Goal: Task Accomplishment & Management: Manage account settings

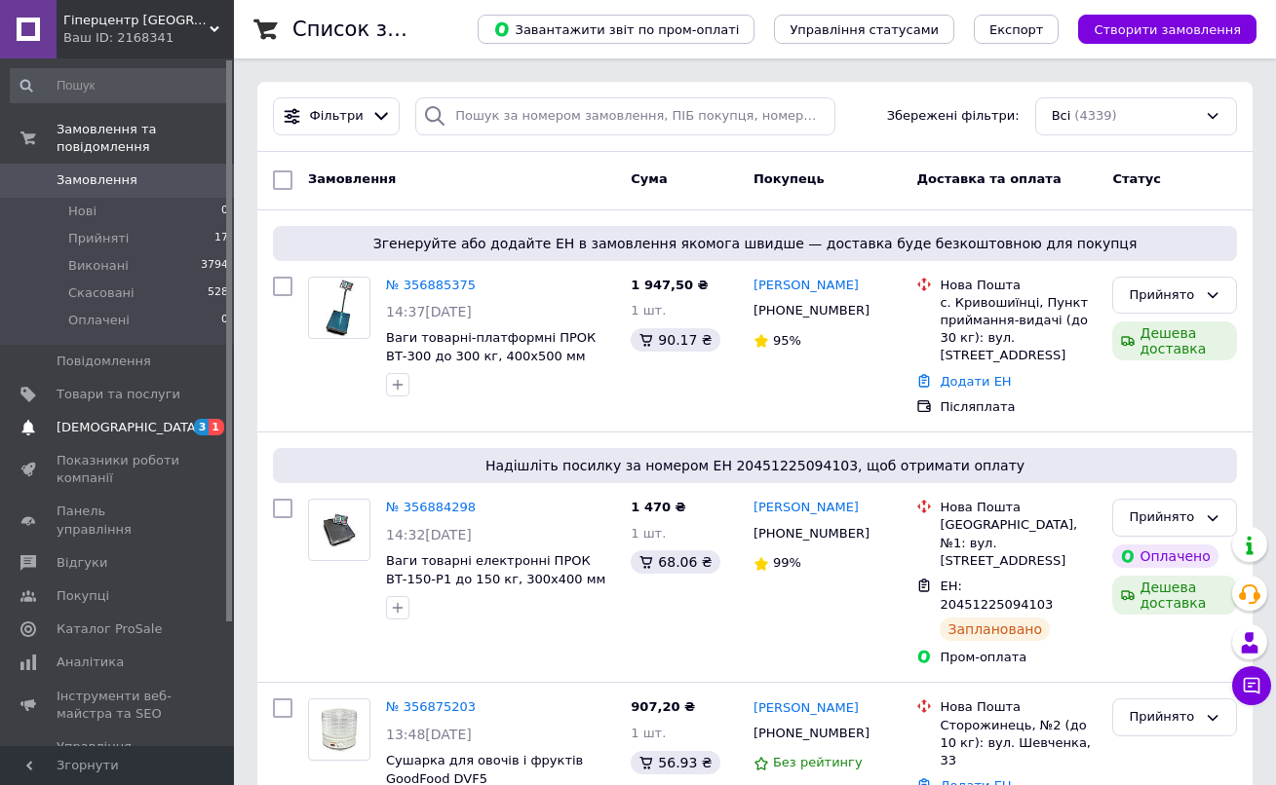
click at [188, 420] on span "3 1" at bounding box center [207, 428] width 54 height 18
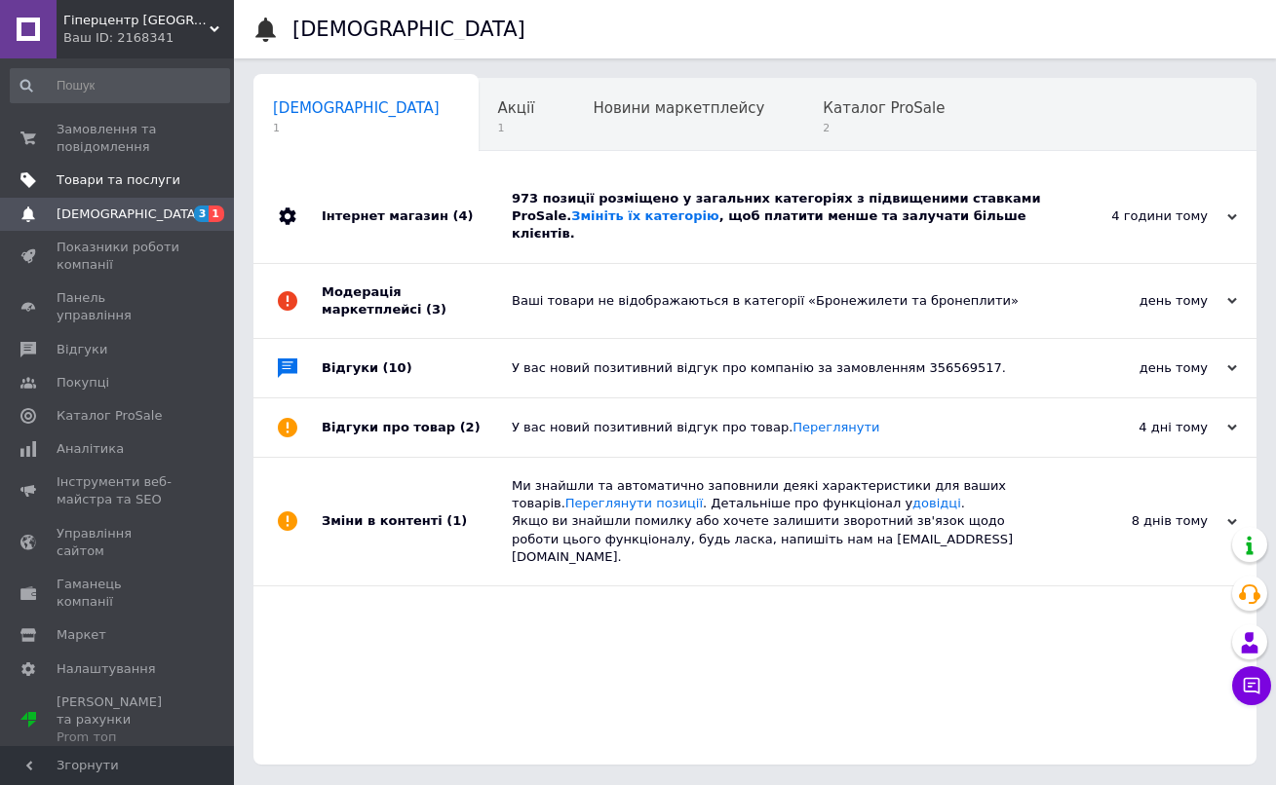
click at [147, 193] on link "Товари та послуги" at bounding box center [120, 180] width 240 height 33
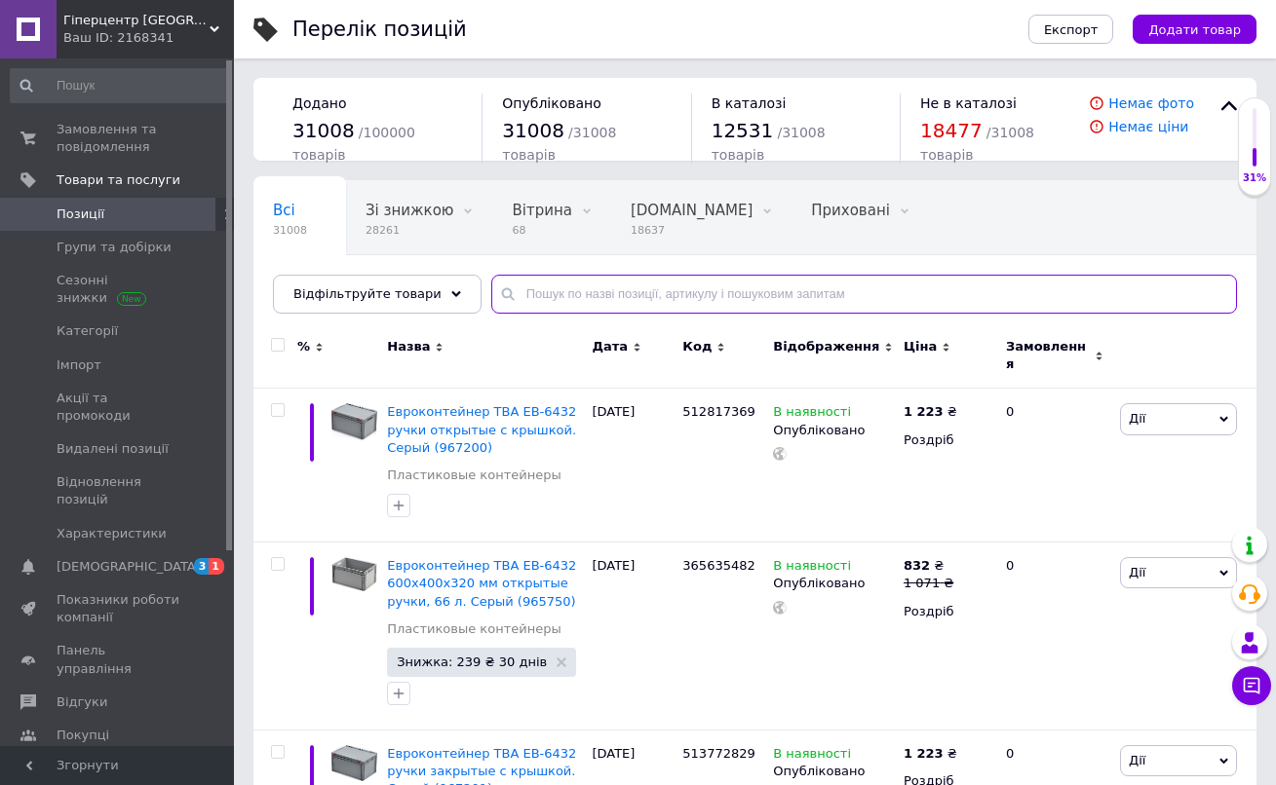
click at [574, 288] on input "text" at bounding box center [864, 294] width 746 height 39
paste input "SM30T2"
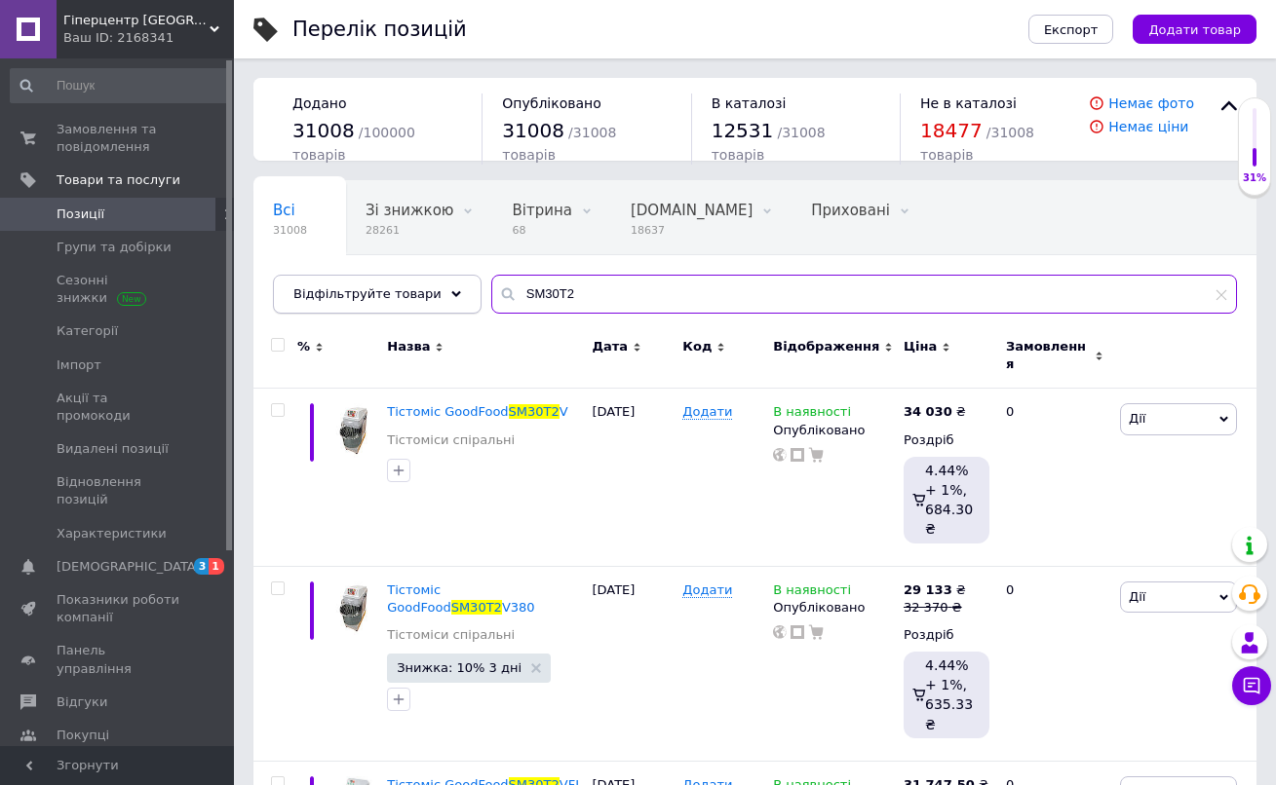
drag, startPoint x: 557, startPoint y: 291, endPoint x: 415, endPoint y: 278, distance: 142.9
click at [417, 281] on div "Відфільтруйте товари SM30T2" at bounding box center [755, 294] width 964 height 39
paste input "VRB"
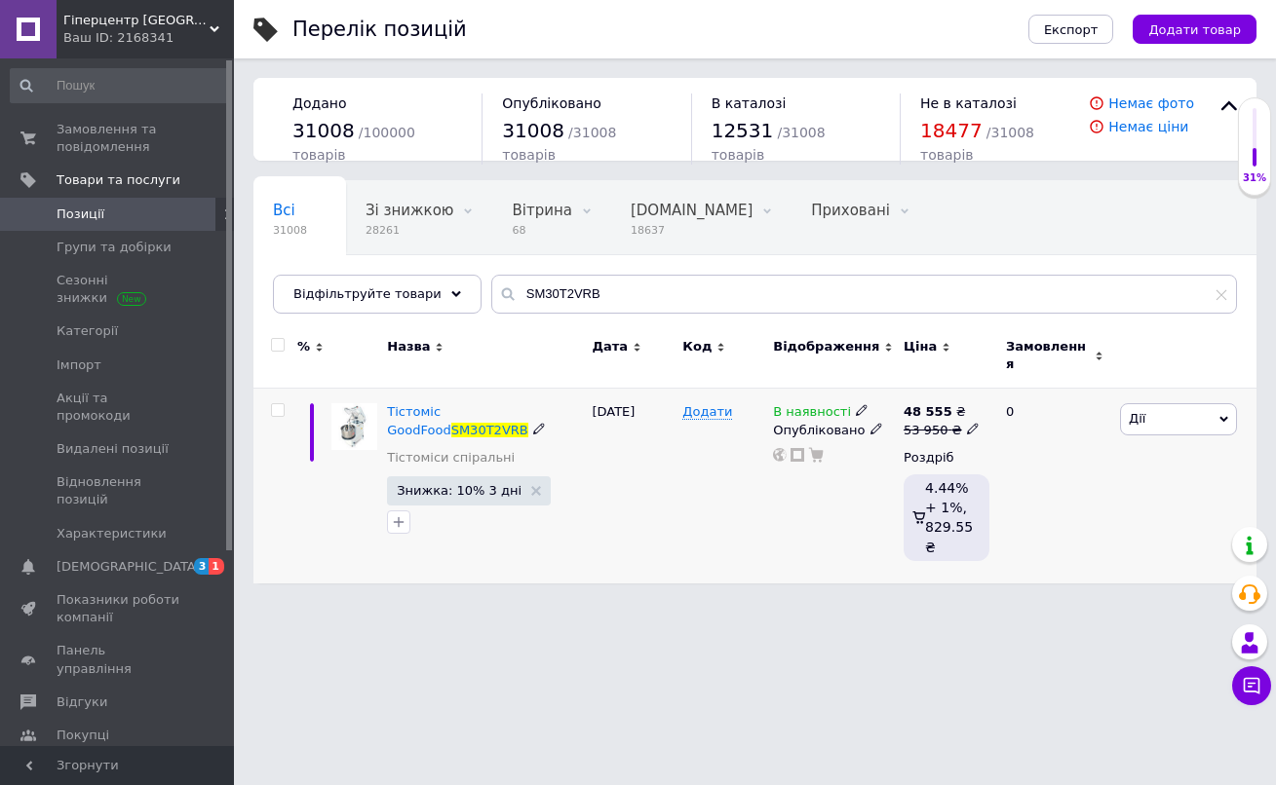
click at [862, 404] on div "В наявності" at bounding box center [833, 412] width 121 height 18
click at [856, 404] on icon at bounding box center [862, 410] width 12 height 12
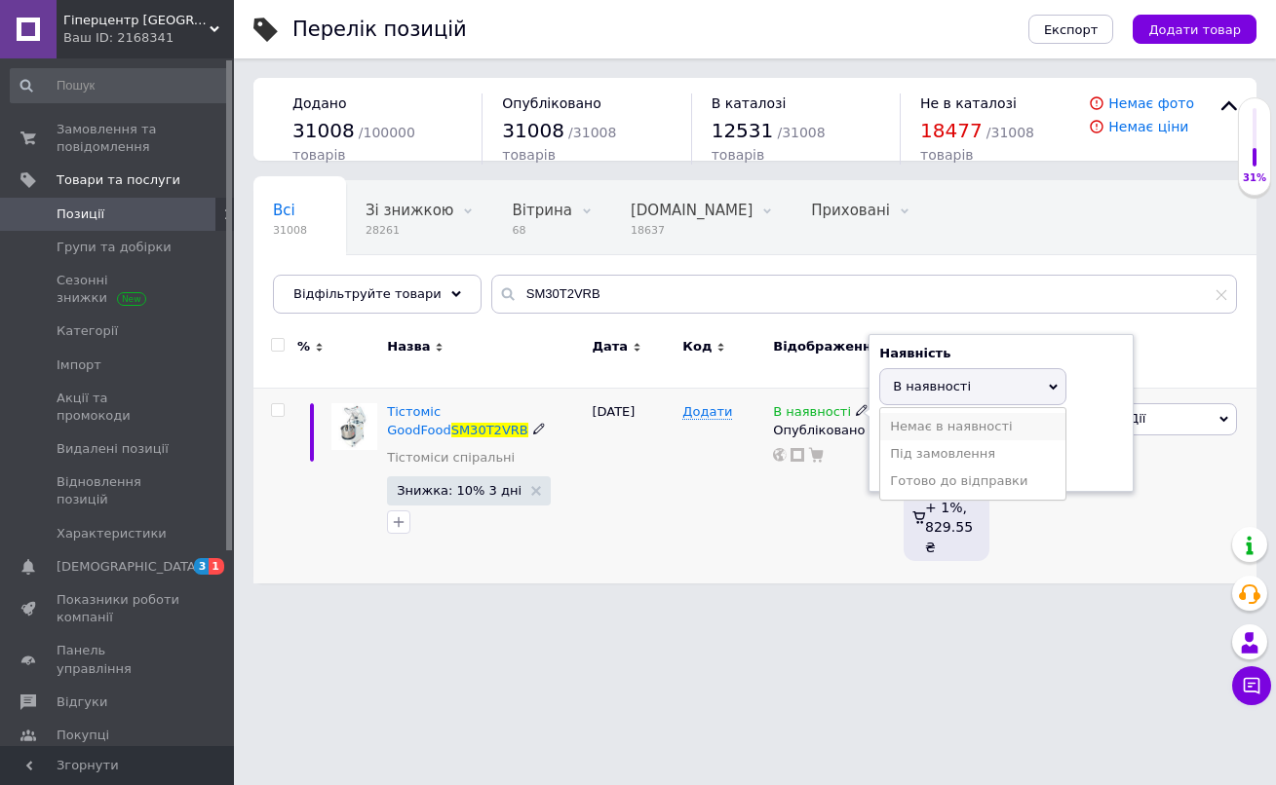
click at [900, 416] on li "Немає в наявності" at bounding box center [972, 426] width 185 height 27
click at [824, 503] on div "В наявності Наявність Немає в наявності В наявності Під замовлення Готово до ві…" at bounding box center [833, 486] width 131 height 195
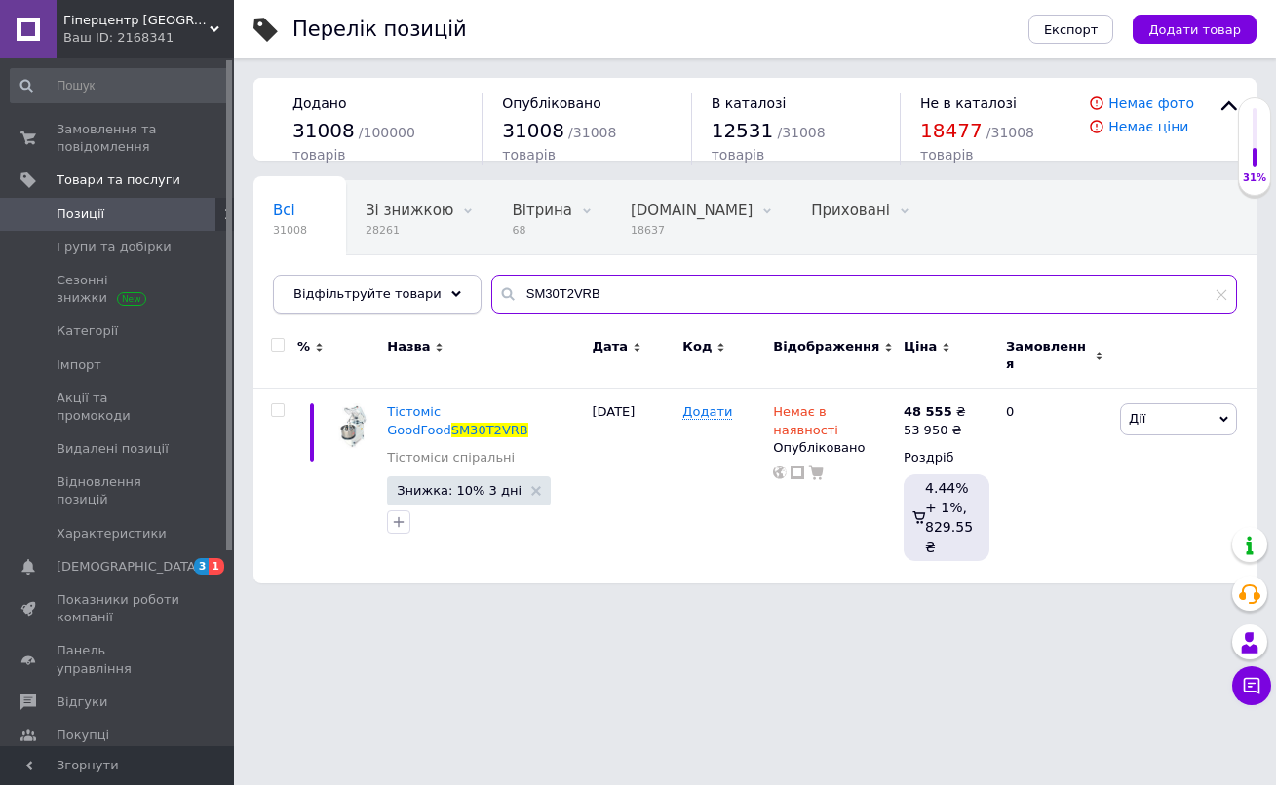
drag, startPoint x: 606, startPoint y: 290, endPoint x: 445, endPoint y: 279, distance: 161.2
click at [445, 279] on div "Відфільтруйте товари SM30T2VRB" at bounding box center [755, 294] width 964 height 39
paste input "text"
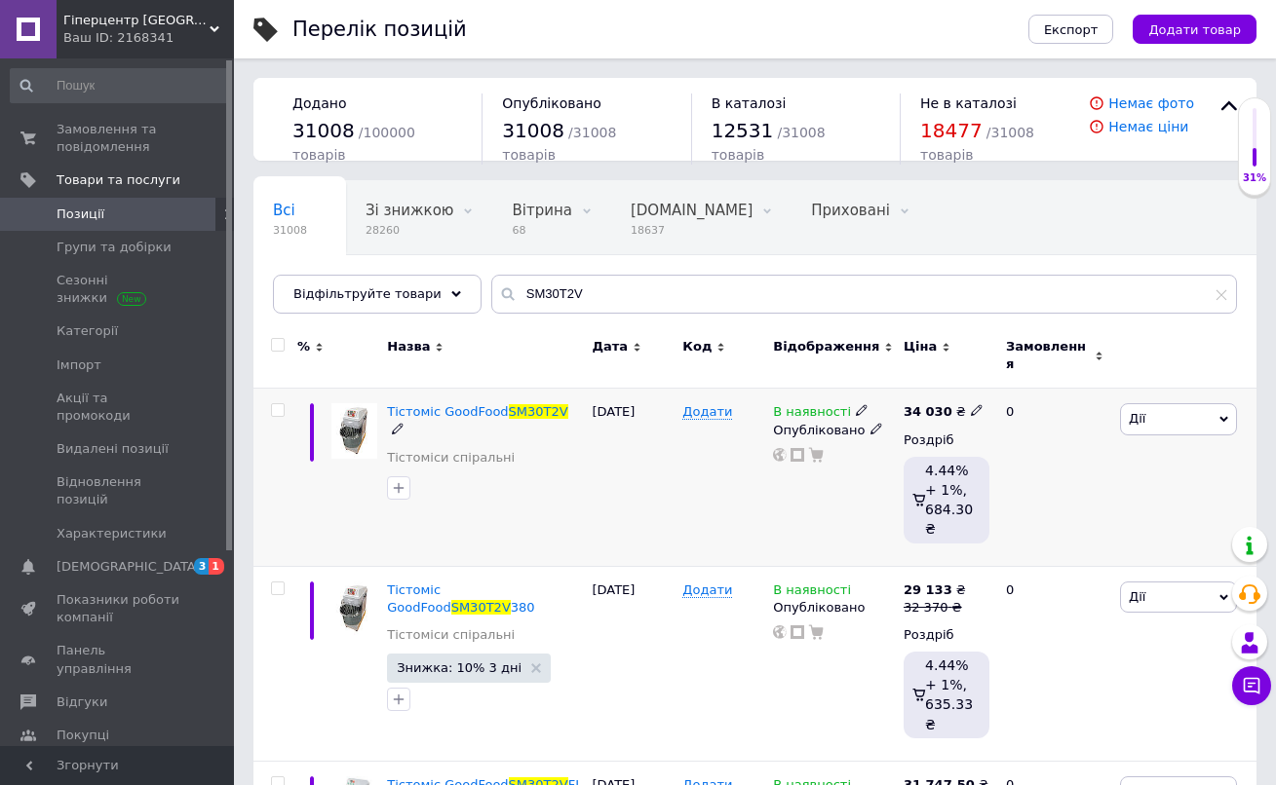
click at [856, 404] on icon at bounding box center [862, 410] width 12 height 12
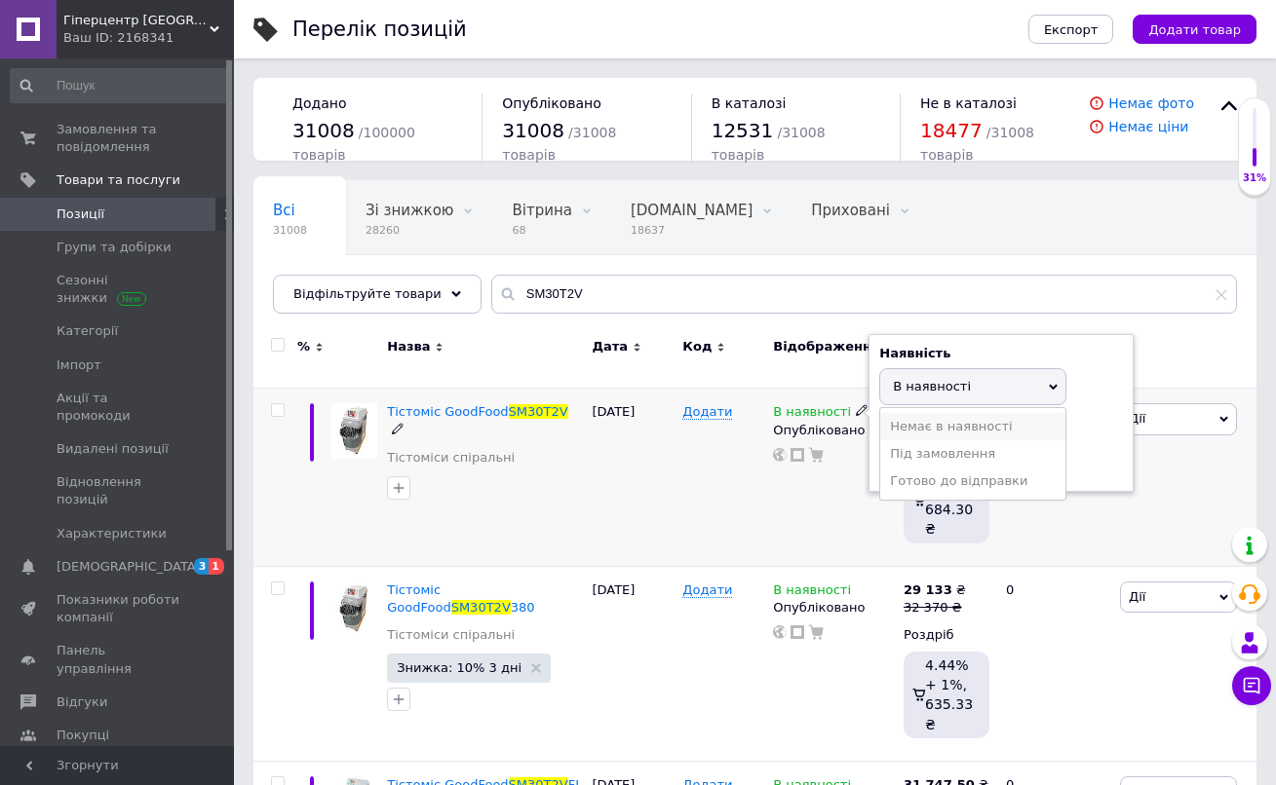
click at [890, 413] on li "Немає в наявності" at bounding box center [972, 426] width 185 height 27
click at [812, 485] on div "В наявності Наявність Немає в наявності В наявності Під замовлення Готово до ві…" at bounding box center [833, 477] width 131 height 177
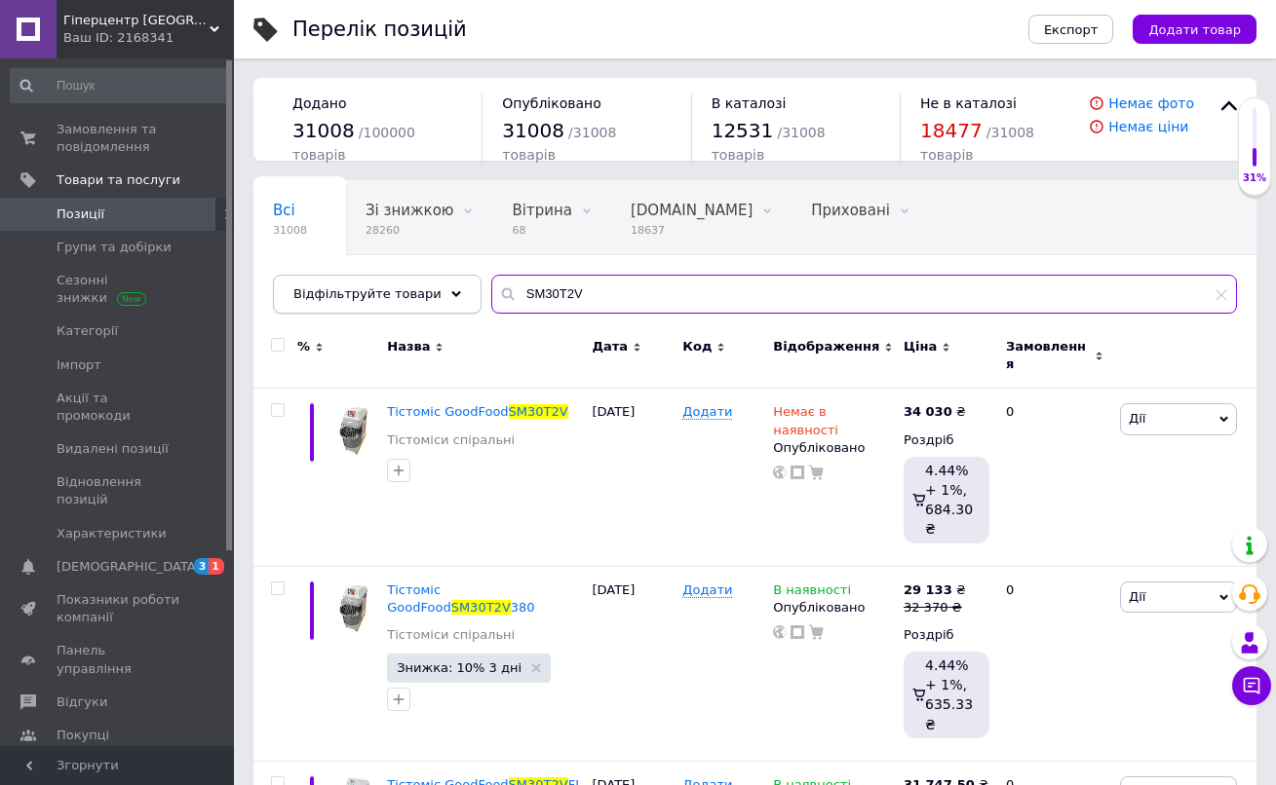
drag, startPoint x: 595, startPoint y: 296, endPoint x: 422, endPoint y: 288, distance: 173.6
click at [422, 288] on div "Відфільтруйте товари SM30T2V" at bounding box center [755, 294] width 964 height 39
paste input "380"
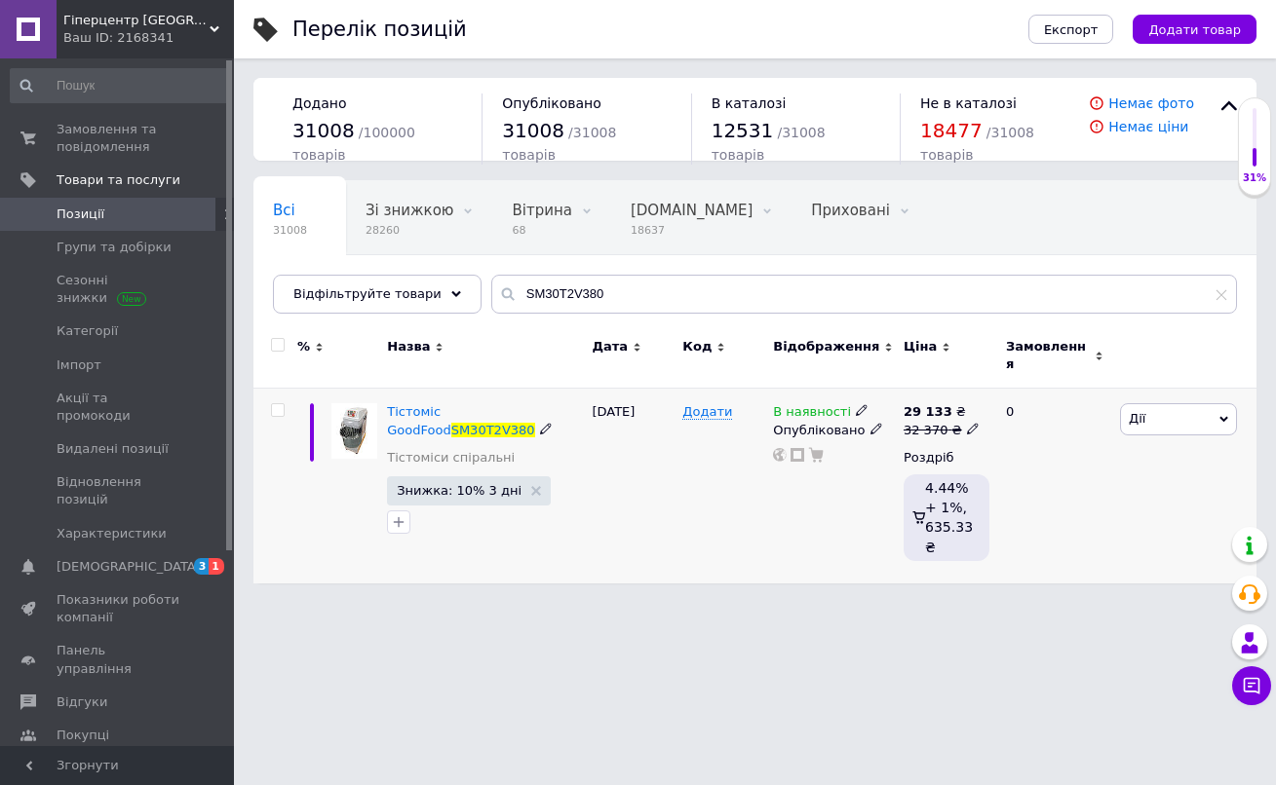
click at [856, 404] on icon at bounding box center [862, 410] width 12 height 12
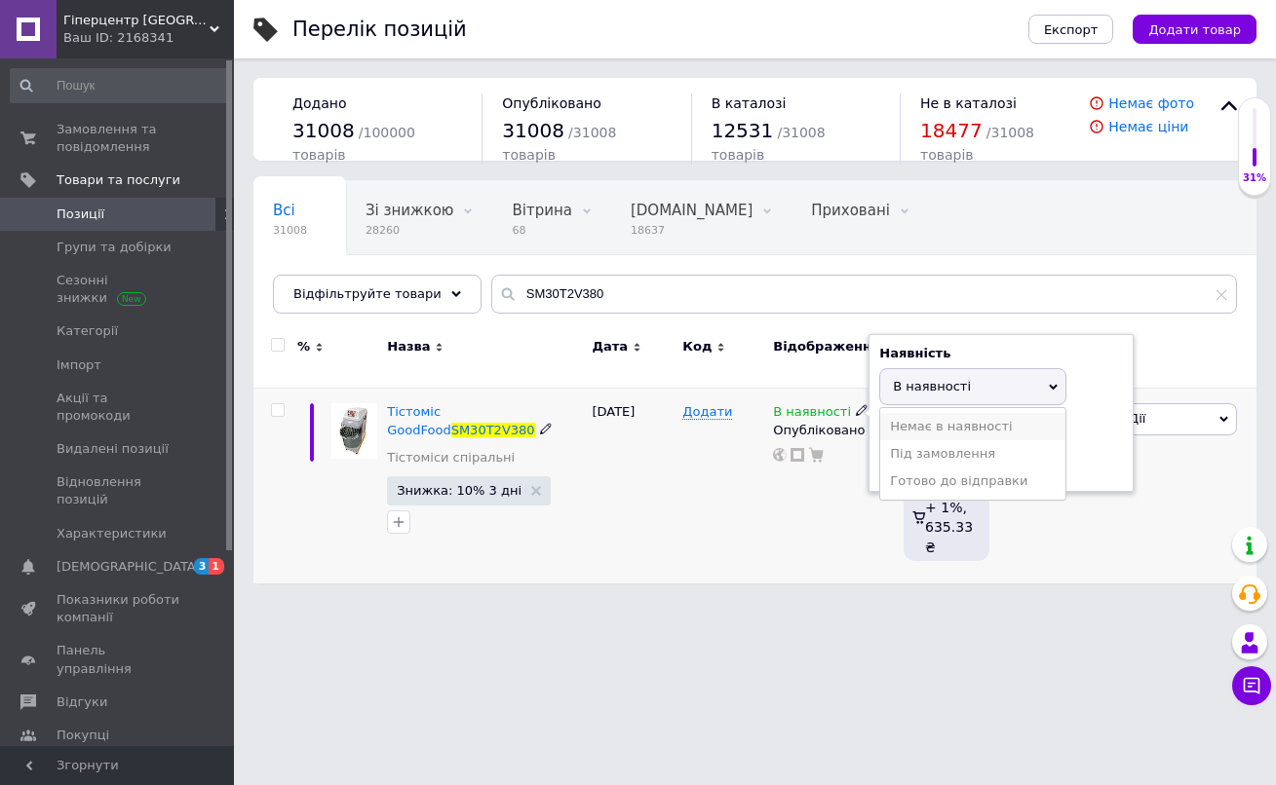
click at [889, 413] on li "Немає в наявності" at bounding box center [972, 426] width 185 height 27
click at [819, 510] on div "В наявності Наявність Немає в наявності В наявності Під замовлення Готово до ві…" at bounding box center [833, 486] width 131 height 195
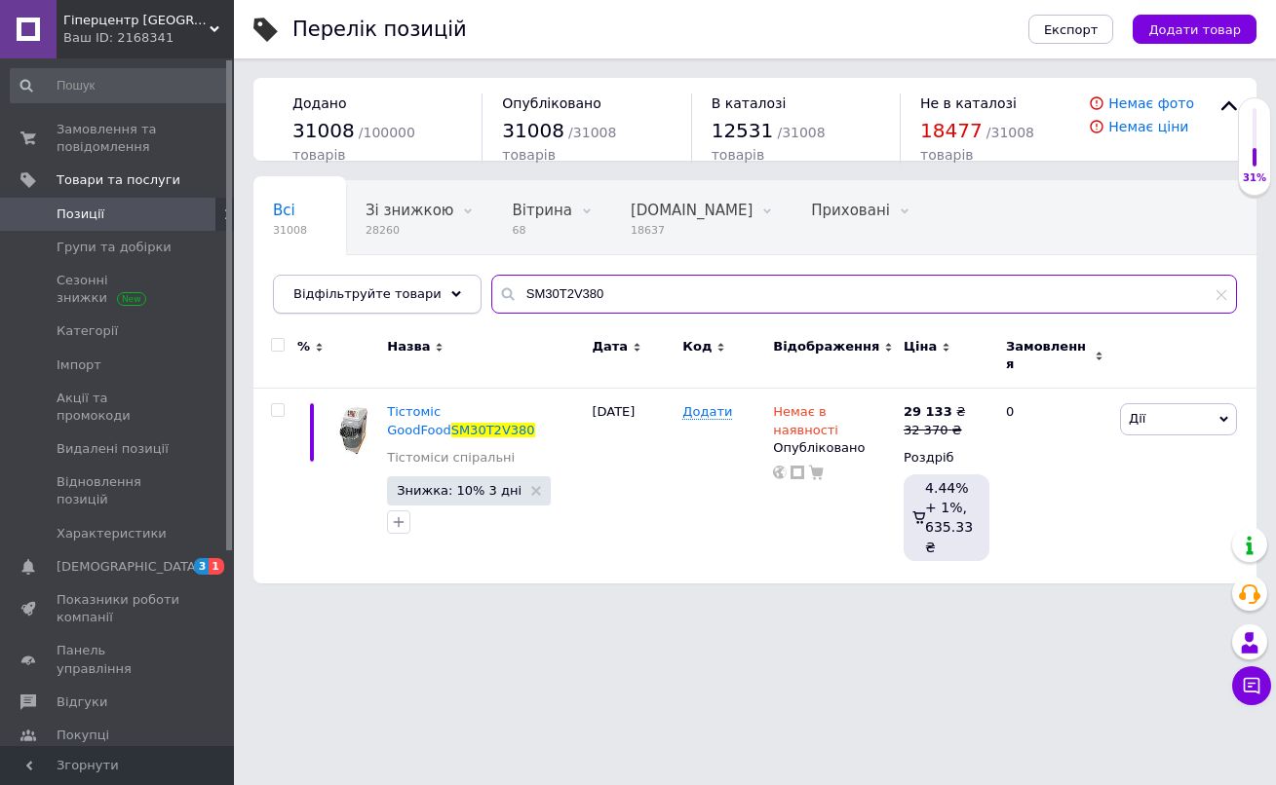
drag, startPoint x: 622, startPoint y: 293, endPoint x: 355, endPoint y: 276, distance: 267.6
click at [355, 276] on div "Відфільтруйте товари SM30T2V380" at bounding box center [755, 294] width 964 height 39
paste input "001529"
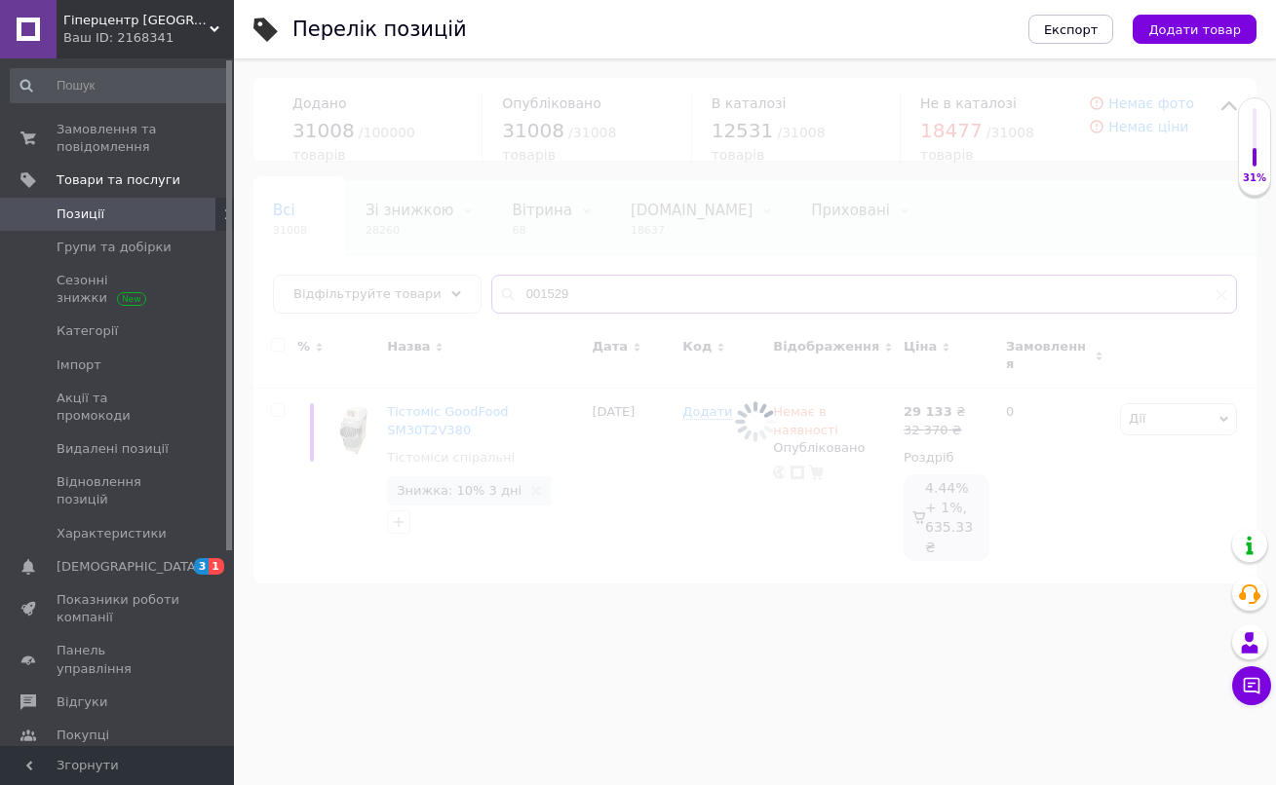
type input "001529"
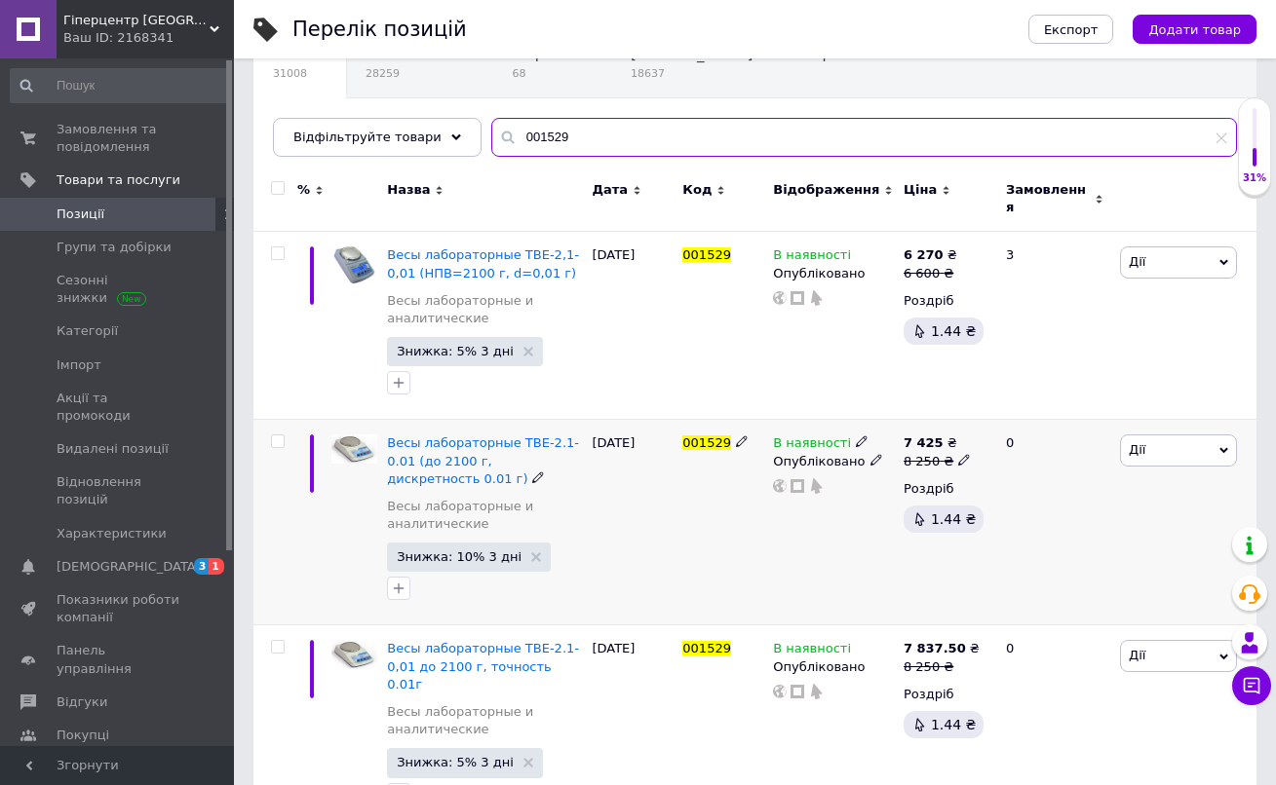
scroll to position [141, 0]
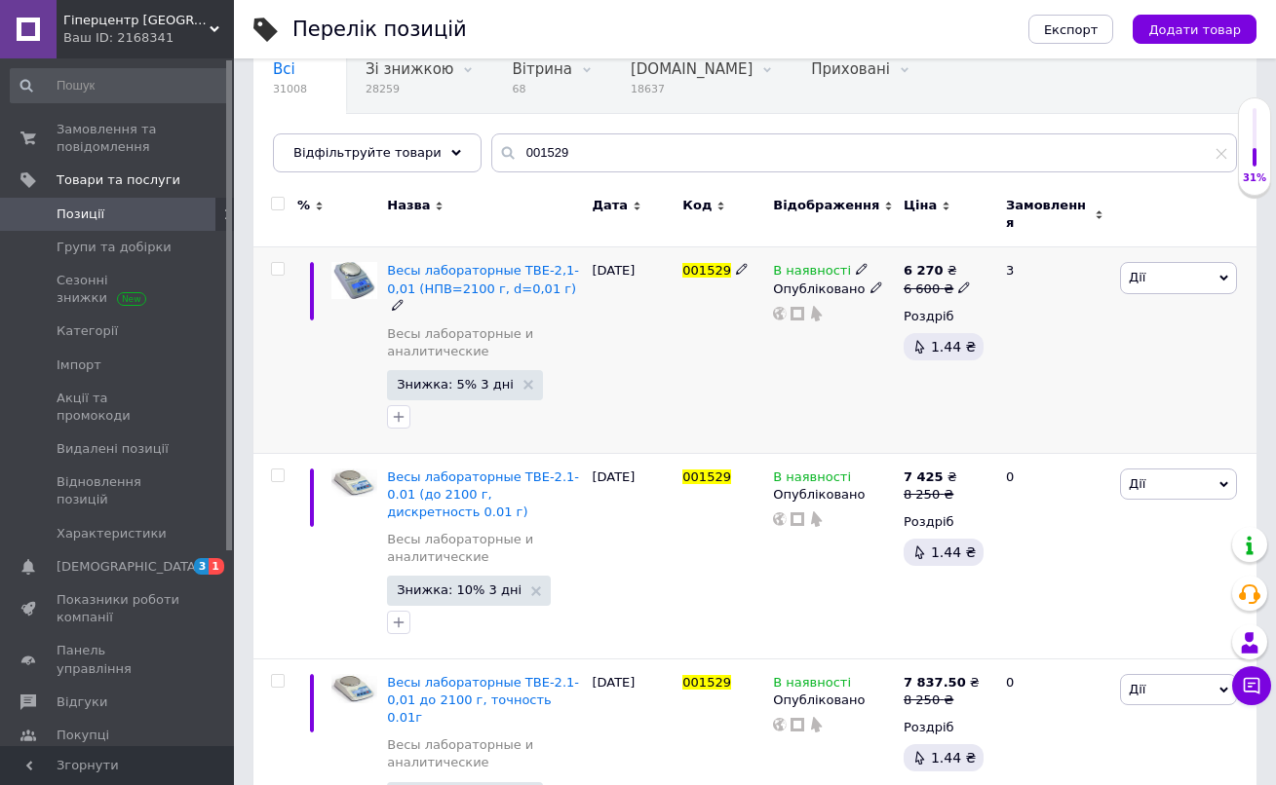
click at [965, 282] on icon at bounding box center [964, 288] width 12 height 12
drag, startPoint x: 1041, startPoint y: 249, endPoint x: 952, endPoint y: 249, distance: 88.7
click at [952, 262] on span "6 270 ₴ 6 600 ₴ Ціна 6600 Валюта ₴ $ EUR CHF GBP ¥ PLN ₸ MDL HUF KGS CNY TRY KR…" at bounding box center [936, 279] width 67 height 35
type input "9990"
click at [754, 360] on div "001529" at bounding box center [722, 351] width 91 height 206
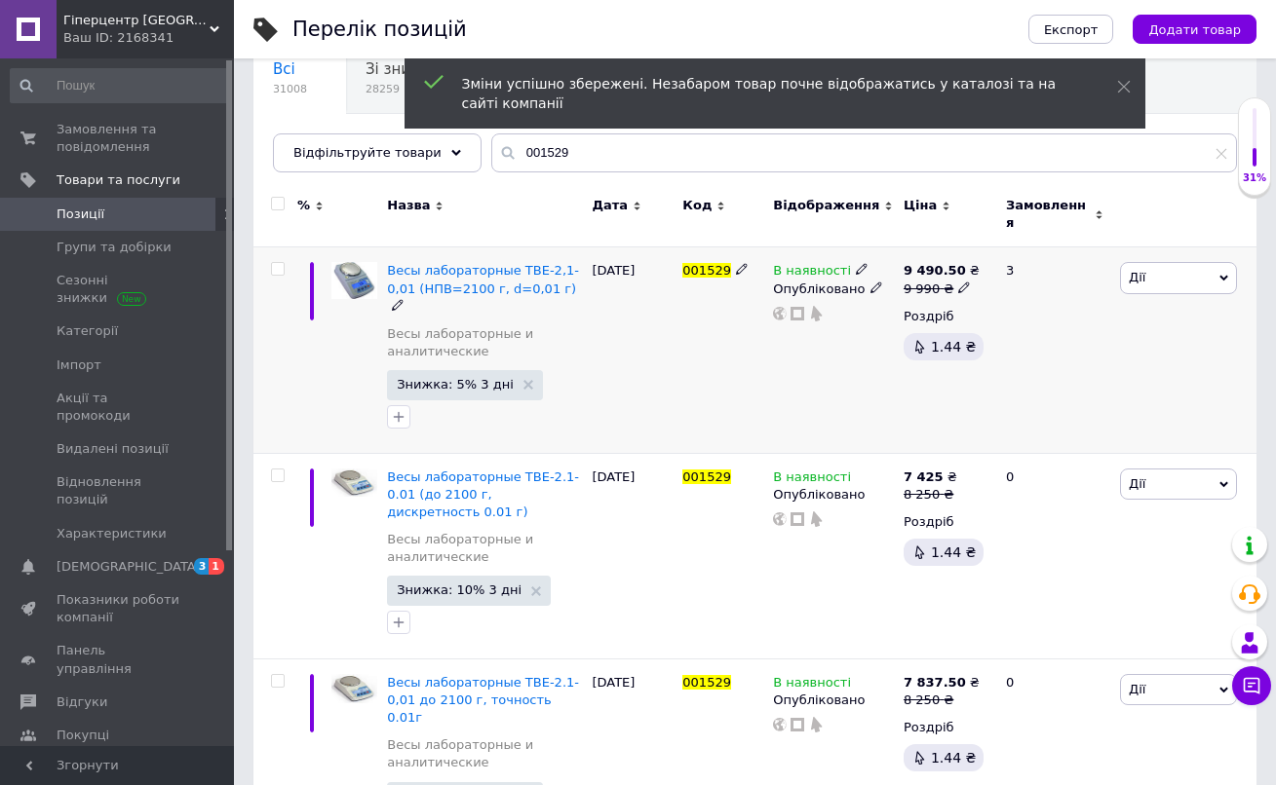
click at [856, 263] on icon at bounding box center [862, 269] width 12 height 12
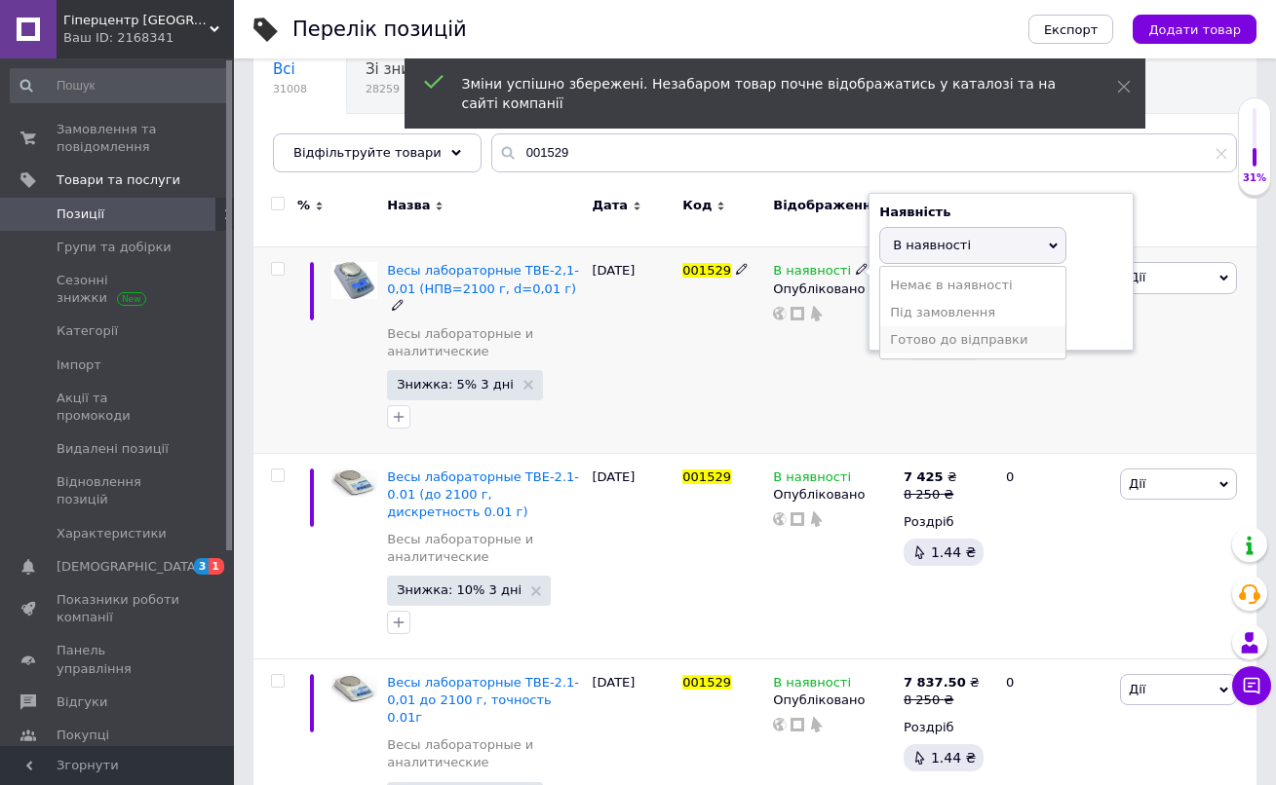
click at [897, 328] on li "Готово до відправки" at bounding box center [972, 339] width 185 height 27
click at [758, 377] on div "001529" at bounding box center [722, 351] width 91 height 206
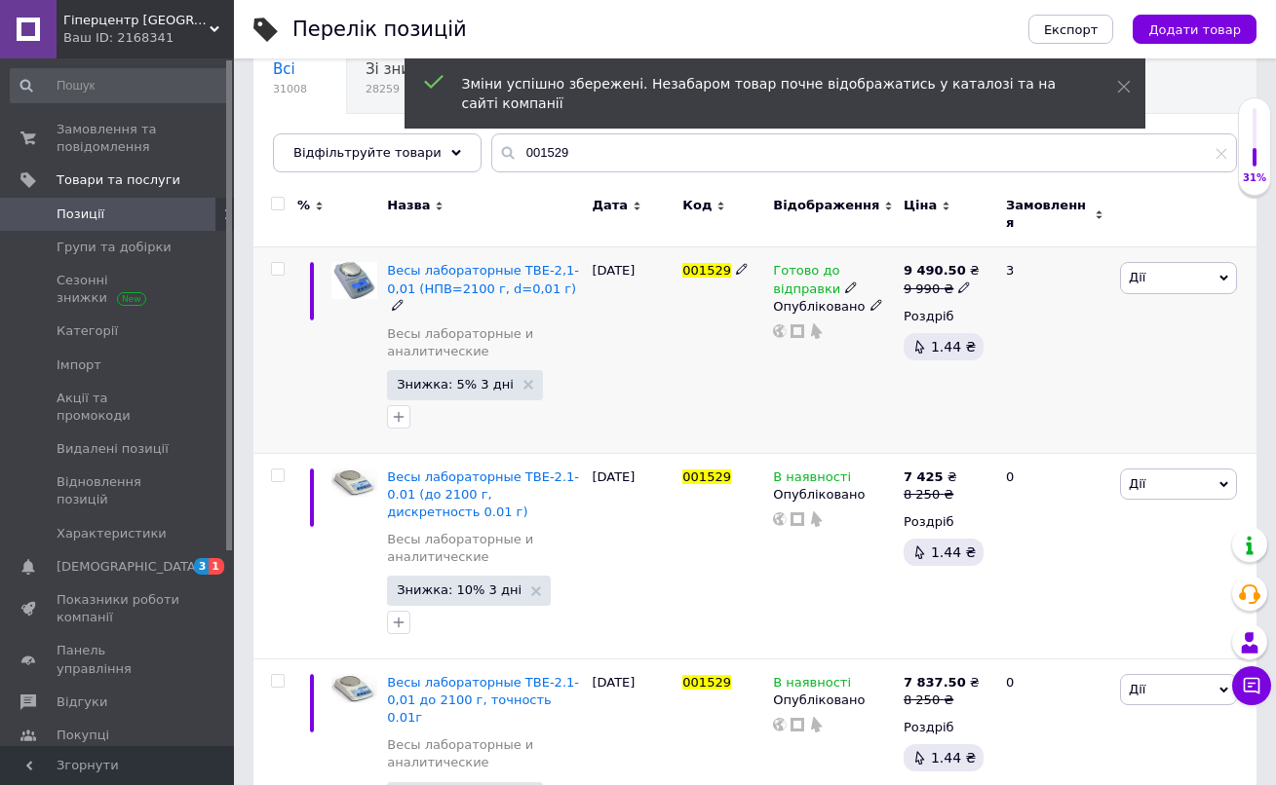
scroll to position [192, 0]
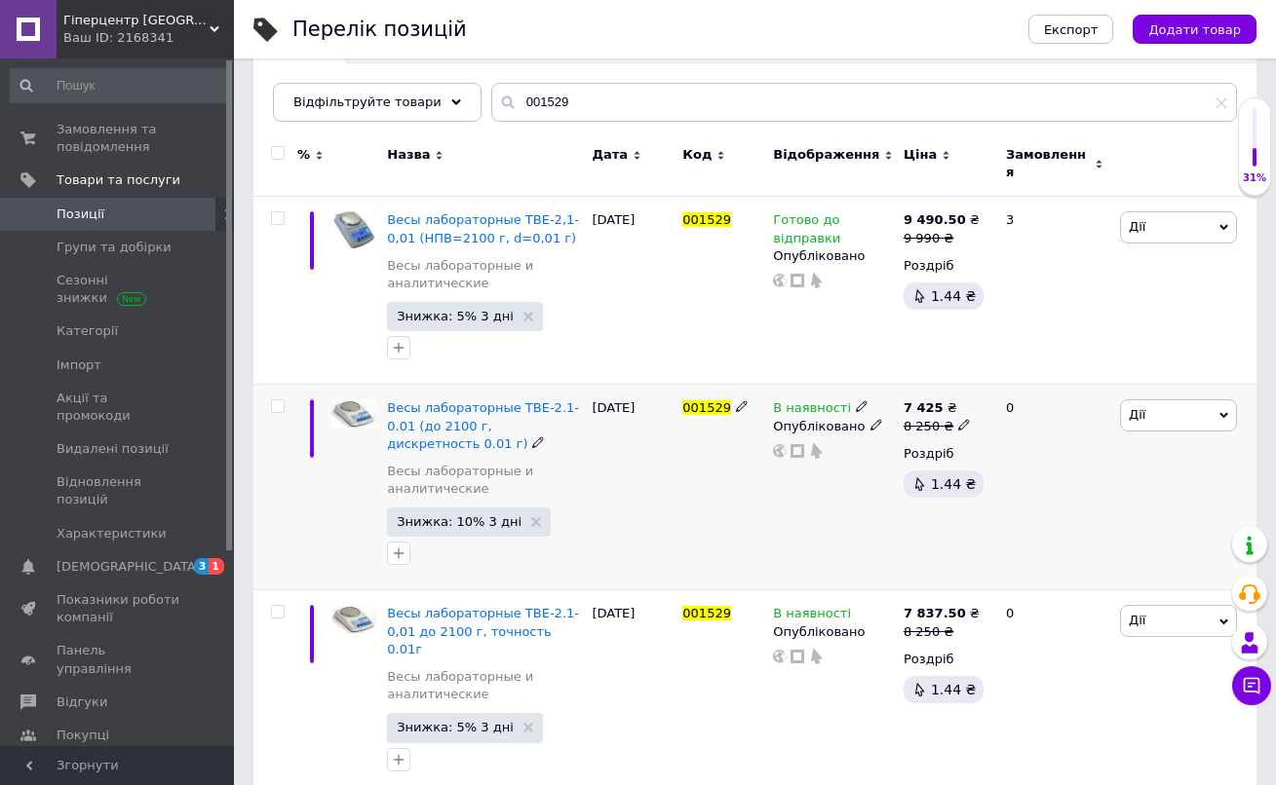
click at [959, 419] on icon at bounding box center [964, 425] width 12 height 12
drag, startPoint x: 1040, startPoint y: 389, endPoint x: 976, endPoint y: 383, distance: 64.6
click at [978, 384] on div "Ціна 8250 Валюта ₴ $ EUR CHF GBP ¥ PLN ₸ MDL HUF KGS CNY TRY KRW lei" at bounding box center [1106, 418] width 265 height 163
type input "9990"
click at [735, 500] on div "001529" at bounding box center [722, 488] width 91 height 206
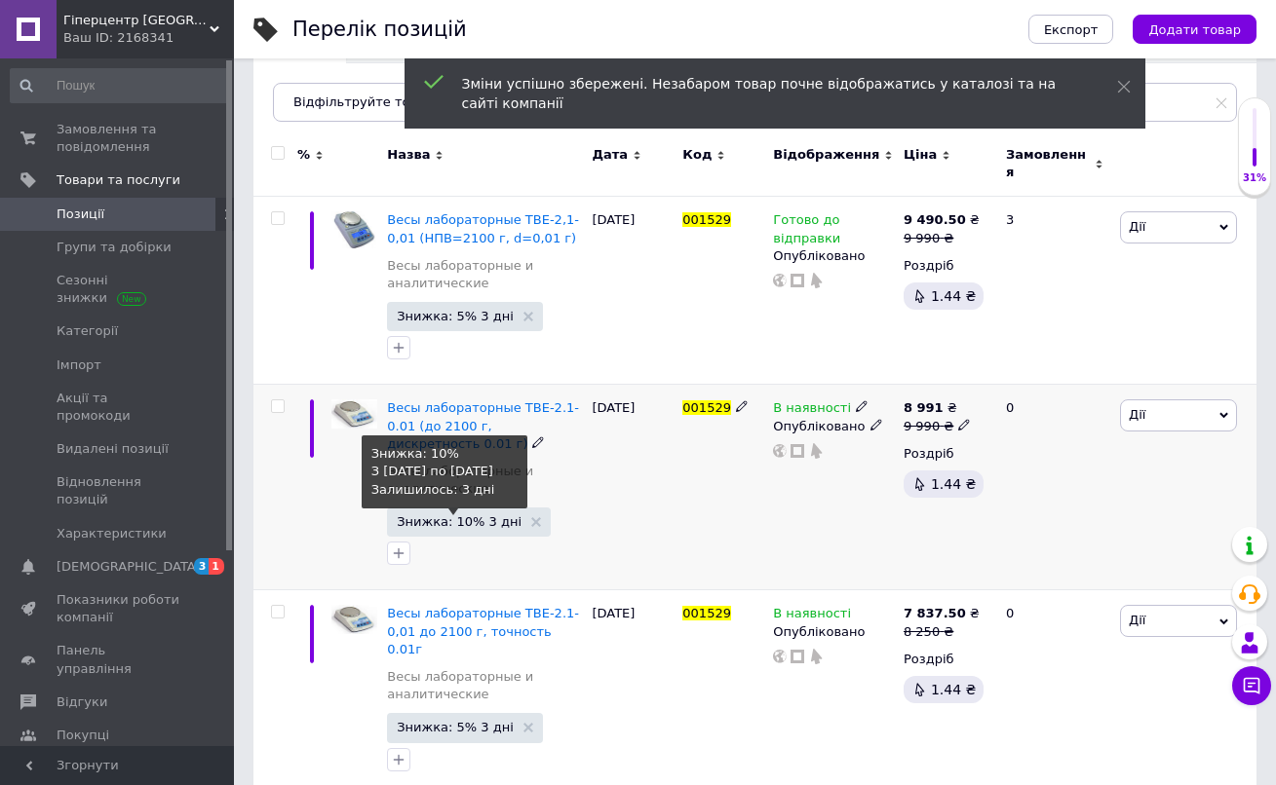
click at [404, 516] on span "Знижка: 10% 3 дні" at bounding box center [459, 522] width 125 height 13
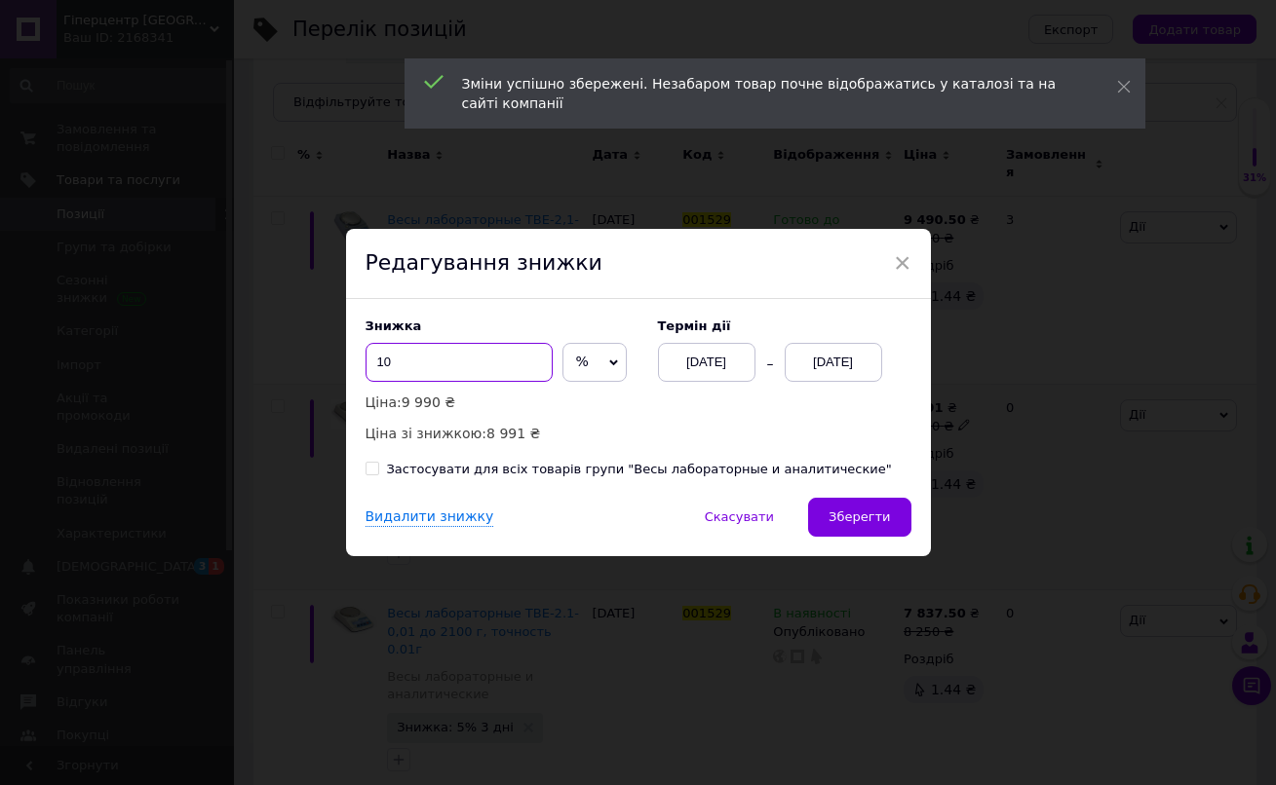
click at [471, 371] on input "10" at bounding box center [458, 362] width 187 height 39
type input "1"
type input "5"
click at [885, 518] on span "Зберегти" at bounding box center [858, 517] width 61 height 15
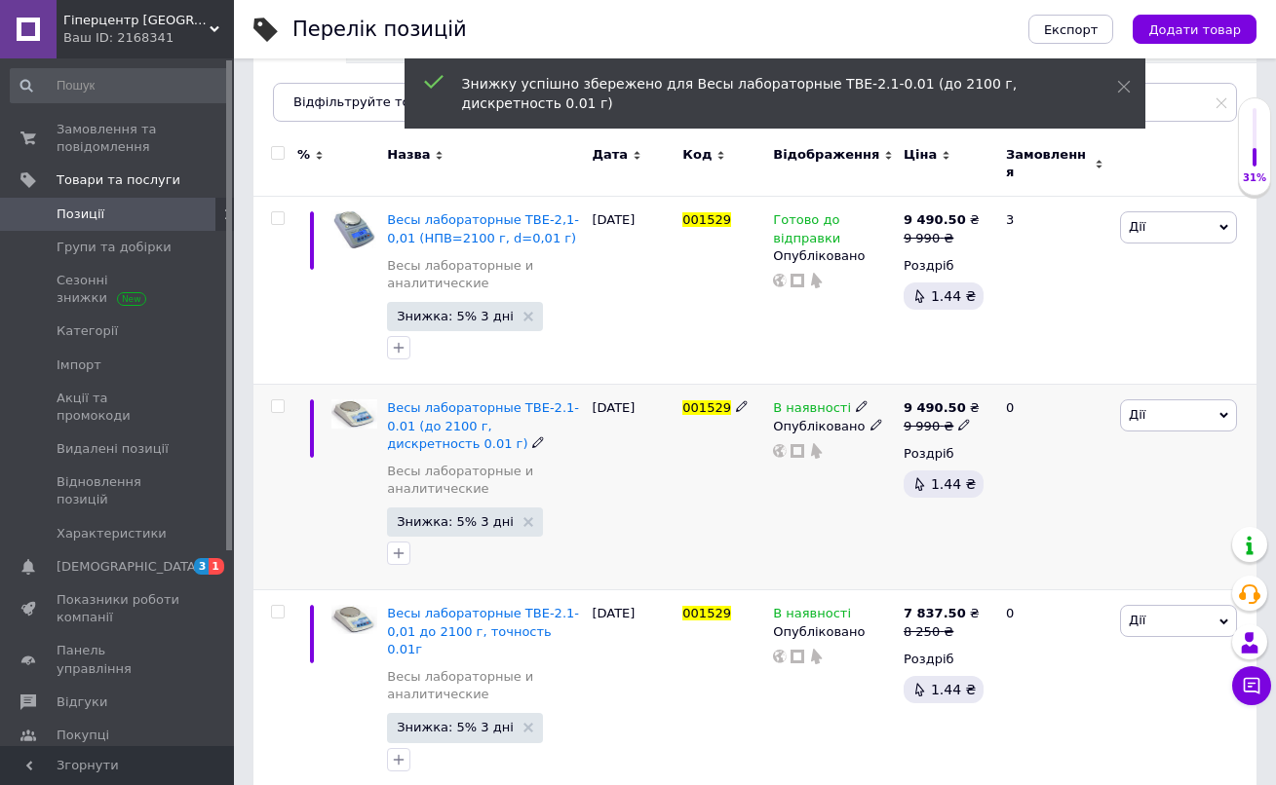
scroll to position [210, 0]
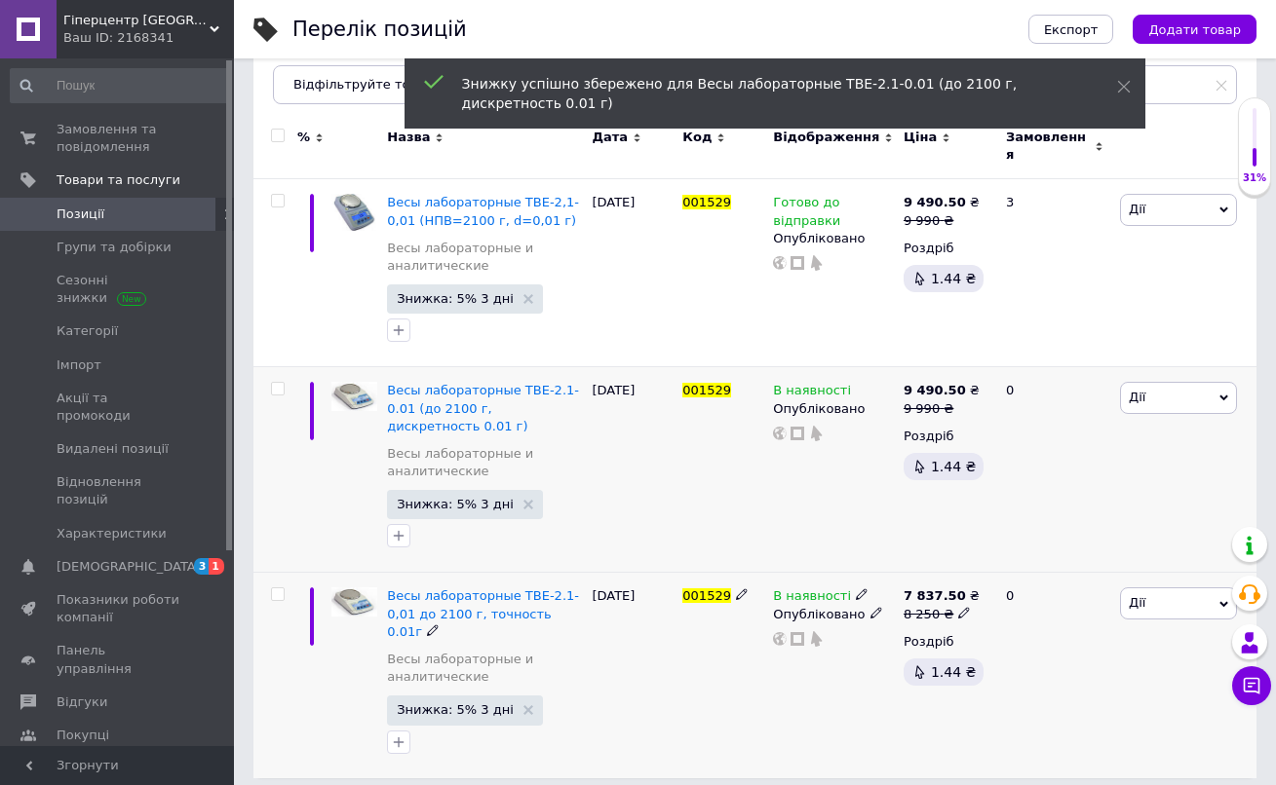
click at [963, 607] on icon at bounding box center [964, 613] width 12 height 12
drag, startPoint x: 1034, startPoint y: 572, endPoint x: 945, endPoint y: 572, distance: 88.7
click at [945, 573] on div "7 837.50 ₴ 8 250 ₴ Ціна 8250 Валюта ₴ $ EUR CHF GBP ¥ PLN ₸ MDL HUF KGS CNY TRY…" at bounding box center [947, 676] width 96 height 206
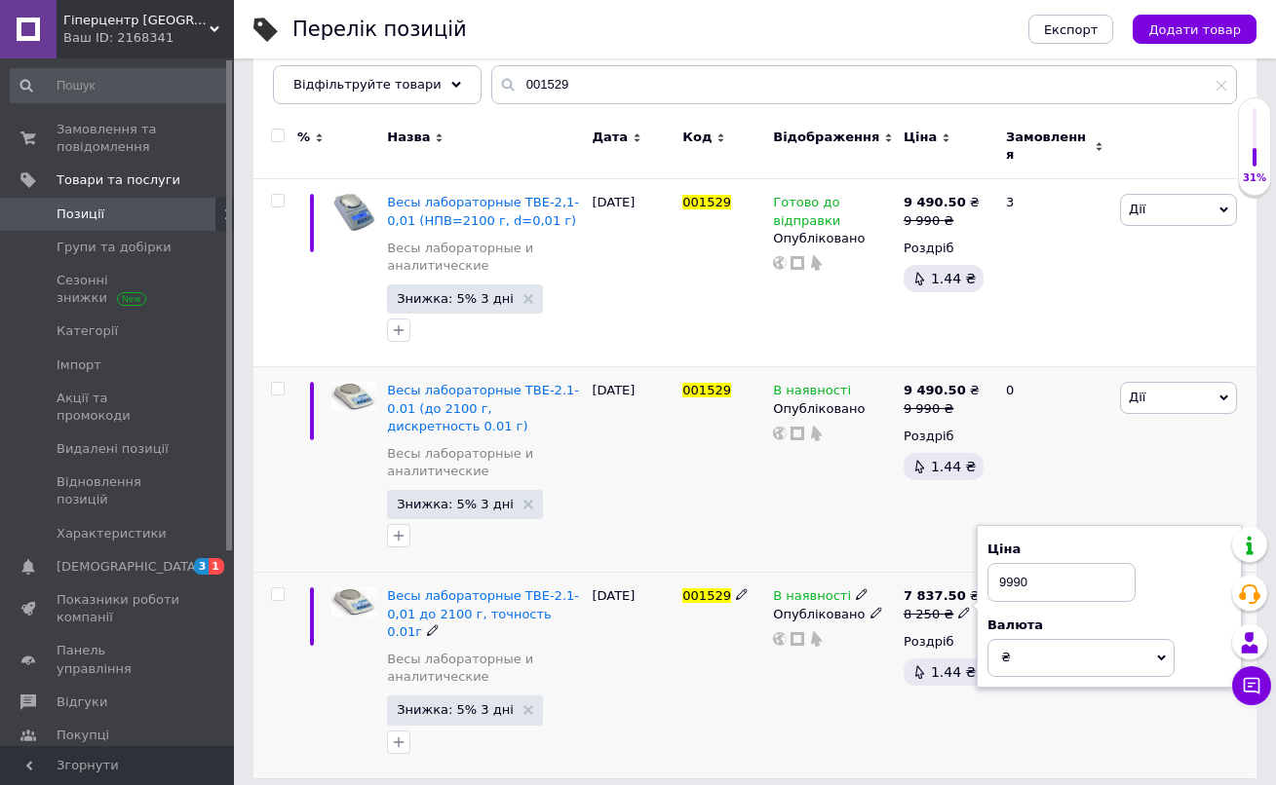
type input "9990"
click at [850, 693] on div "В наявності Опубліковано" at bounding box center [833, 676] width 131 height 206
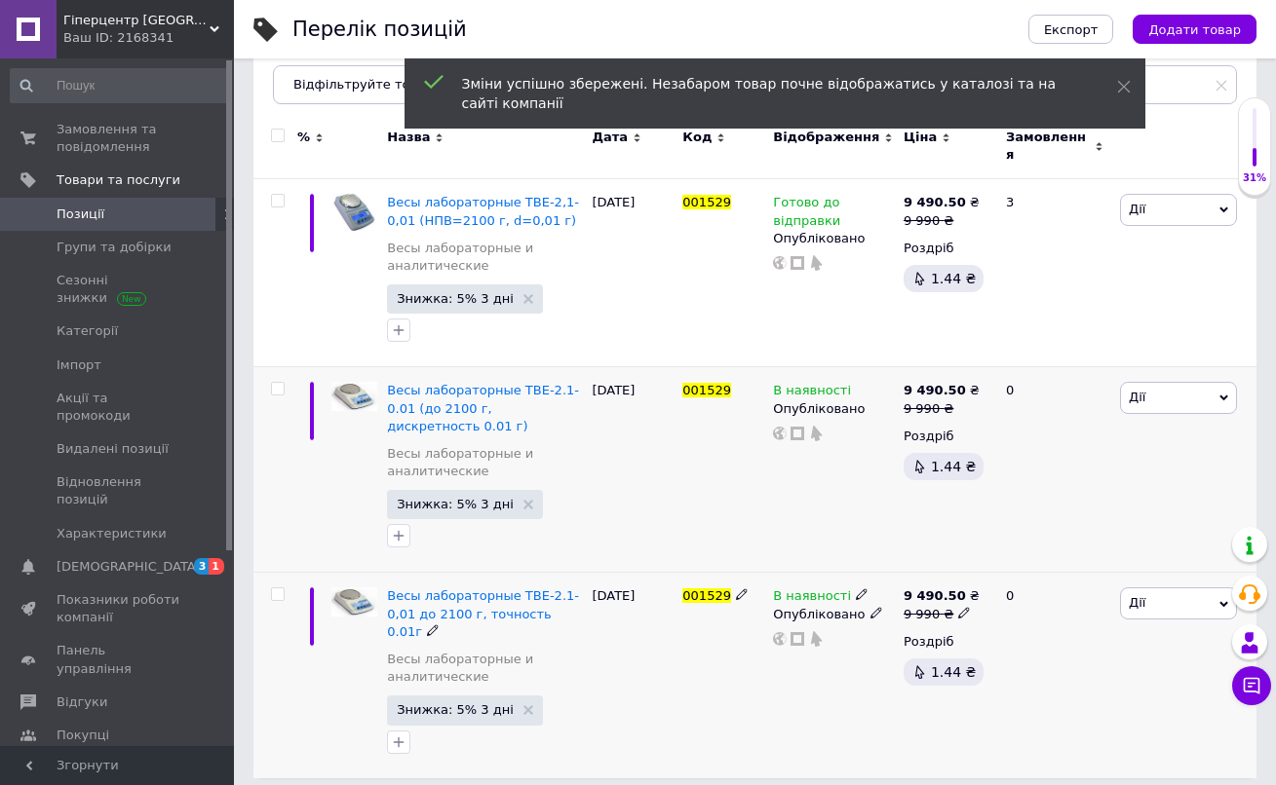
click at [856, 589] on icon at bounding box center [862, 595] width 12 height 12
click at [905, 662] on li "Готово до відправки" at bounding box center [972, 665] width 185 height 27
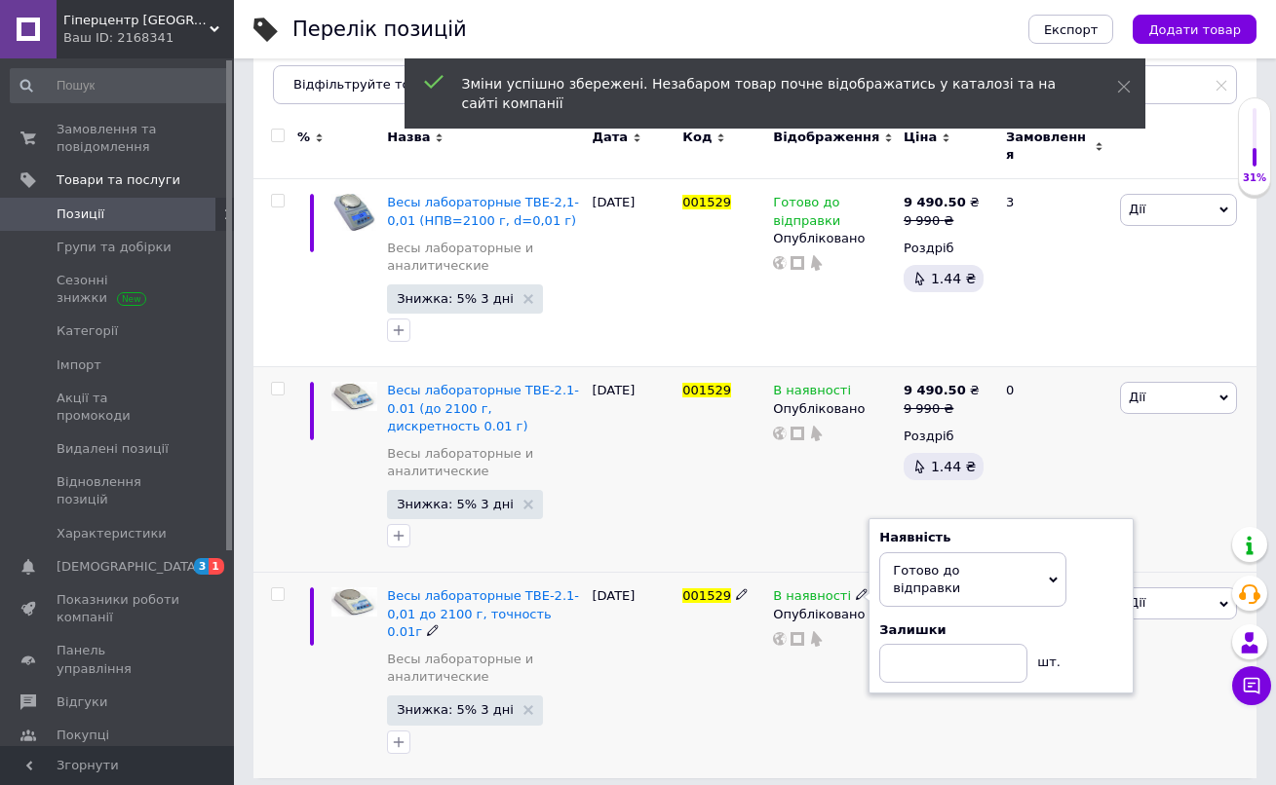
click at [864, 690] on div "В наявності Наявність [PERSON_NAME] до відправки В наявності Немає в наявності …" at bounding box center [833, 676] width 131 height 206
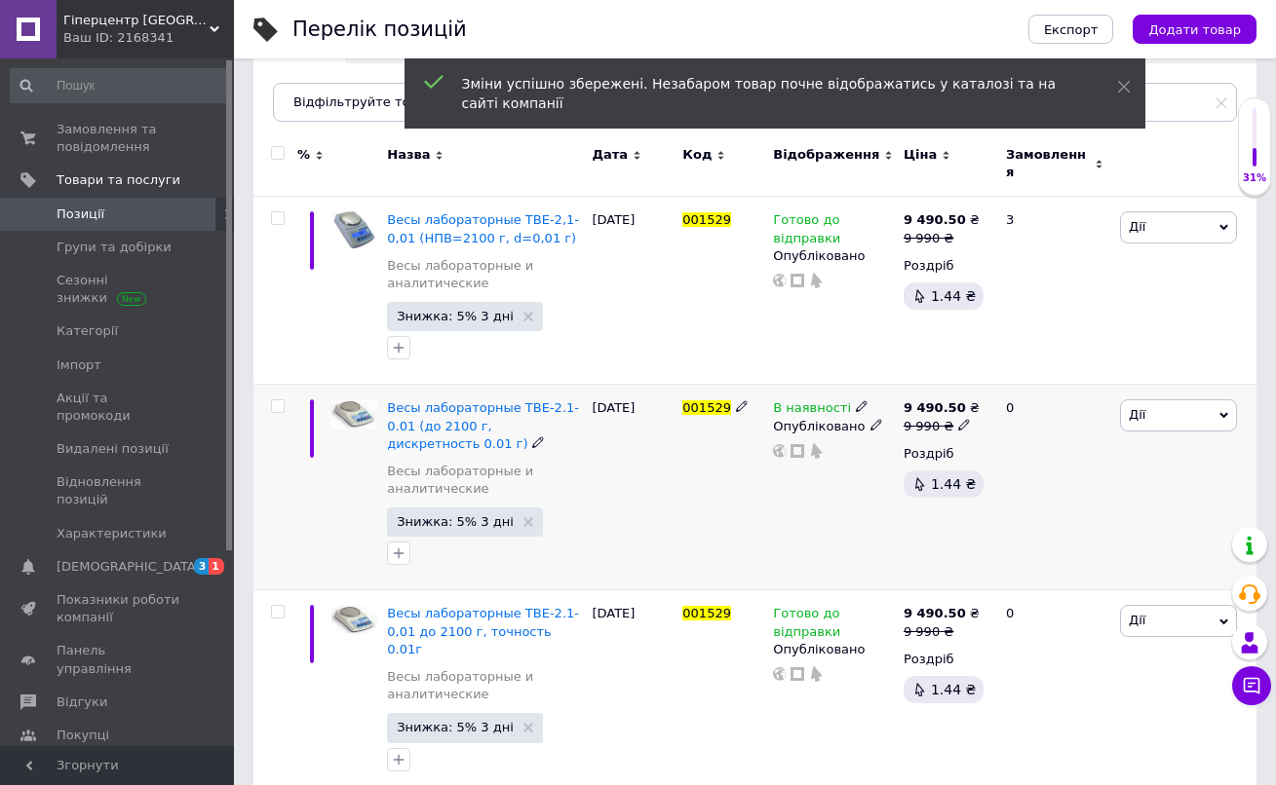
click at [859, 401] on icon at bounding box center [862, 407] width 12 height 12
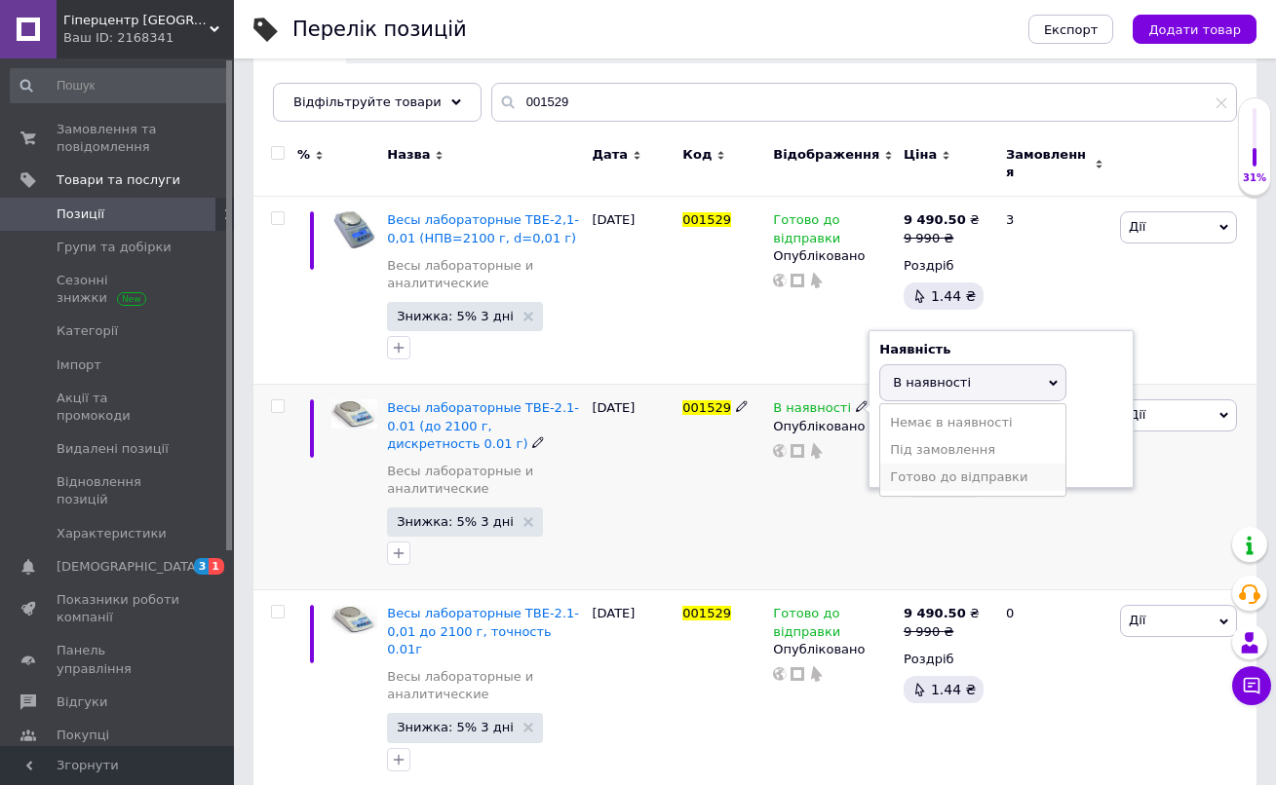
click at [901, 465] on li "Готово до відправки" at bounding box center [972, 477] width 185 height 27
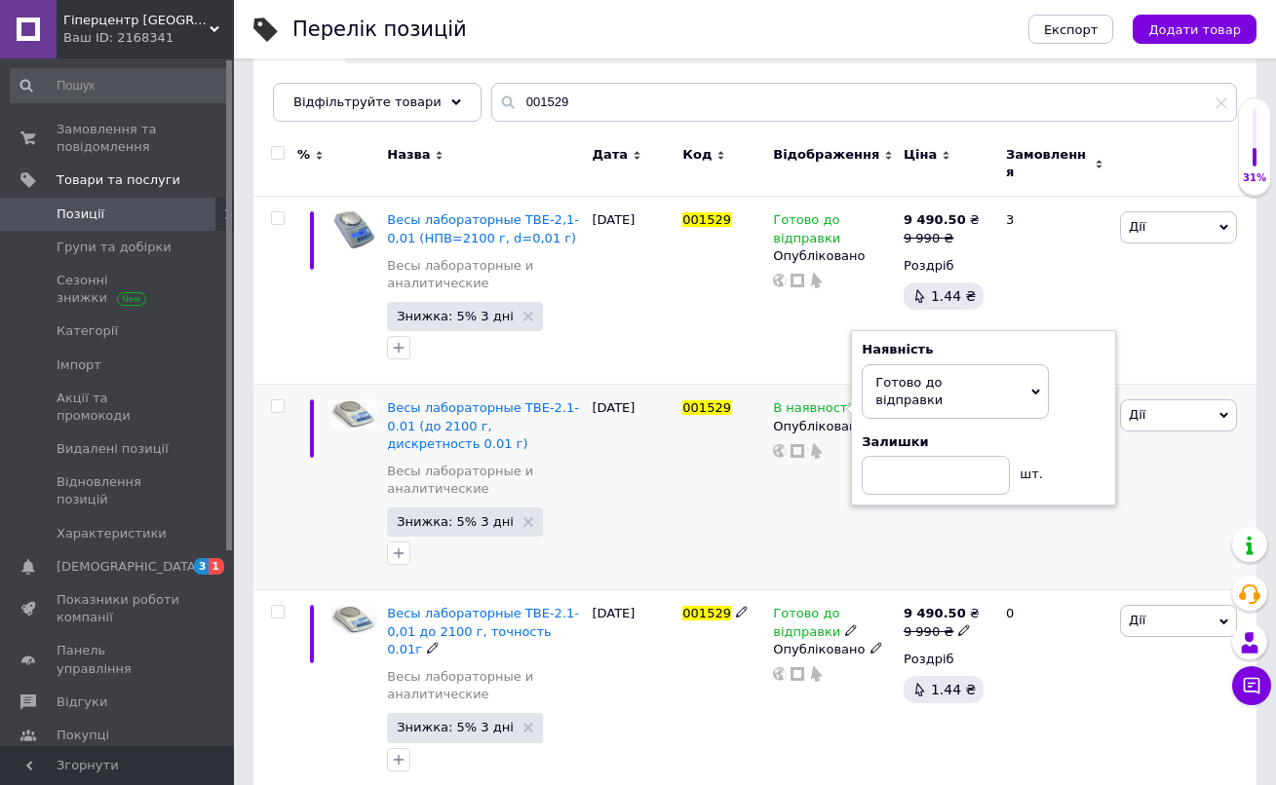
scroll to position [210, 0]
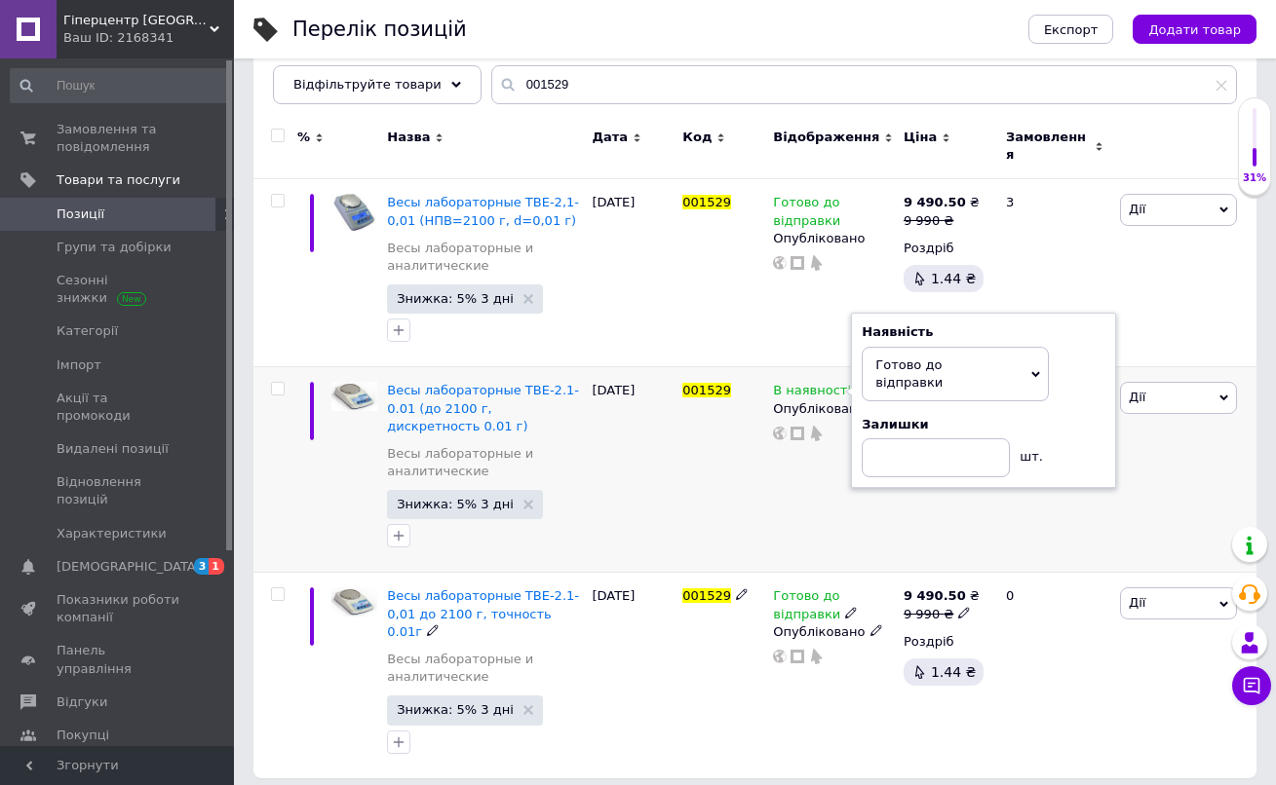
click at [791, 725] on div "Готово до відправки Опубліковано" at bounding box center [833, 676] width 131 height 206
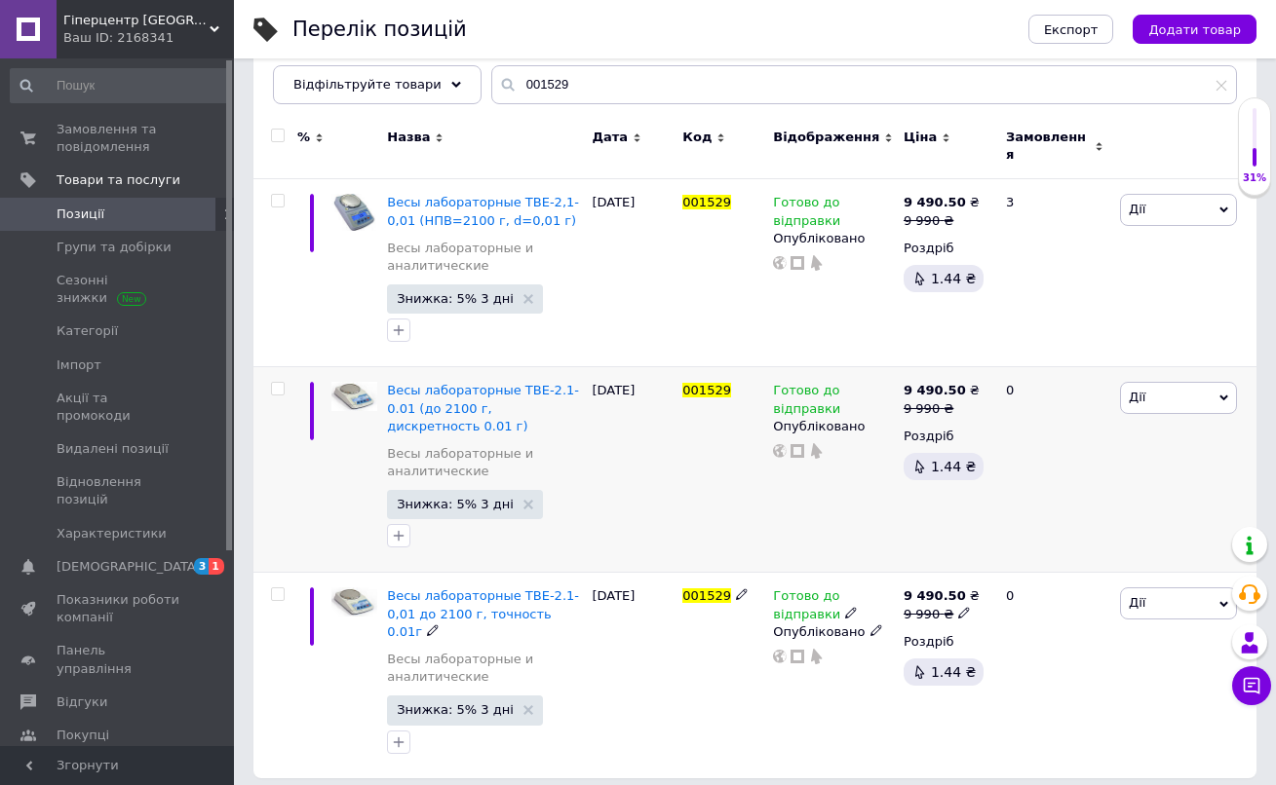
scroll to position [192, 0]
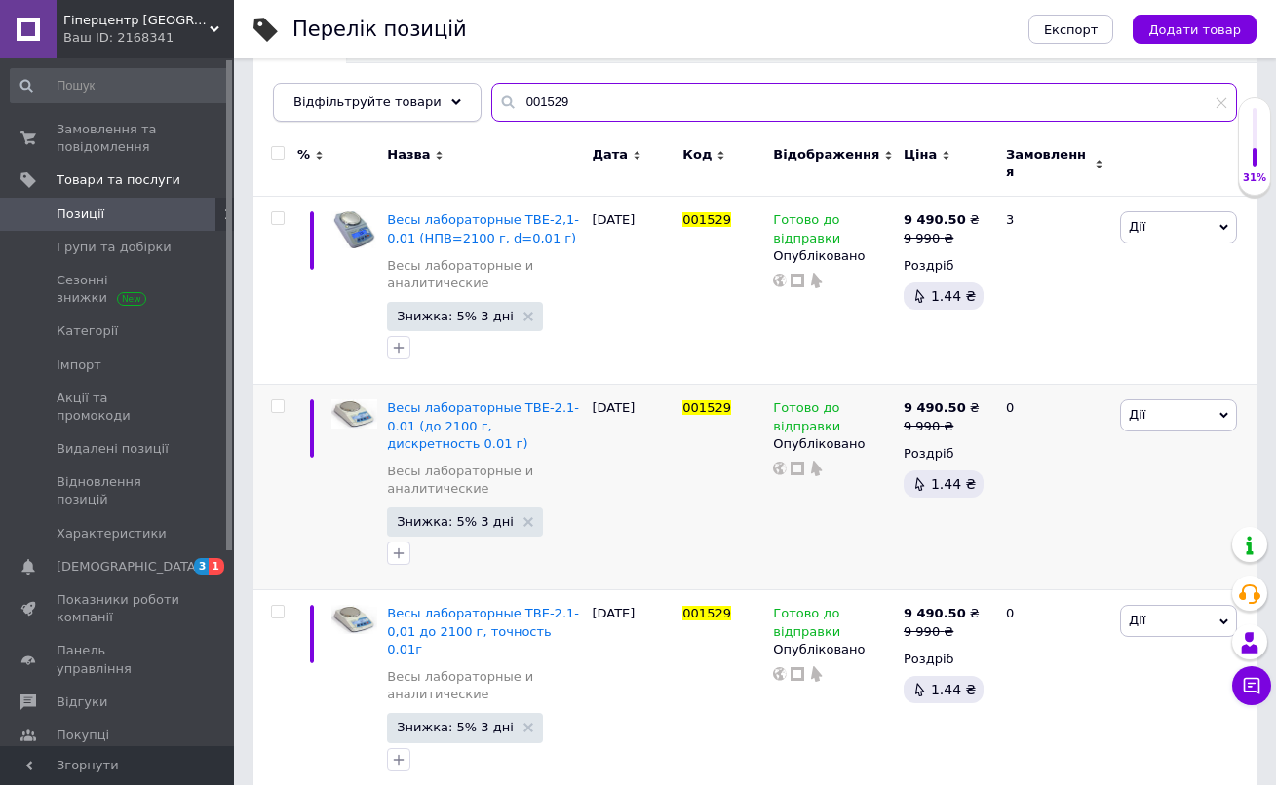
drag, startPoint x: 583, startPoint y: 109, endPoint x: 418, endPoint y: 96, distance: 165.3
click at [417, 96] on div "Відфільтруйте товари 001529" at bounding box center [755, 102] width 964 height 39
paste input "SM20T2VRB"
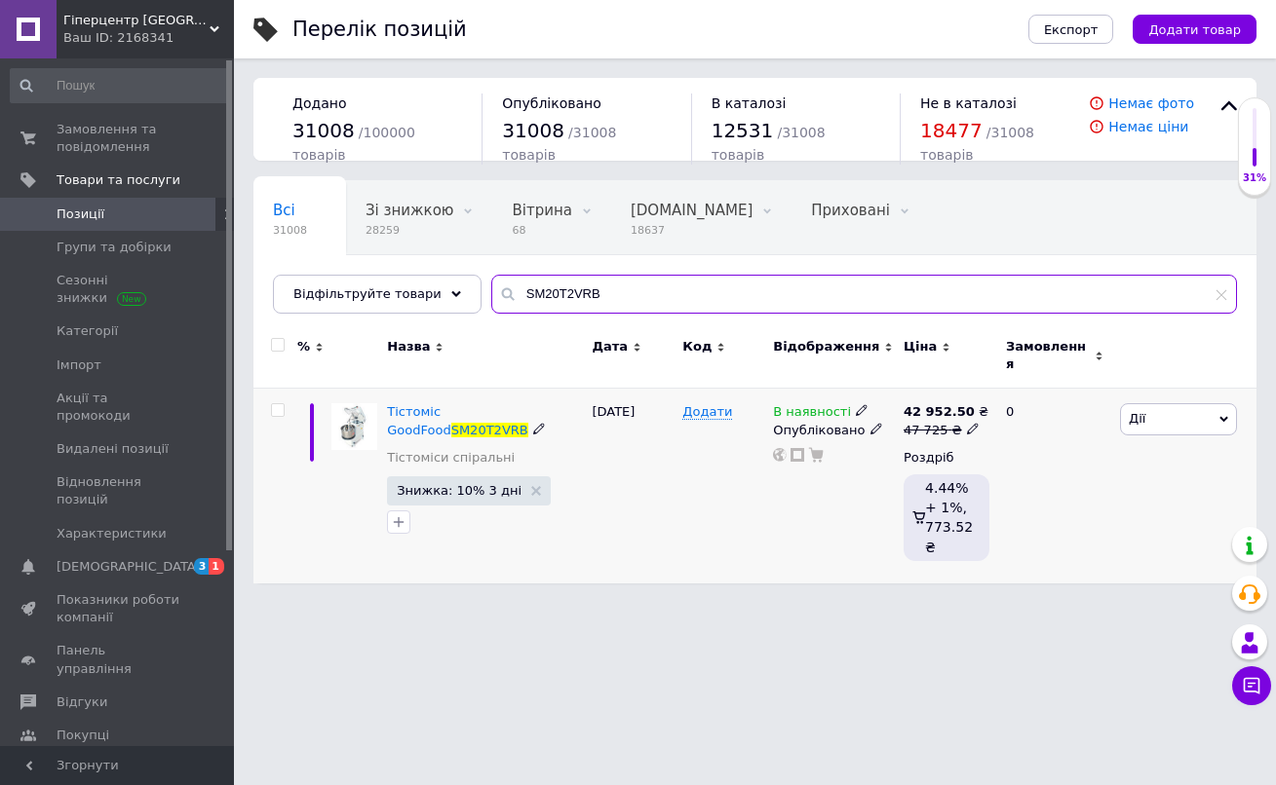
type input "SM20T2VRB"
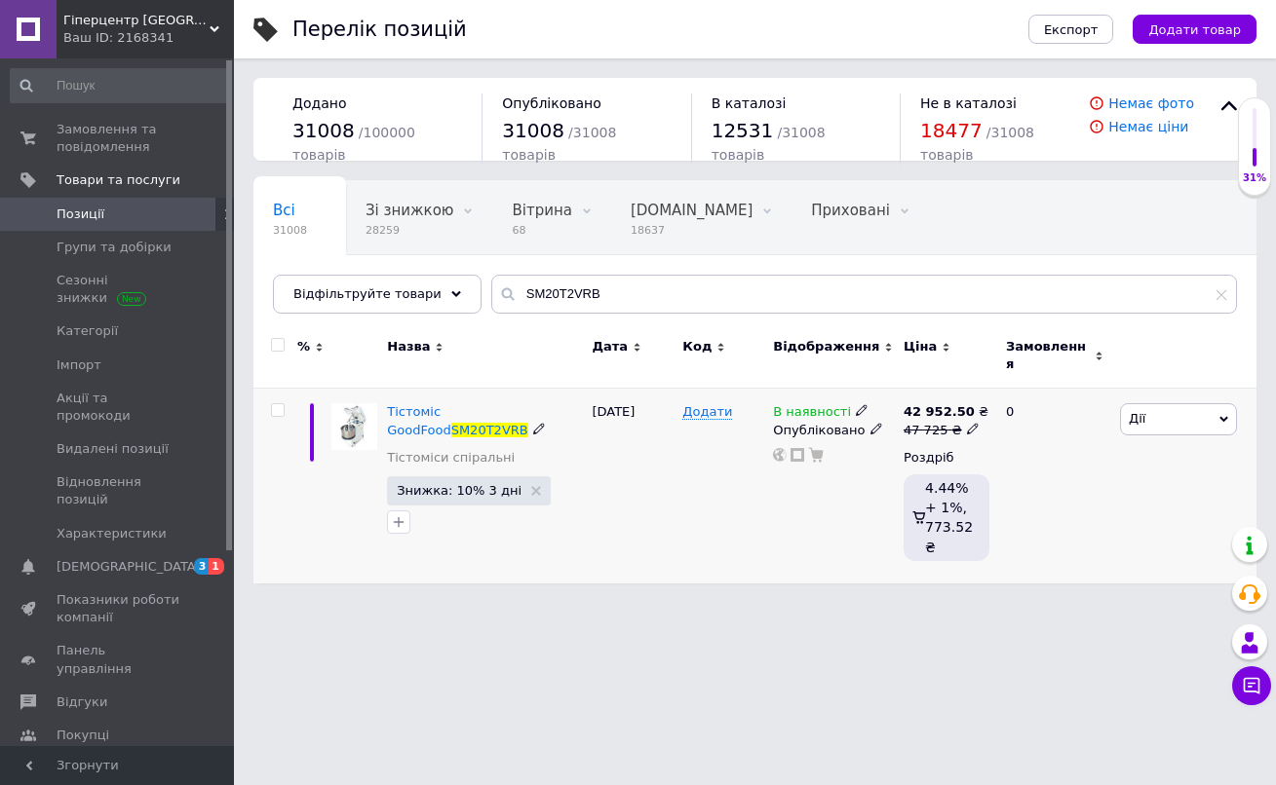
click at [856, 404] on icon at bounding box center [862, 410] width 12 height 12
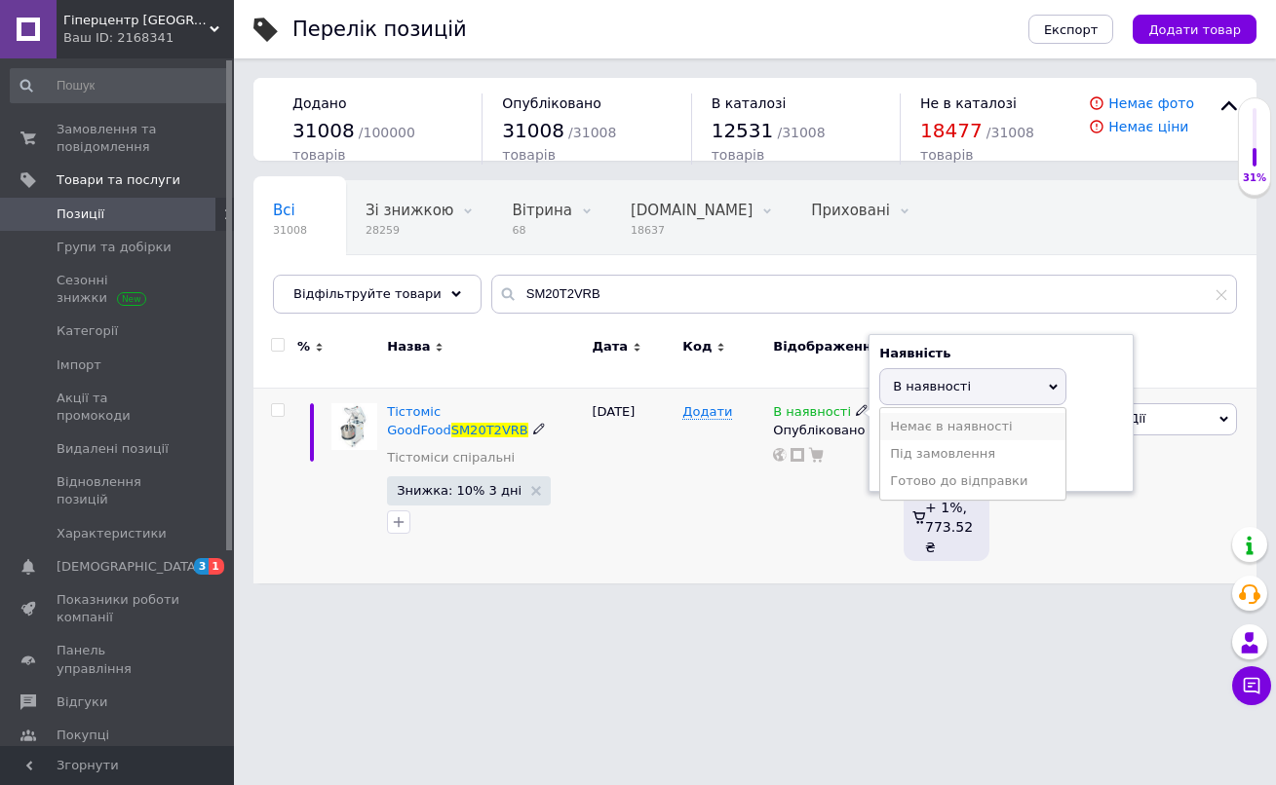
click at [900, 416] on li "Немає в наявності" at bounding box center [972, 426] width 185 height 27
click at [756, 478] on div "Додати" at bounding box center [722, 486] width 91 height 195
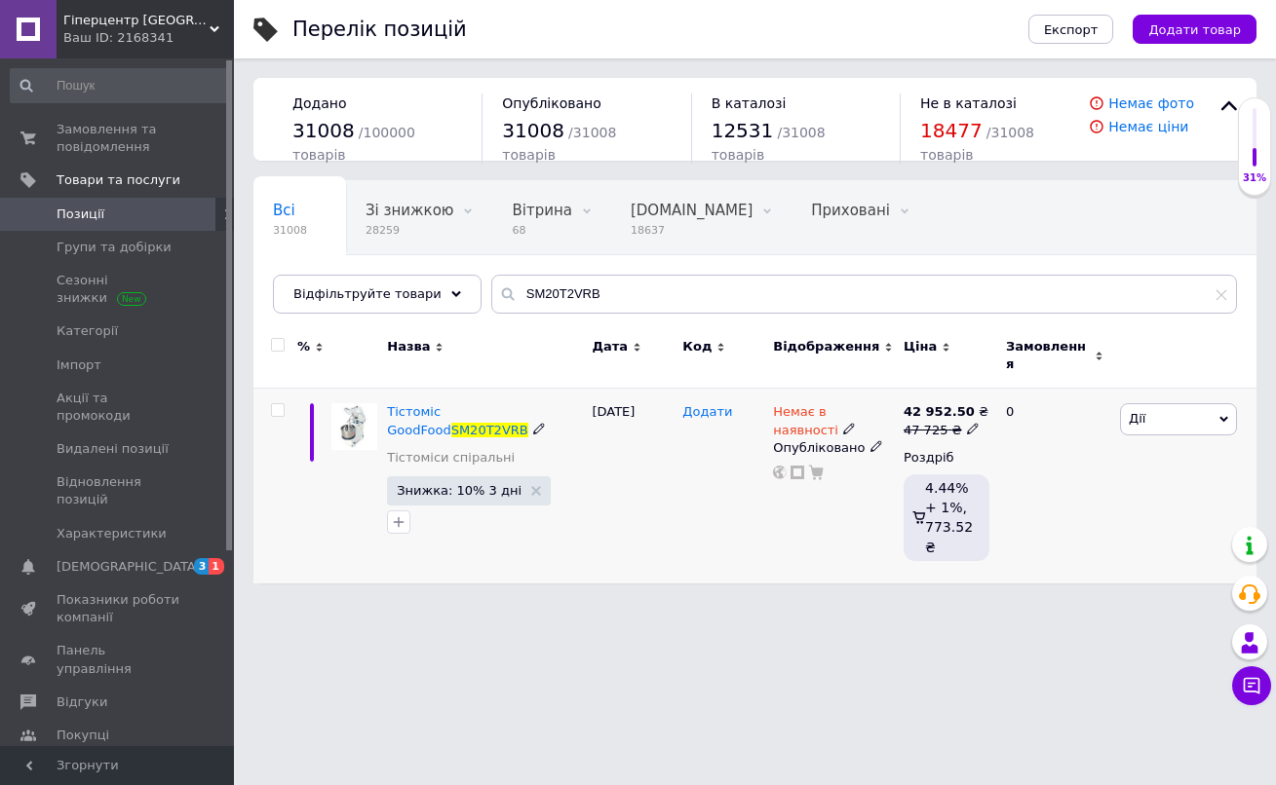
click at [707, 404] on span "Додати" at bounding box center [707, 412] width 50 height 16
type input "33466"
click at [648, 573] on html "Гіперцентр Одеса - електроінструмент, такелаж, торгове обладнання Ваш ID: 21683…" at bounding box center [638, 301] width 1276 height 603
click at [177, 558] on span "[DEMOGRAPHIC_DATA]" at bounding box center [119, 567] width 124 height 18
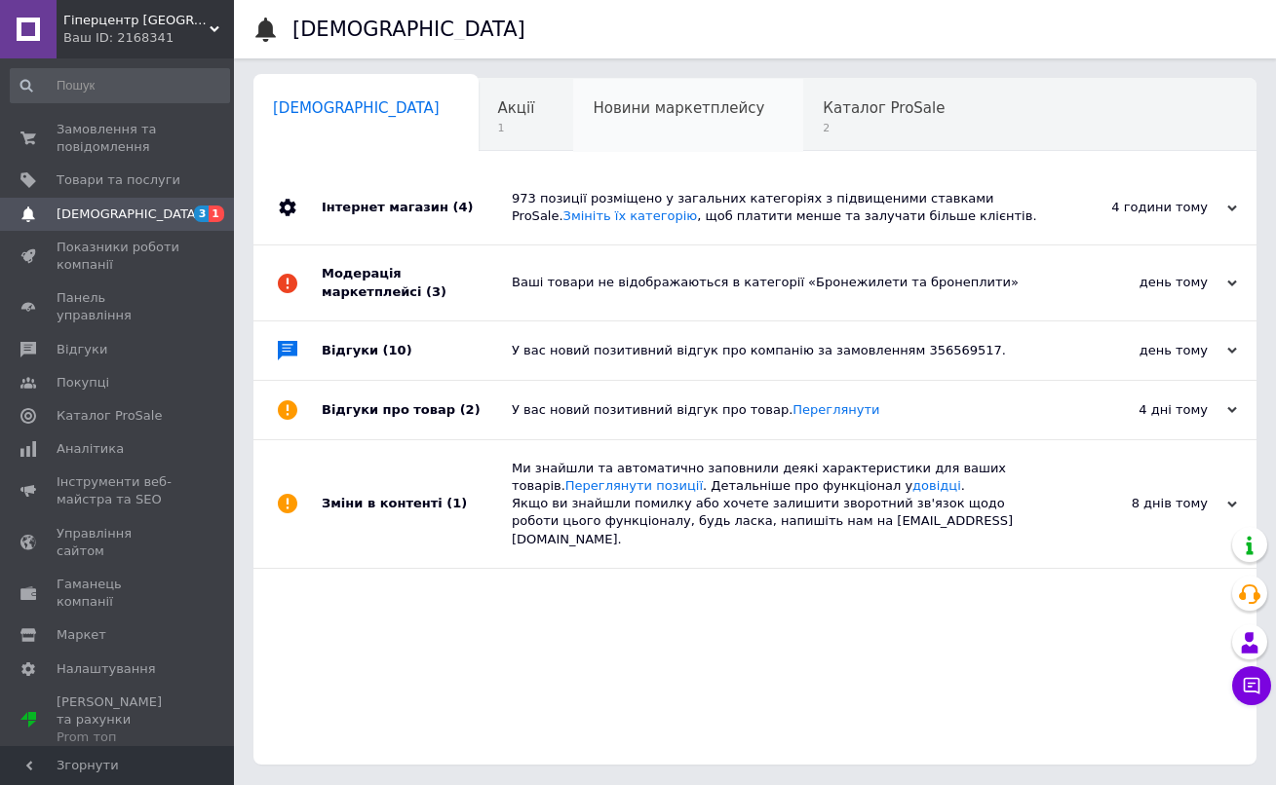
click at [600, 103] on span "Новини маркетплейсу" at bounding box center [679, 108] width 172 height 18
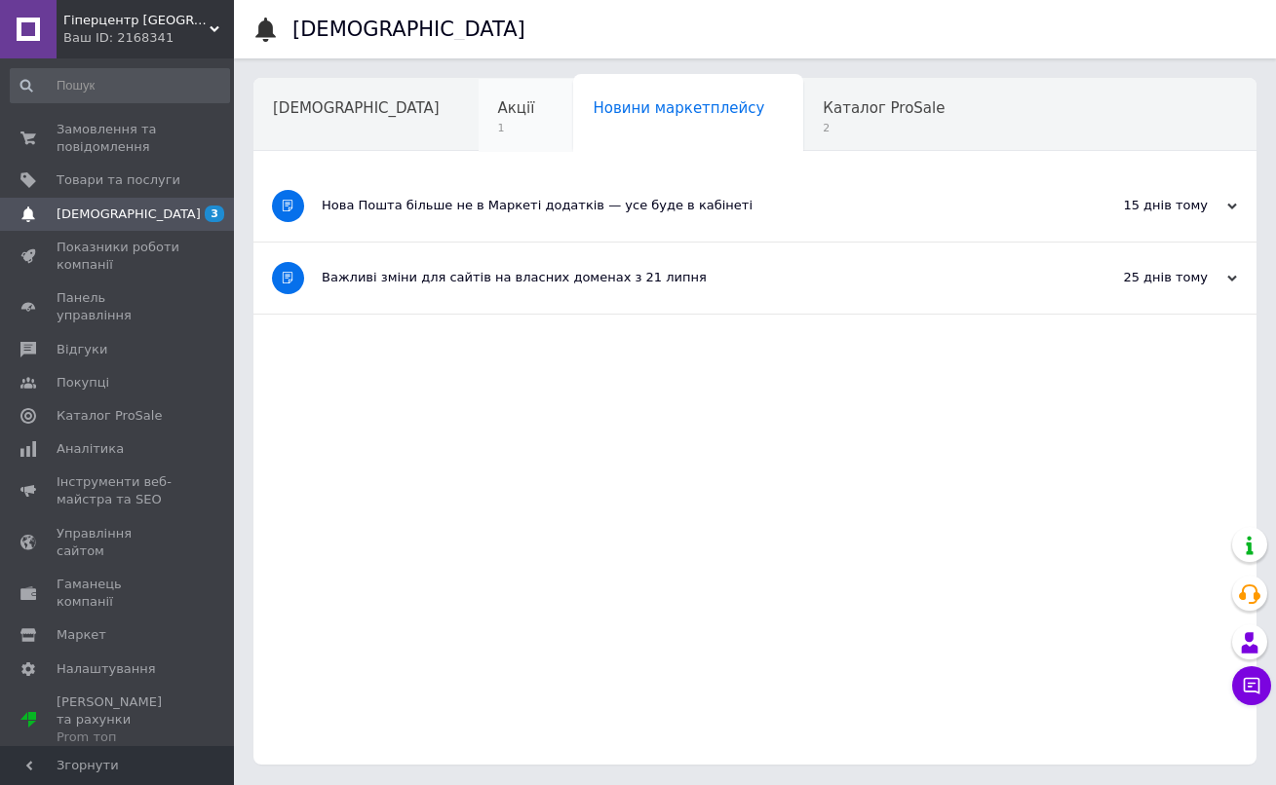
click at [498, 103] on span "Акції" at bounding box center [516, 108] width 37 height 18
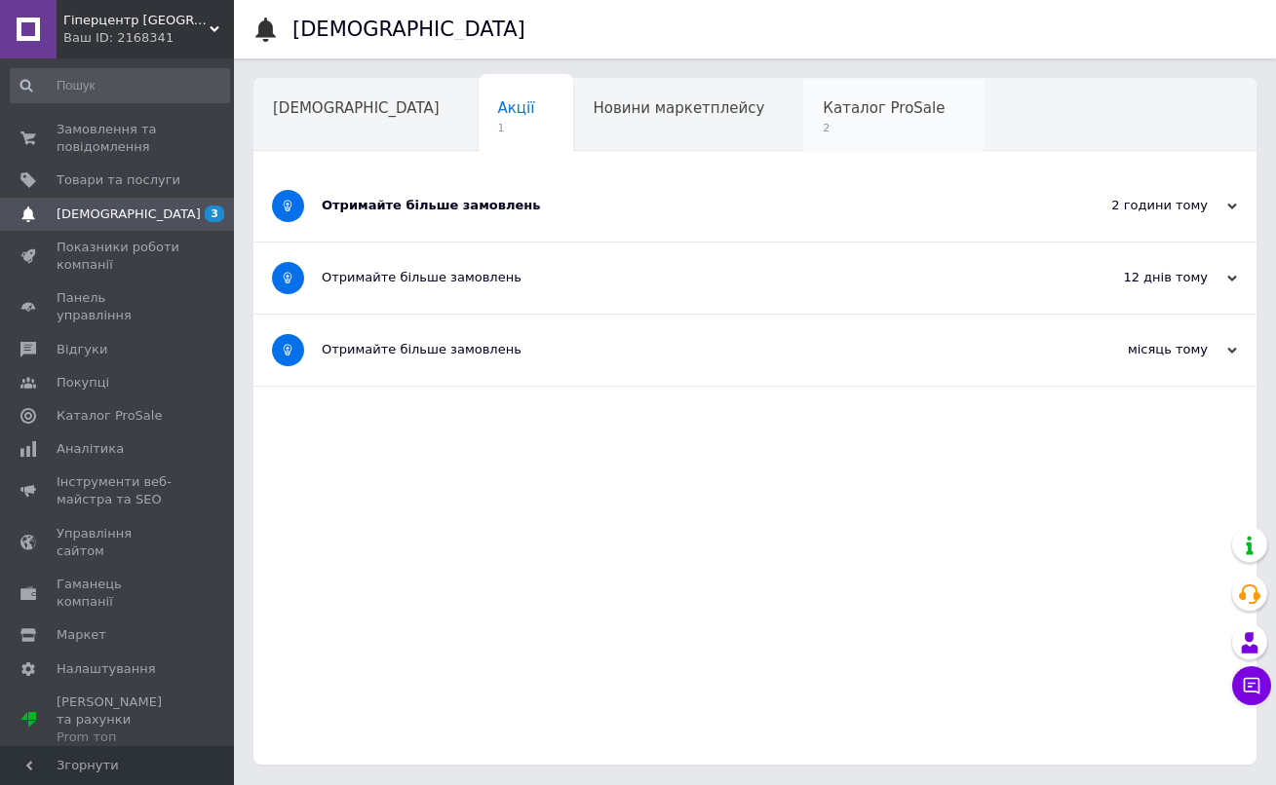
click at [823, 134] on span "2" at bounding box center [884, 128] width 122 height 15
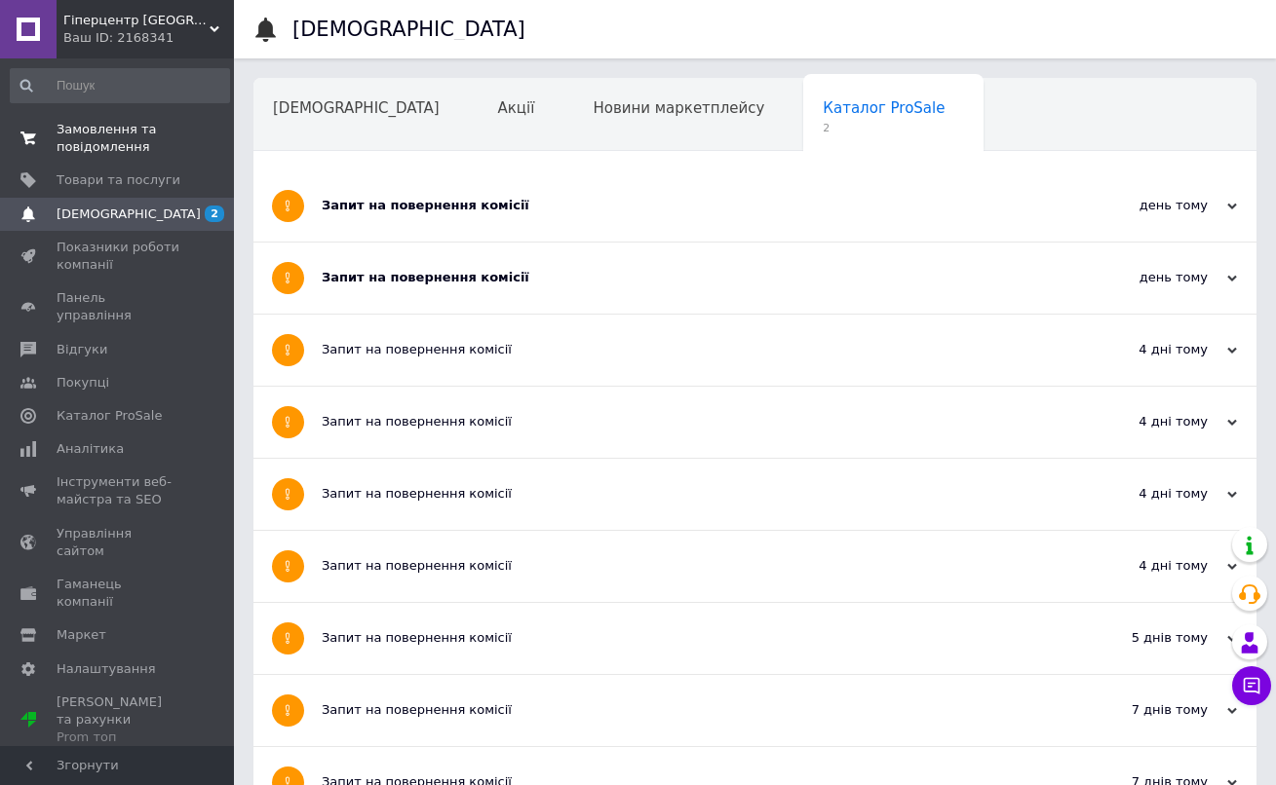
click at [96, 146] on span "Замовлення та повідомлення" at bounding box center [119, 138] width 124 height 35
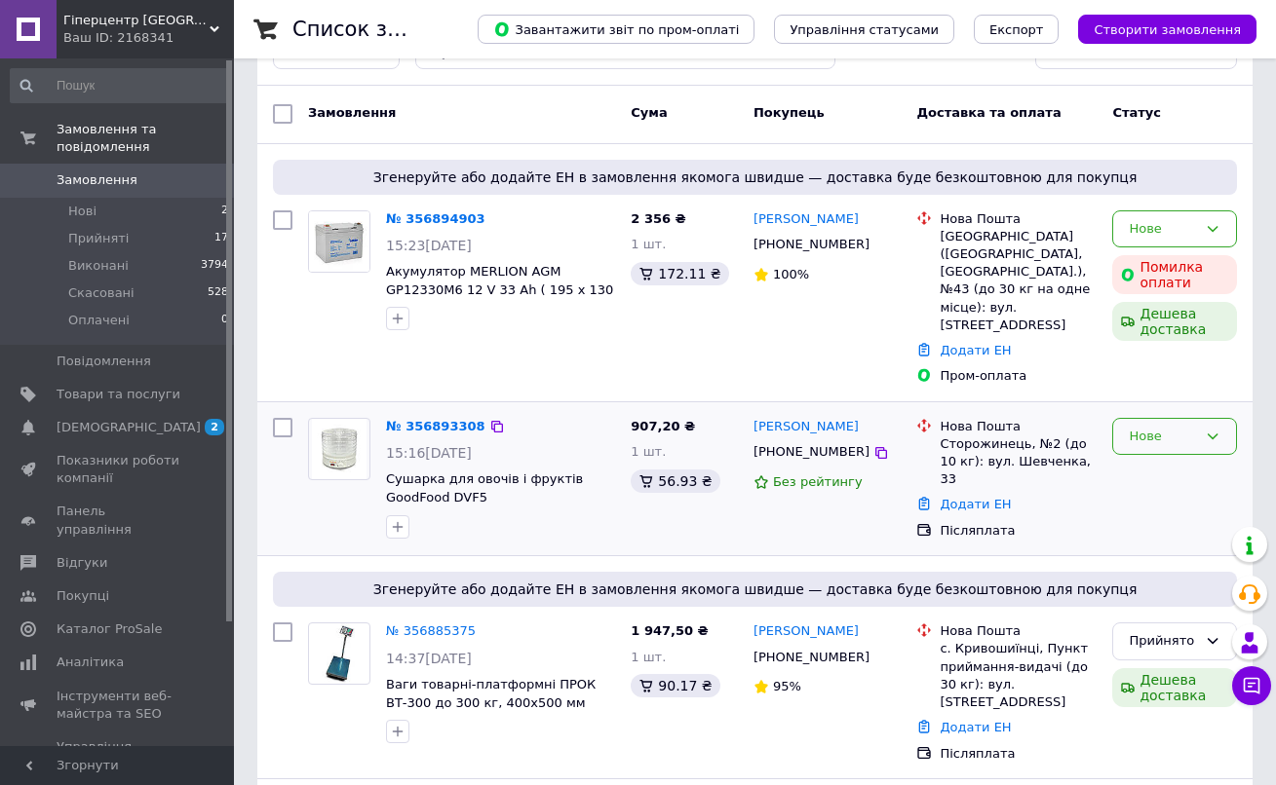
scroll to position [71, 0]
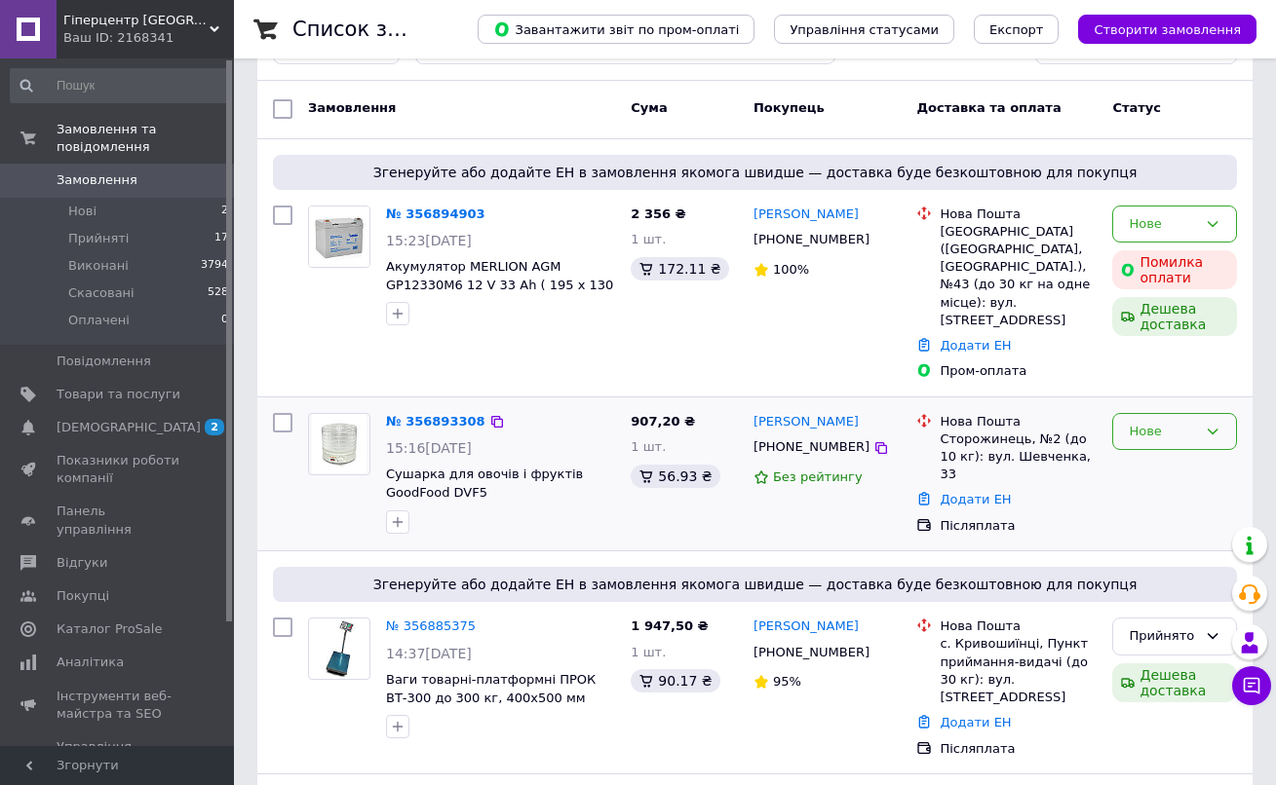
click at [1147, 425] on div "Нове" at bounding box center [1174, 432] width 125 height 38
click at [1147, 454] on li "Прийнято" at bounding box center [1174, 472] width 123 height 36
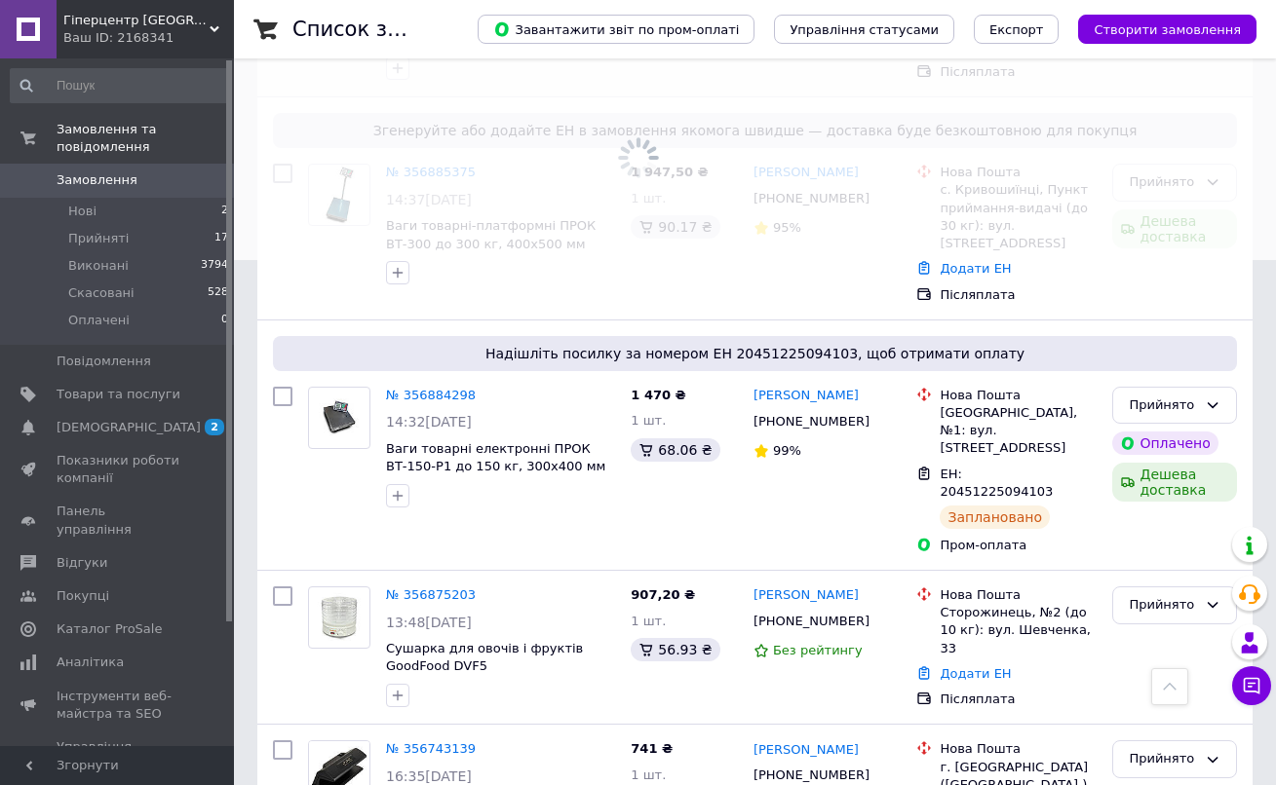
scroll to position [557, 0]
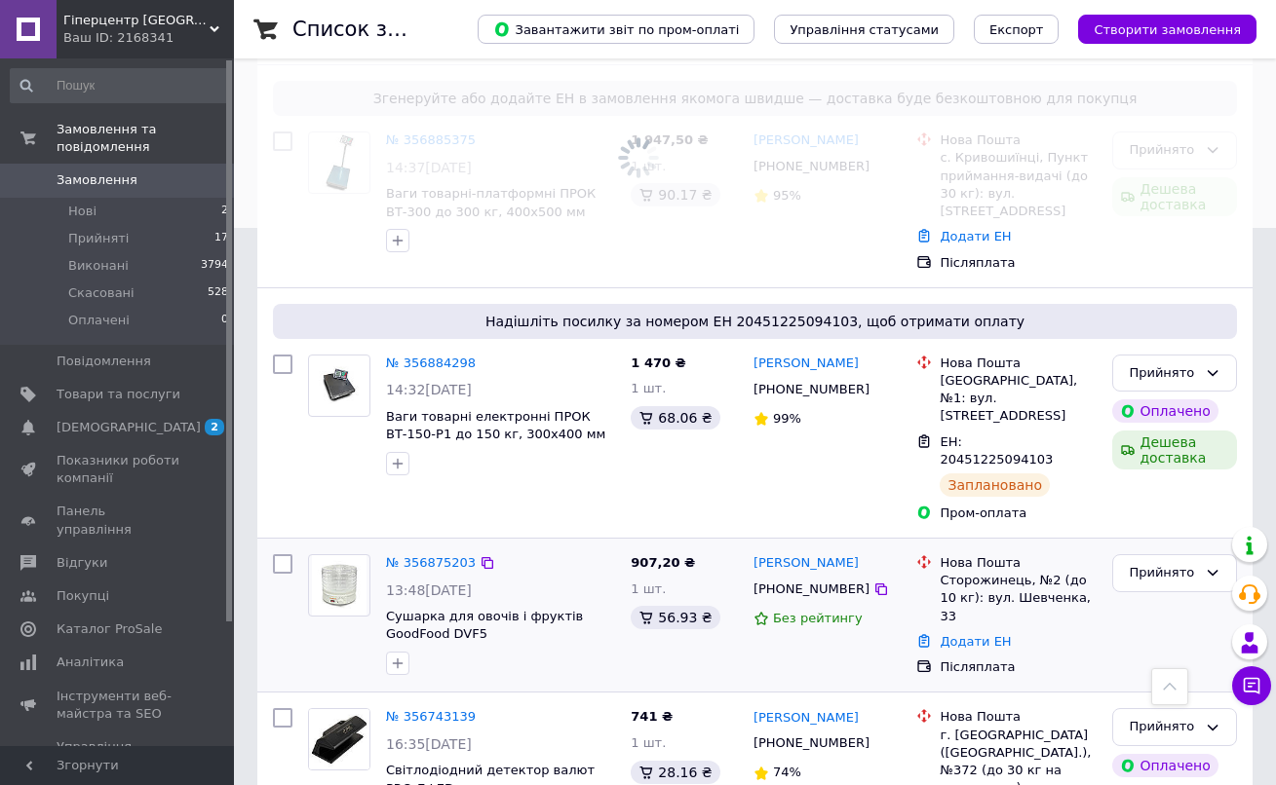
click at [1131, 547] on div "Прийнято" at bounding box center [1174, 616] width 140 height 138
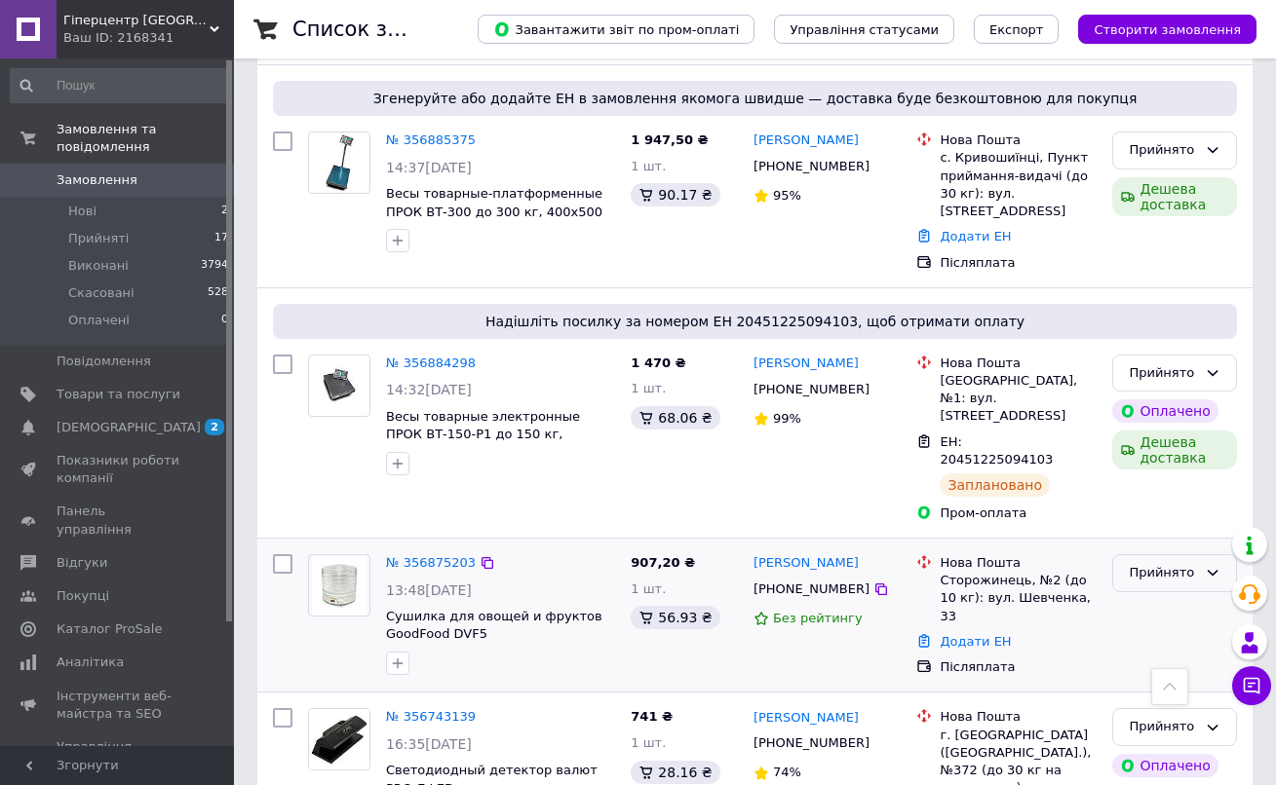
click at [1137, 563] on div "Прийнято" at bounding box center [1163, 573] width 68 height 20
click at [1132, 632] on li "Скасовано" at bounding box center [1174, 650] width 123 height 36
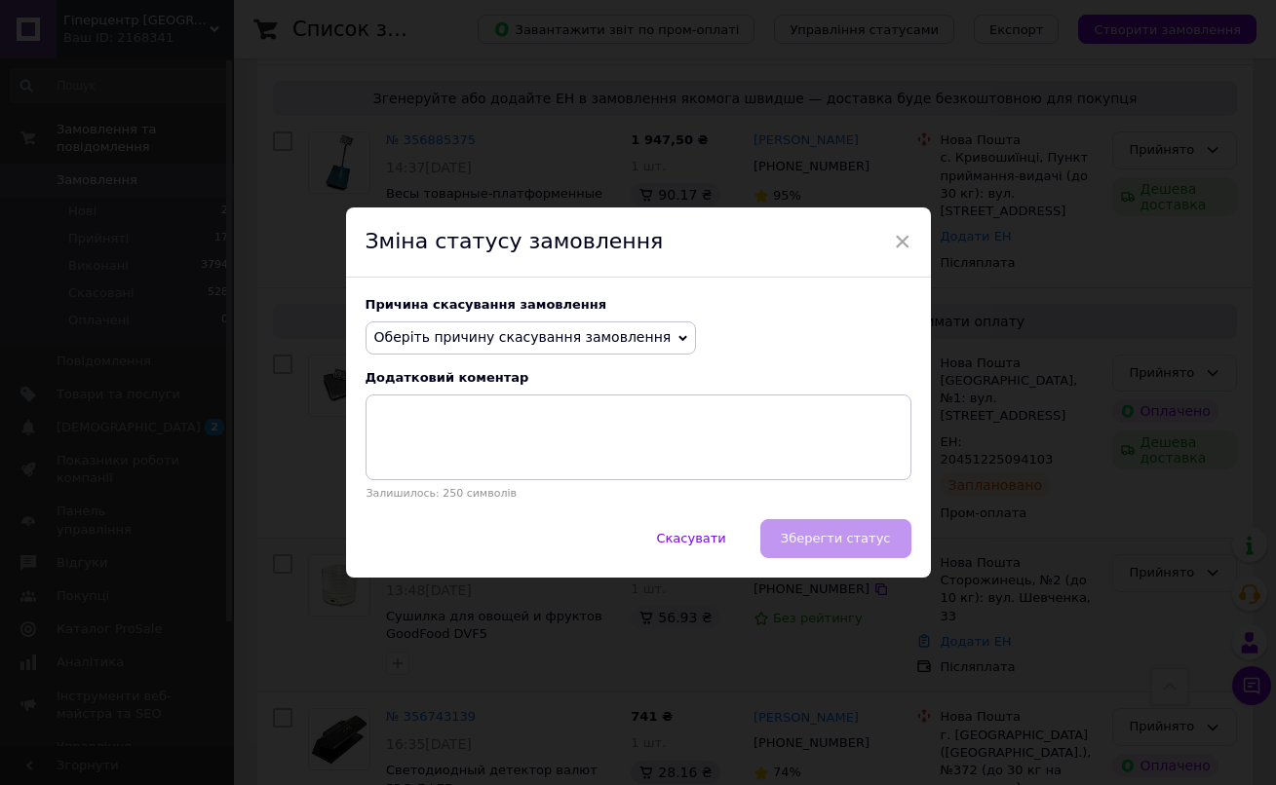
click at [597, 347] on span "Оберіть причину скасування замовлення" at bounding box center [530, 338] width 331 height 33
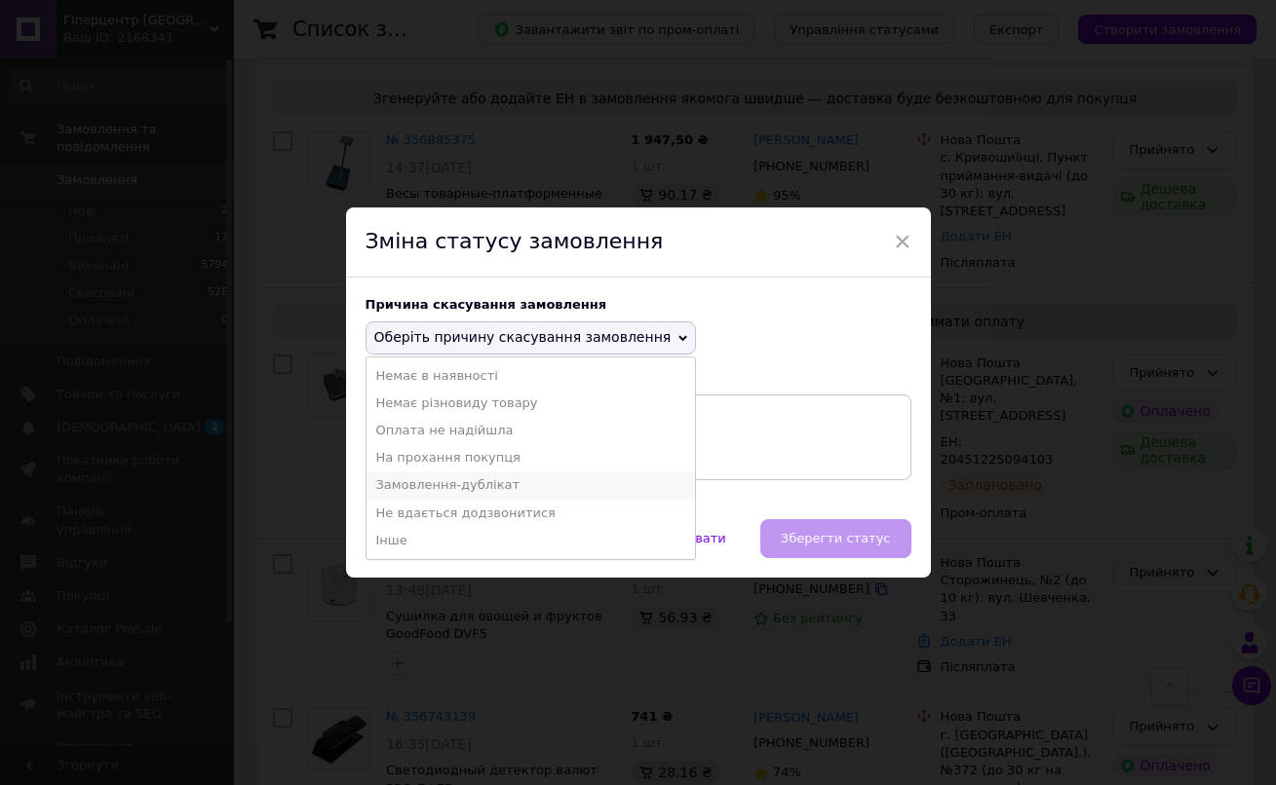
click at [580, 482] on li "Замовлення-дублікат" at bounding box center [530, 485] width 329 height 27
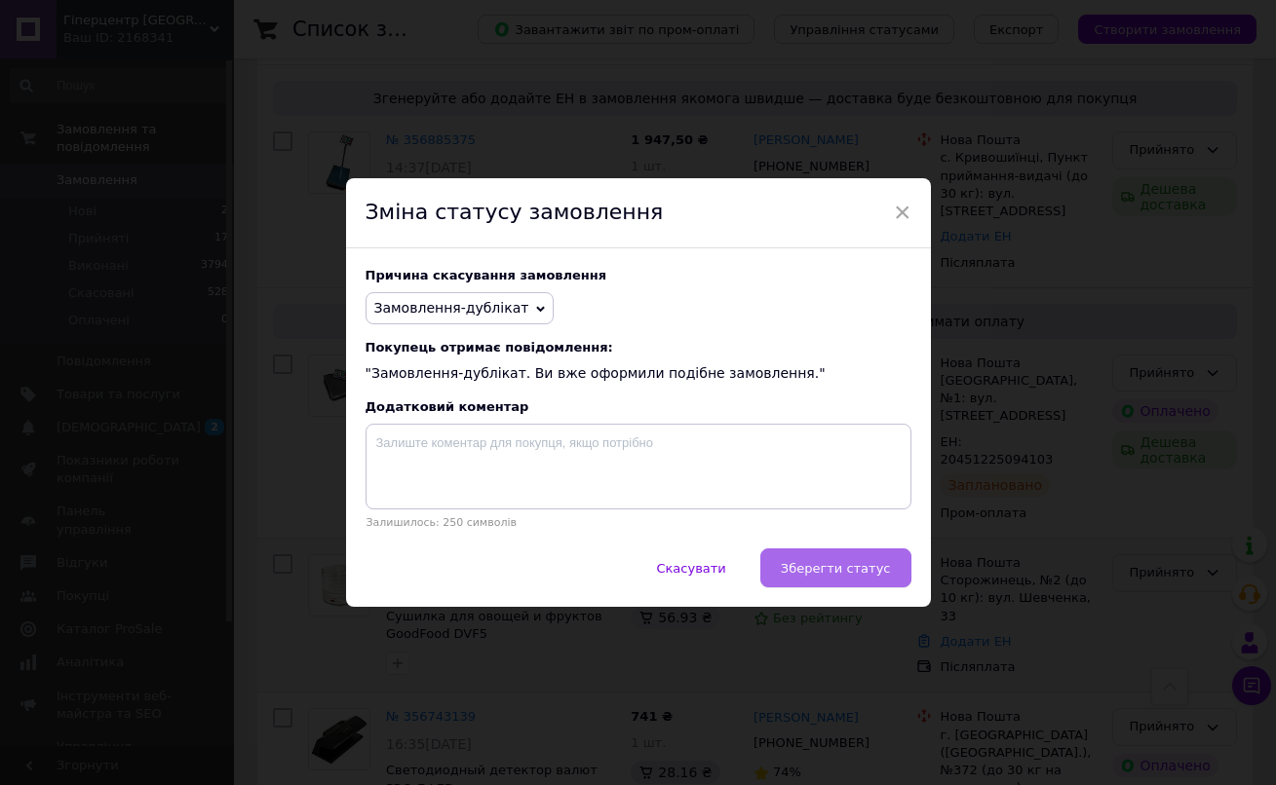
click at [811, 569] on span "Зберегти статус" at bounding box center [836, 568] width 110 height 15
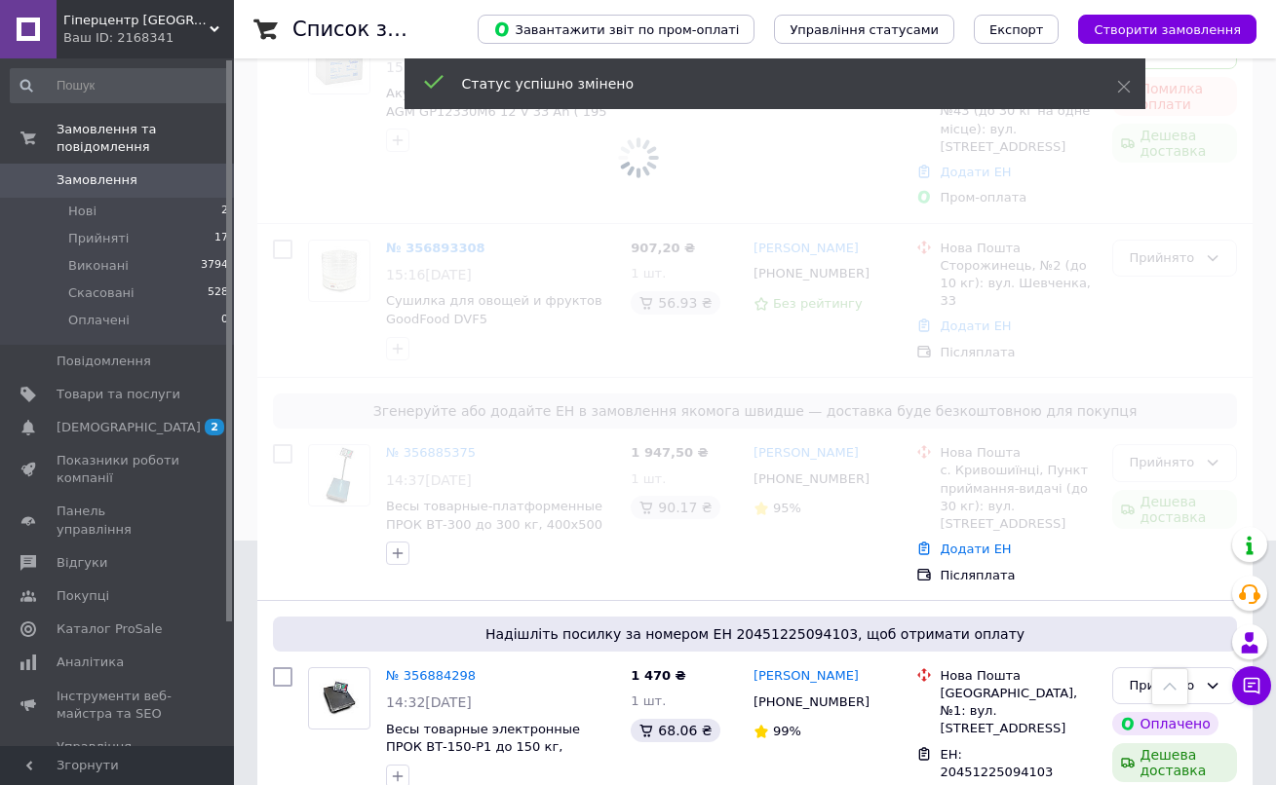
scroll to position [32, 0]
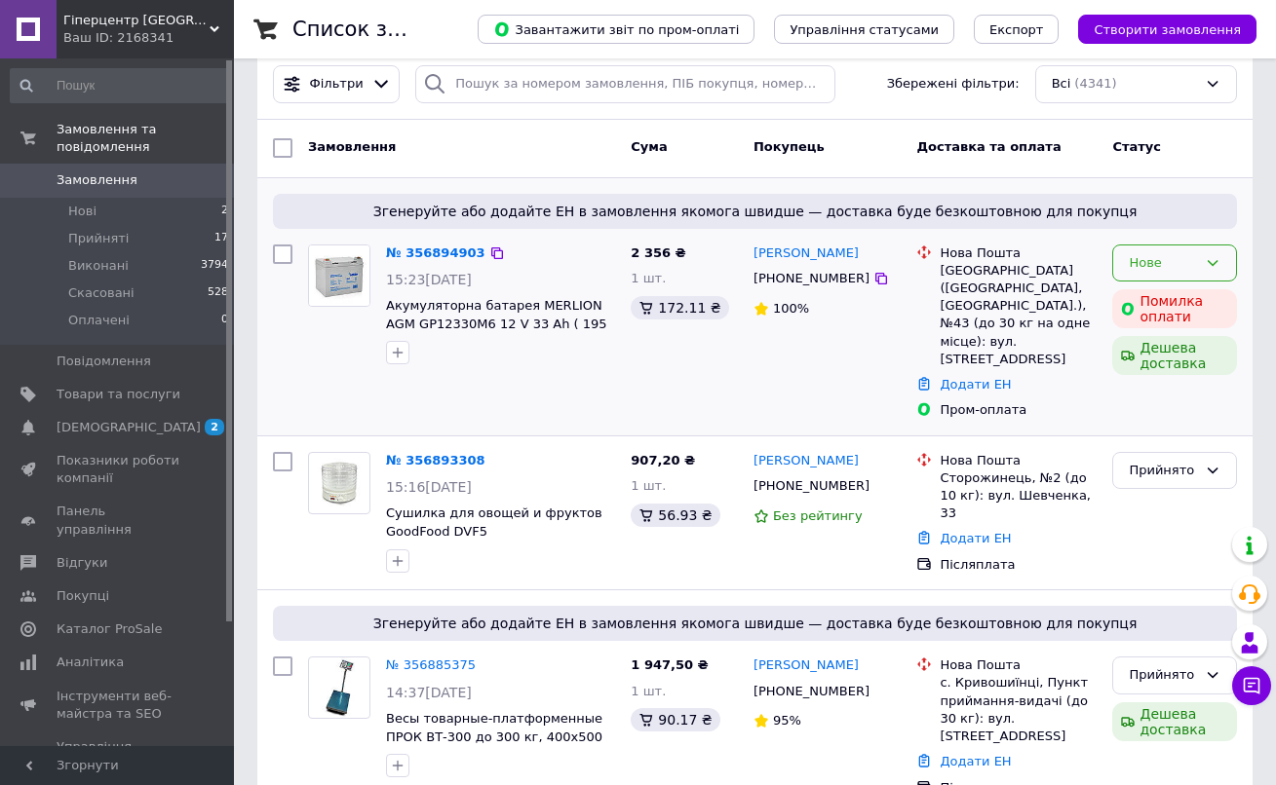
click at [1162, 281] on div "Нове" at bounding box center [1174, 264] width 125 height 38
click at [1161, 303] on li "Прийнято" at bounding box center [1174, 304] width 123 height 36
click at [159, 391] on span "Товари та послуги" at bounding box center [119, 395] width 124 height 18
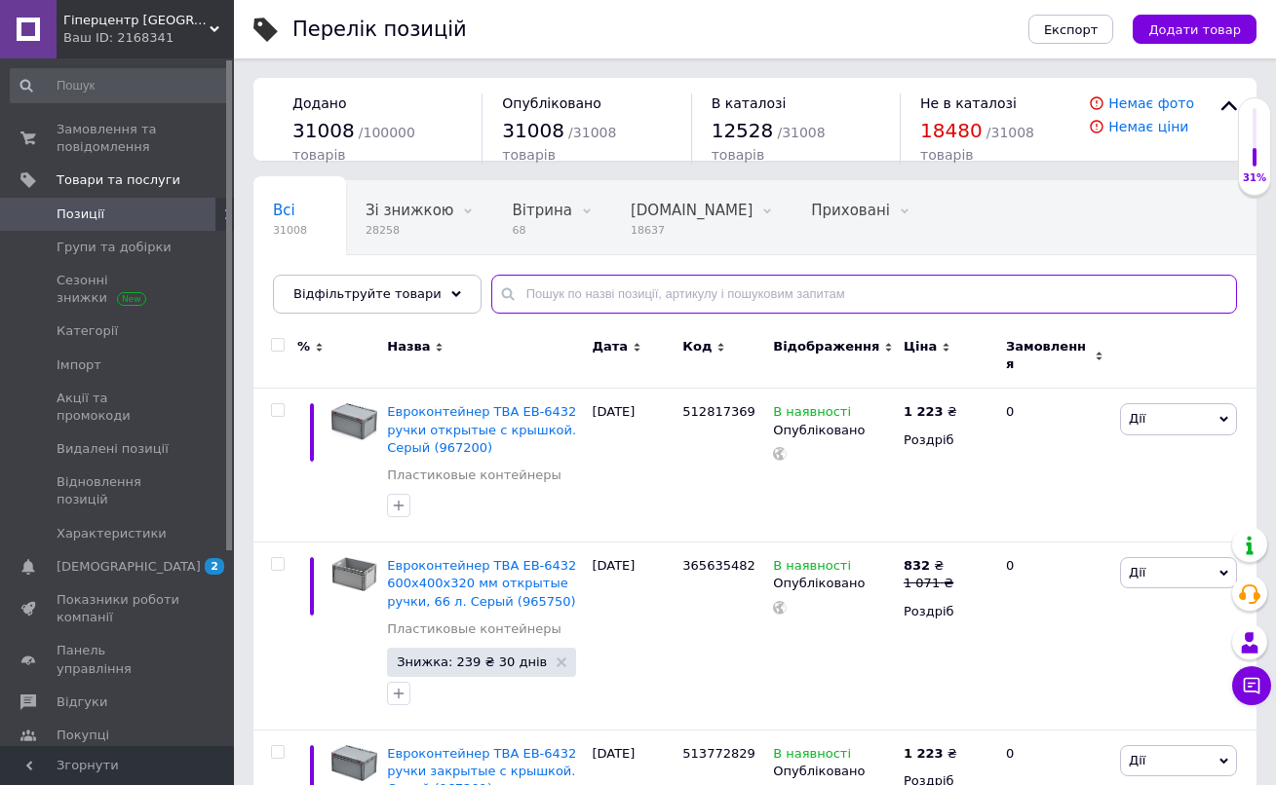
click at [625, 283] on input "text" at bounding box center [864, 294] width 746 height 39
paste input "6015"
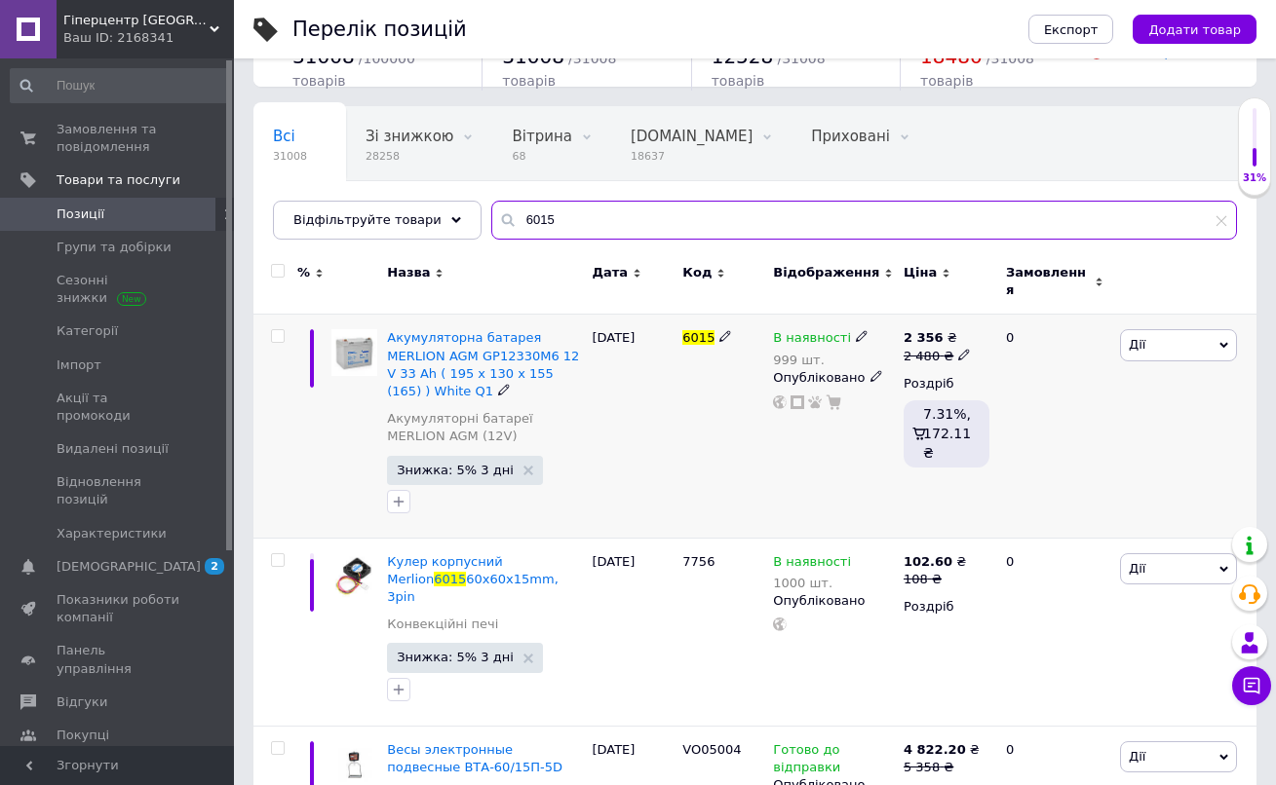
scroll to position [73, 0]
type input "6015"
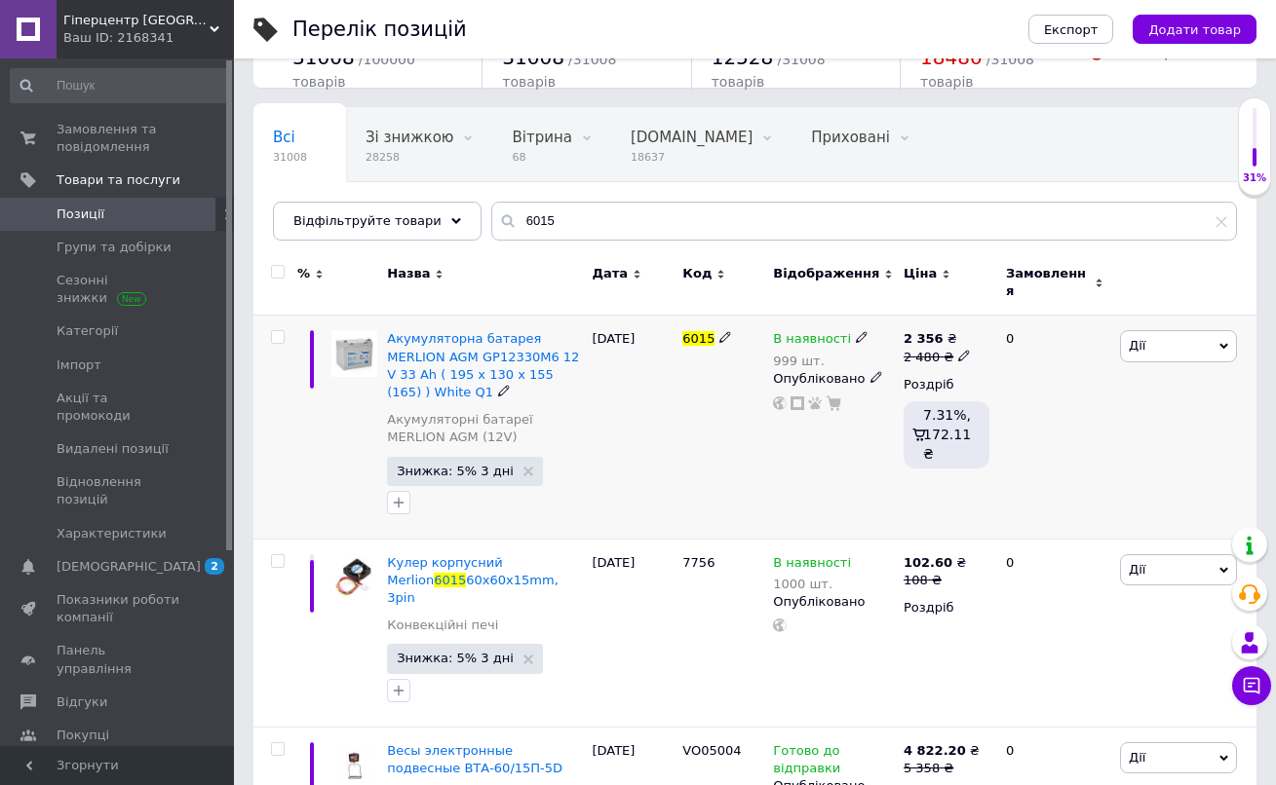
click at [961, 350] on icon at bounding box center [964, 356] width 12 height 12
drag, startPoint x: 1034, startPoint y: 318, endPoint x: 996, endPoint y: 319, distance: 38.0
click at [996, 319] on input "2480" at bounding box center [1059, 325] width 148 height 39
type input "3220"
click at [800, 458] on div "В наявності 999 шт. Опубліковано" at bounding box center [833, 427] width 131 height 223
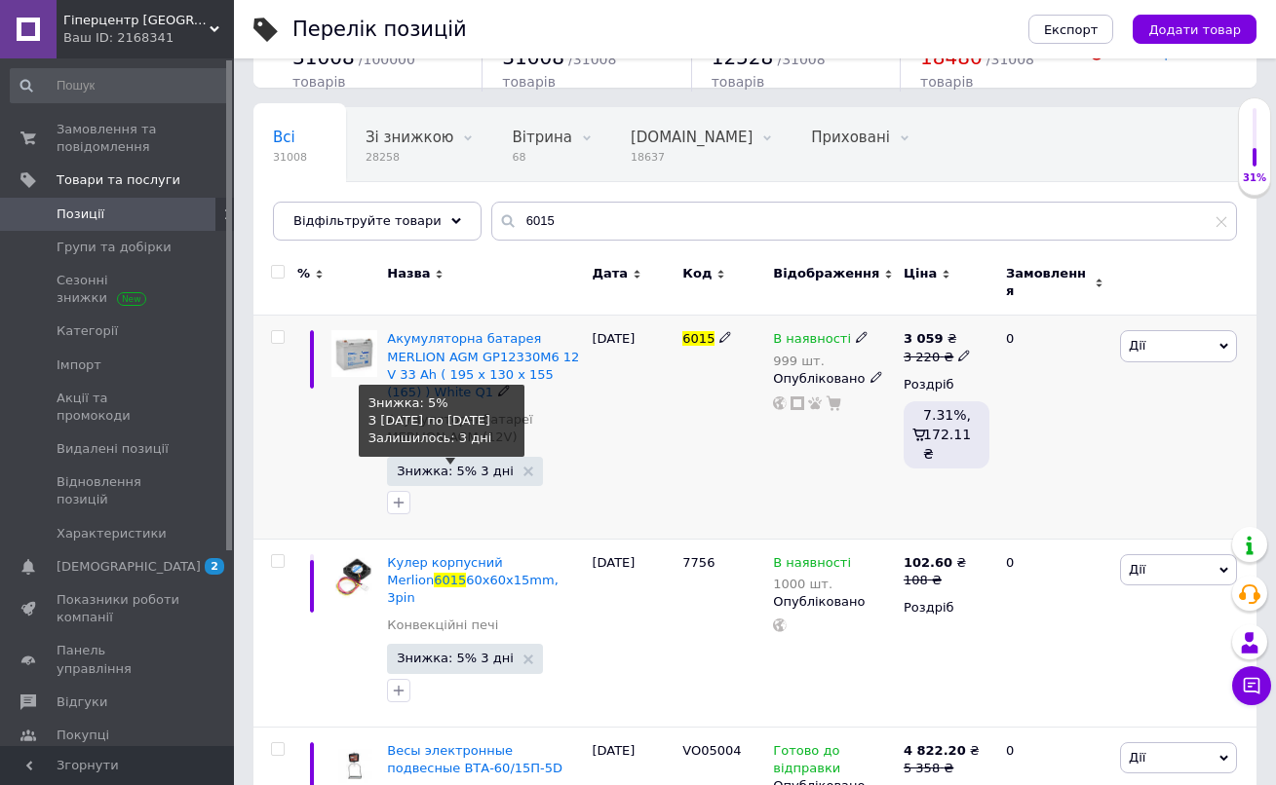
click at [434, 465] on span "Знижка: 5% 3 дні" at bounding box center [455, 471] width 117 height 13
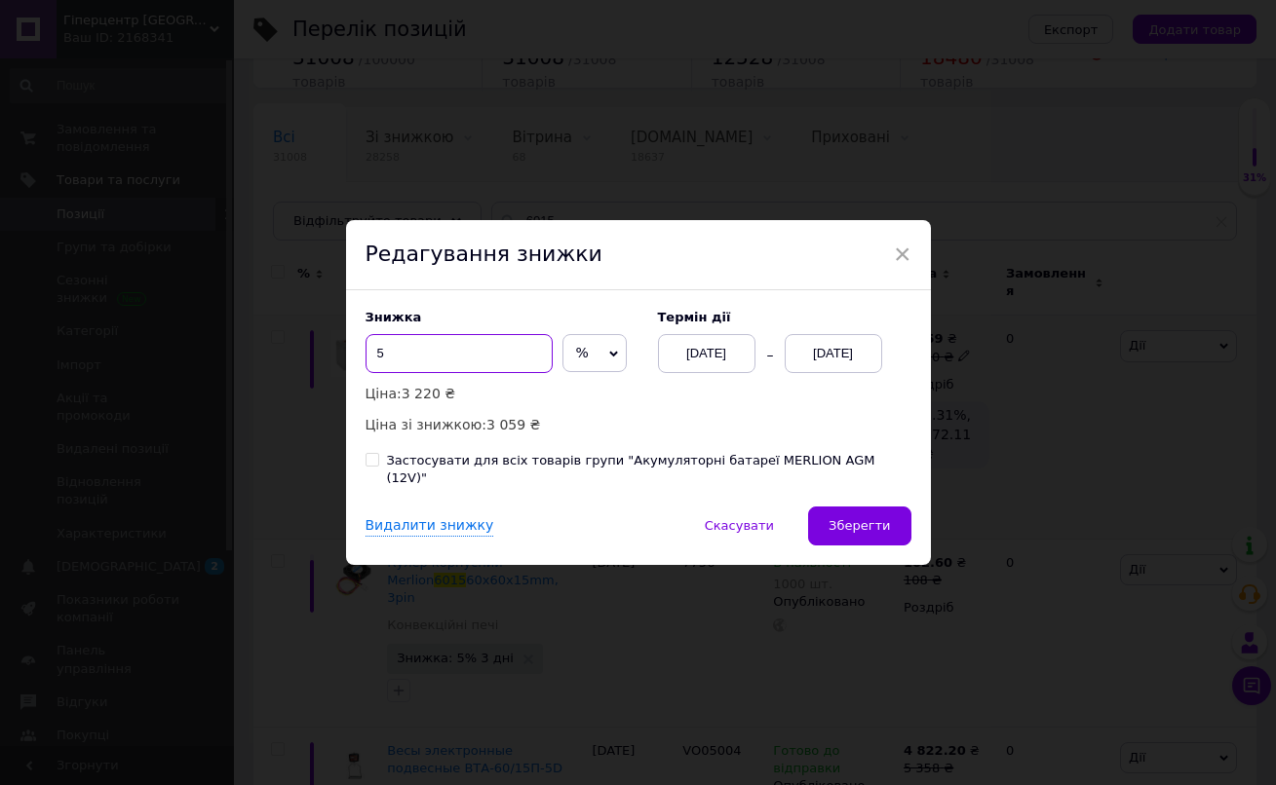
click at [441, 364] on input "5" at bounding box center [458, 353] width 187 height 39
type input "10"
click at [844, 521] on span "Зберегти" at bounding box center [858, 525] width 61 height 15
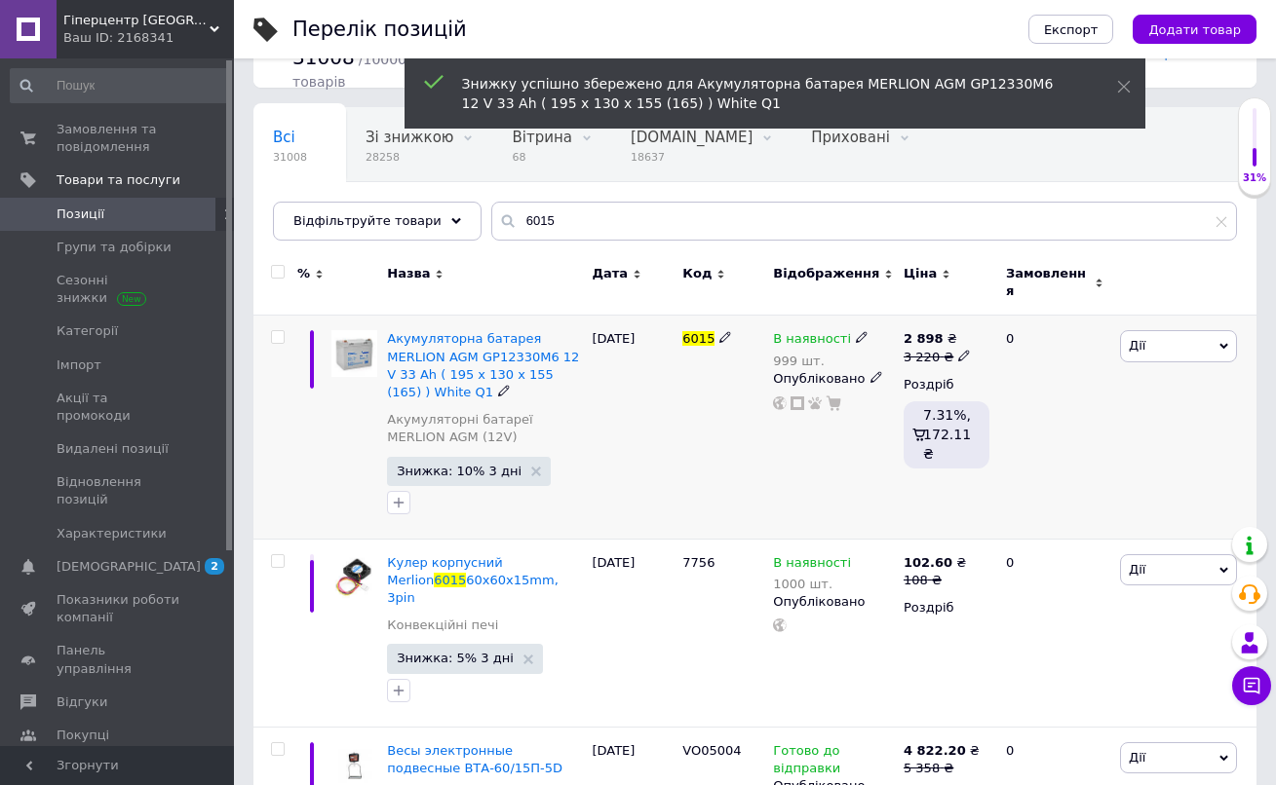
click at [856, 331] on icon at bounding box center [862, 337] width 12 height 12
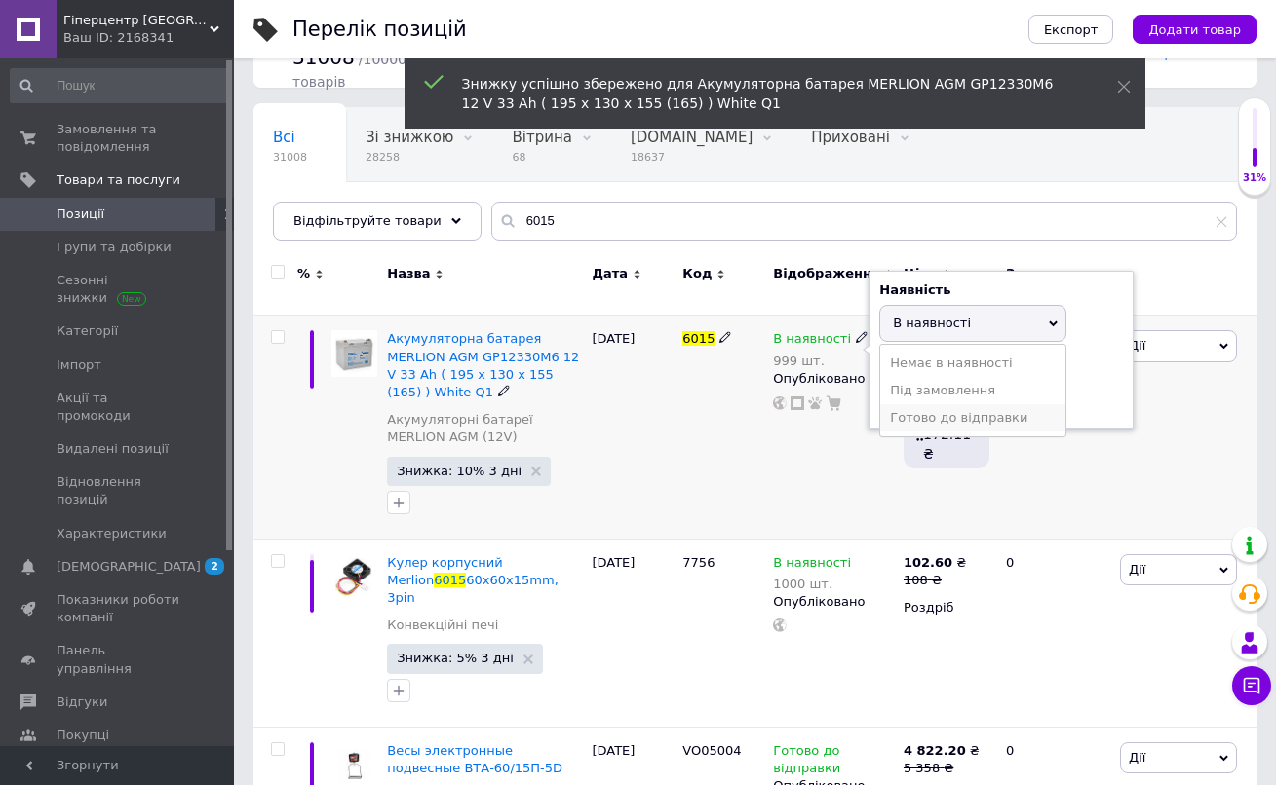
click at [907, 404] on li "Готово до відправки" at bounding box center [972, 417] width 185 height 27
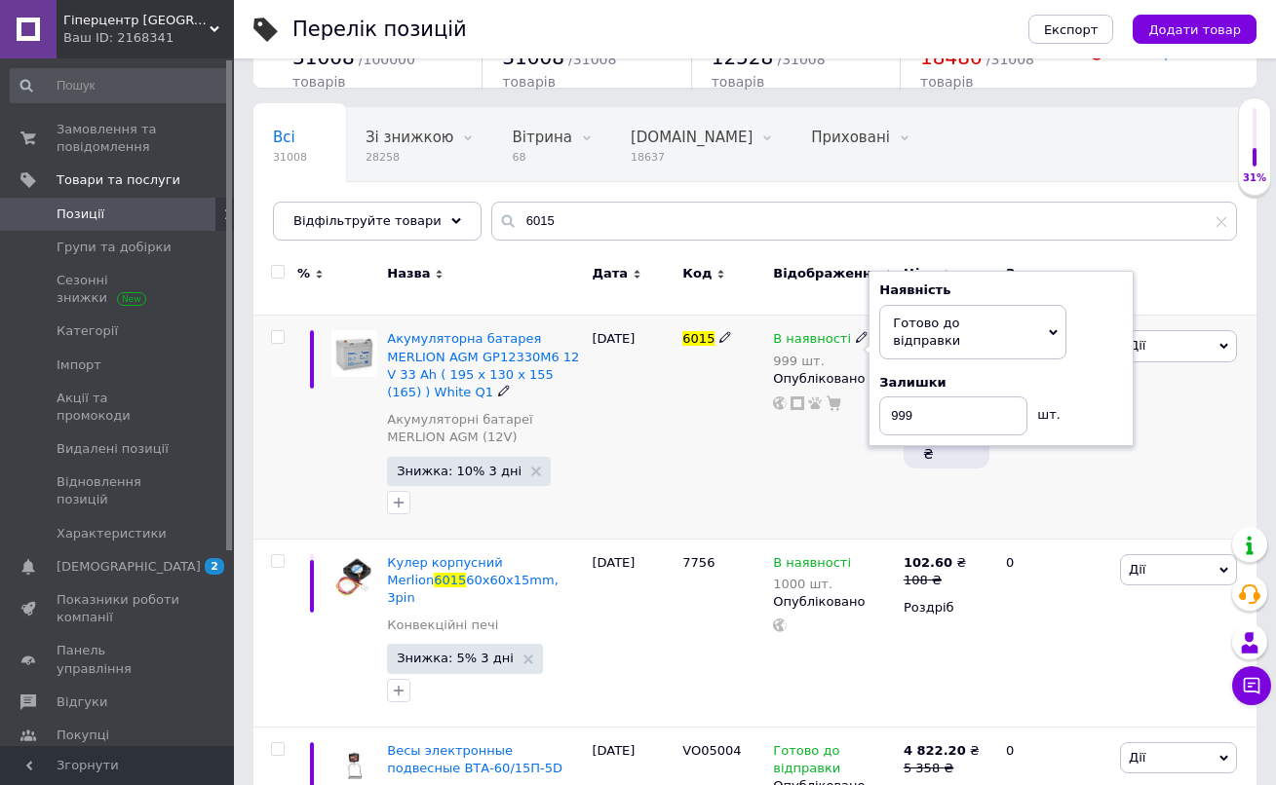
click at [824, 461] on div "В наявності 999 шт. Наявність [PERSON_NAME] до відправки В наявності Немає в на…" at bounding box center [833, 427] width 131 height 223
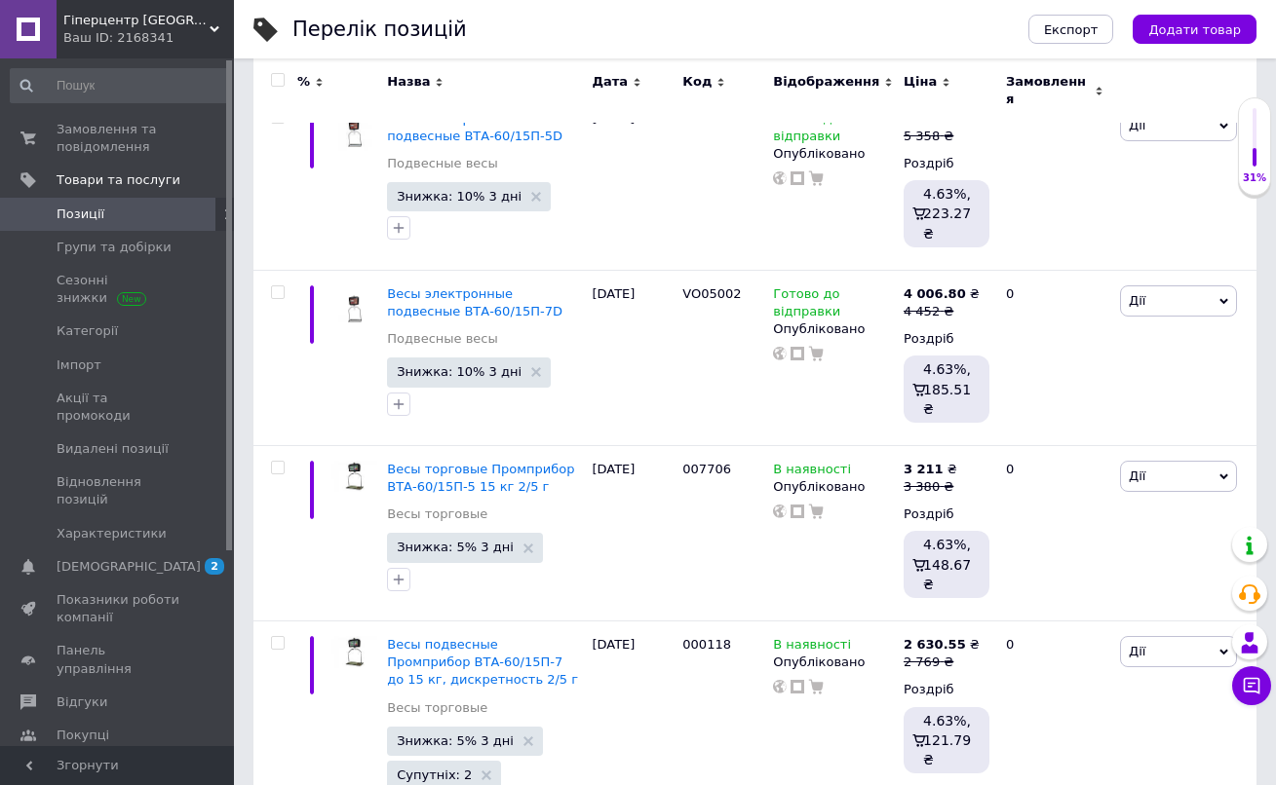
scroll to position [1112, 0]
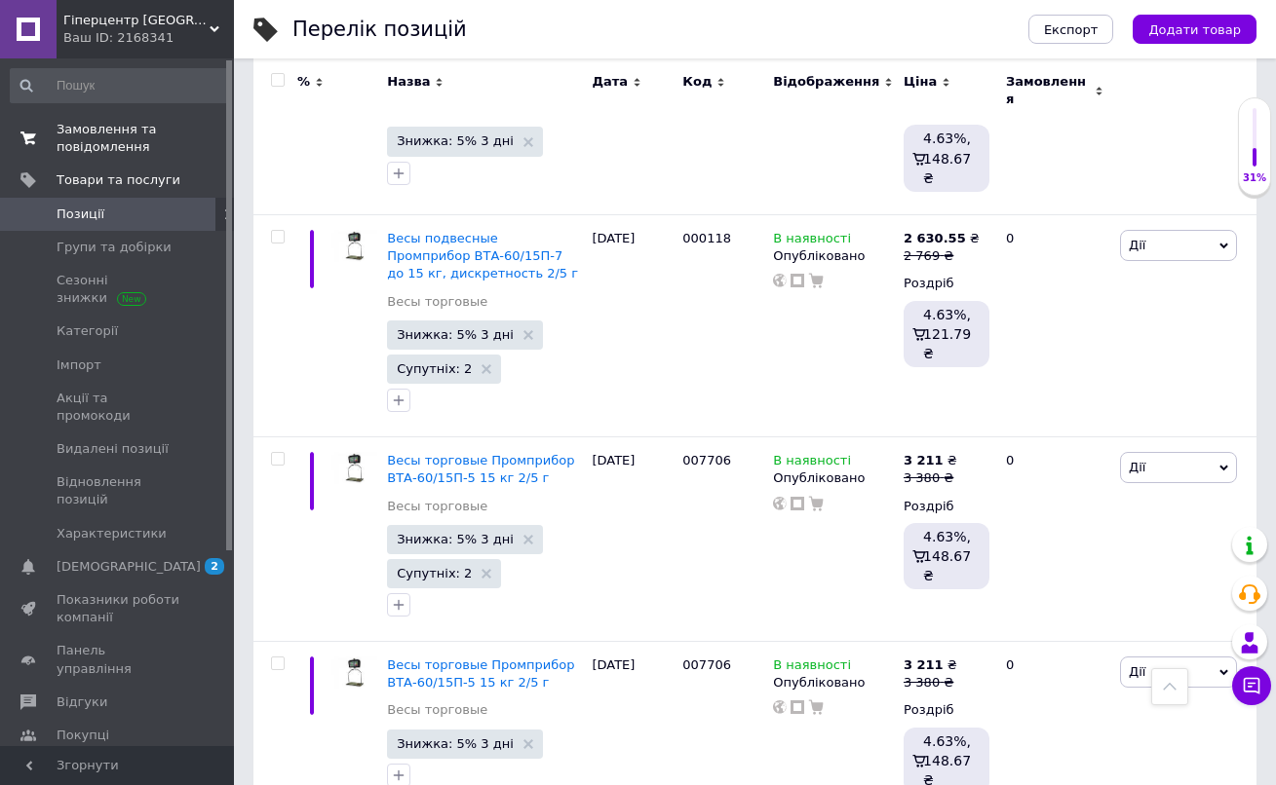
click at [149, 137] on span "Замовлення та повідомлення" at bounding box center [119, 138] width 124 height 35
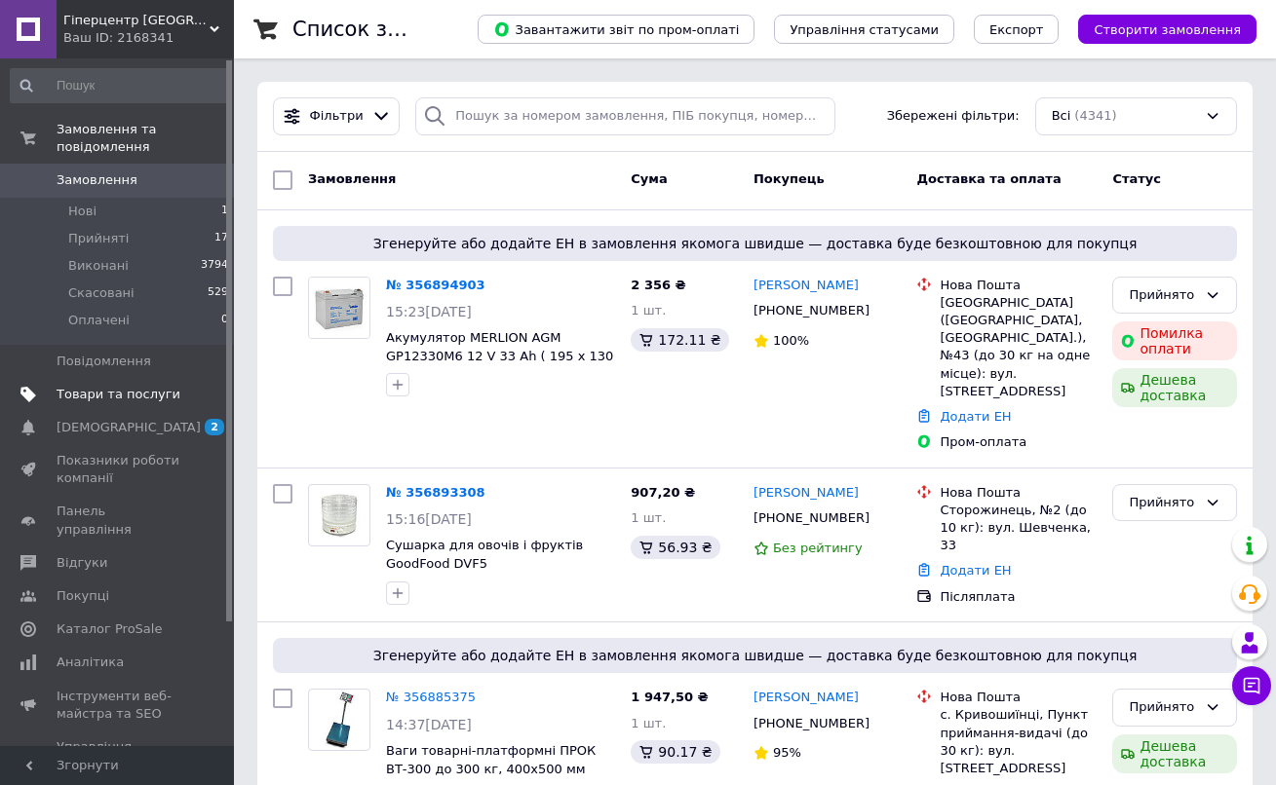
click at [169, 382] on link "Товари та послуги" at bounding box center [120, 394] width 240 height 33
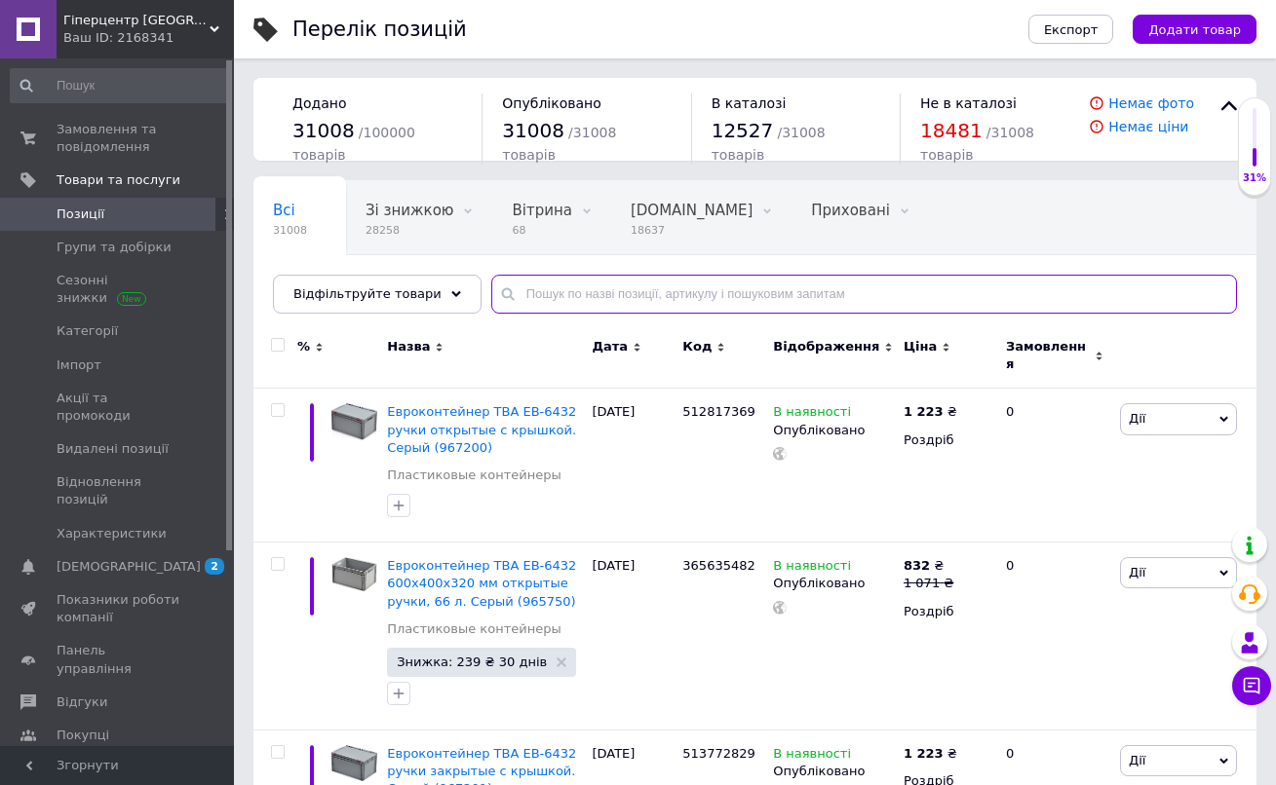
click at [607, 296] on input "text" at bounding box center [864, 294] width 746 height 39
paste input "4250002"
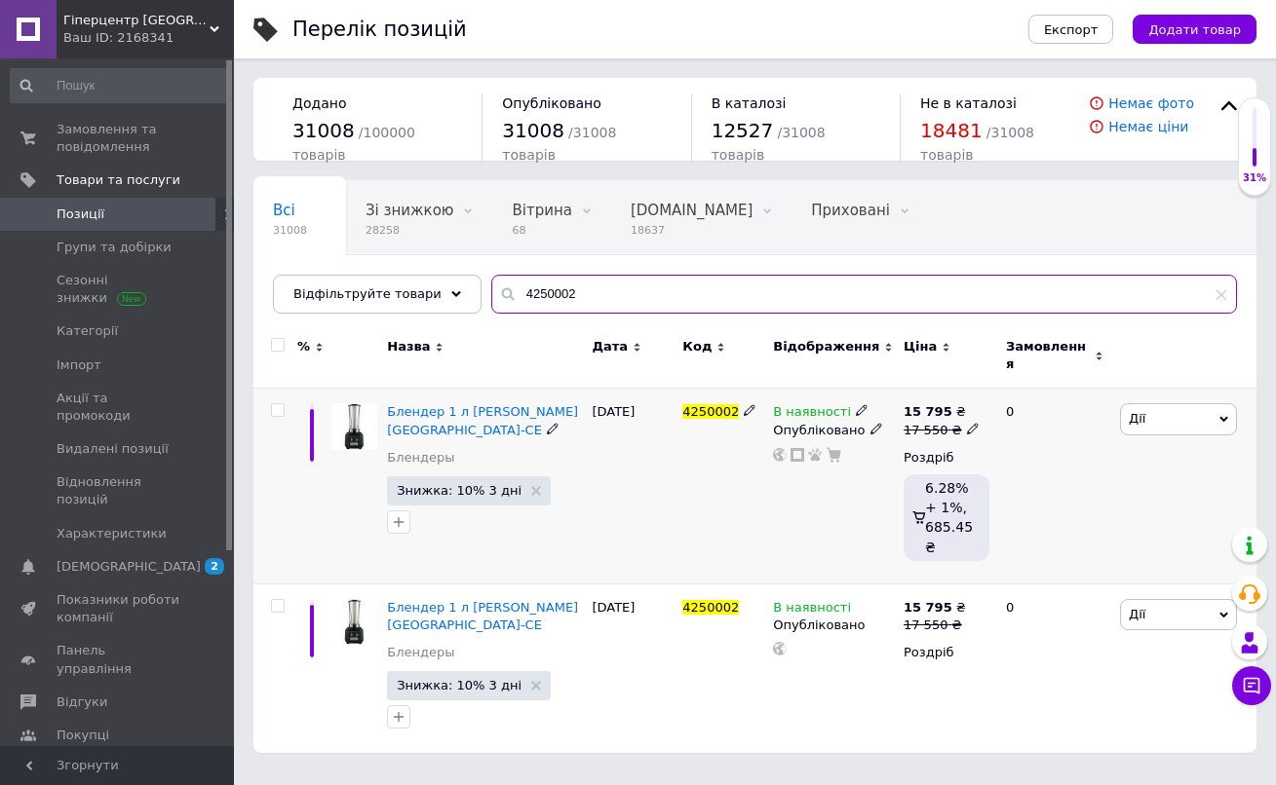
type input "4250002"
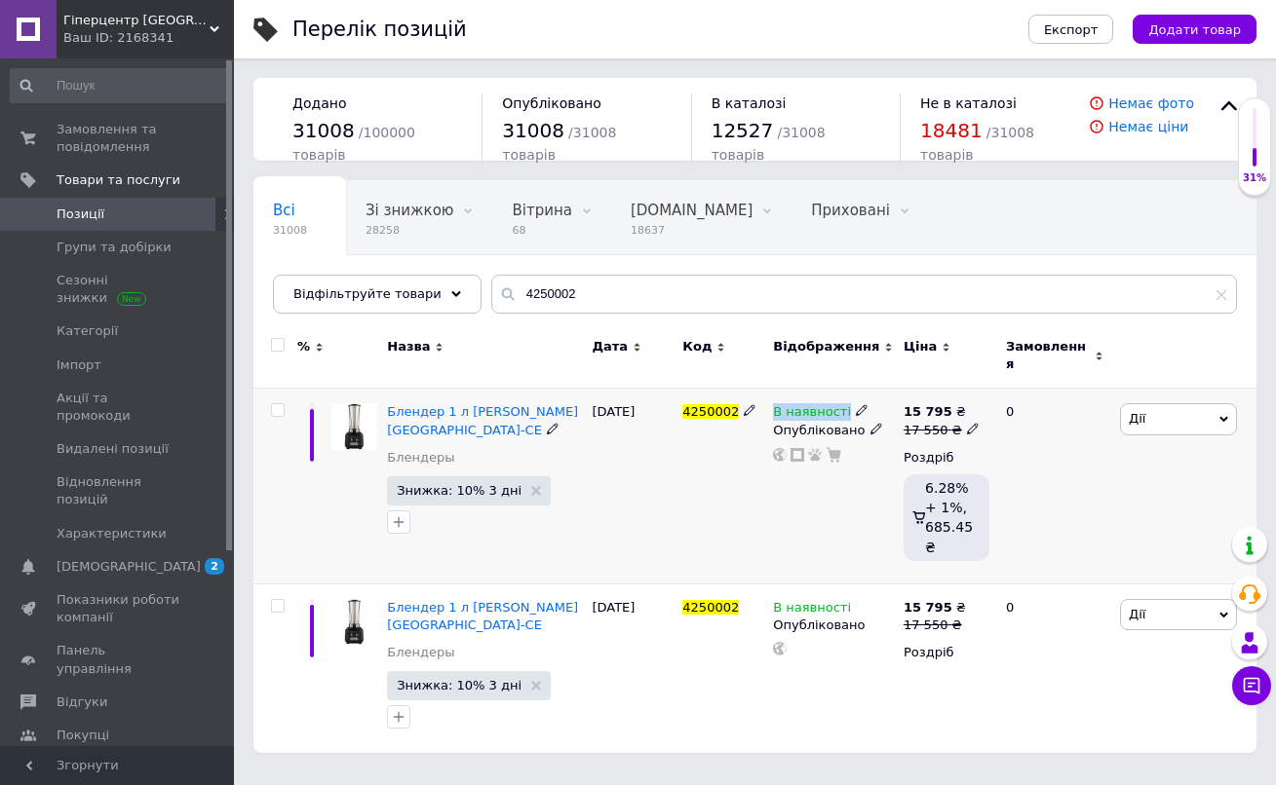
click at [848, 403] on div "В наявності" at bounding box center [821, 412] width 96 height 18
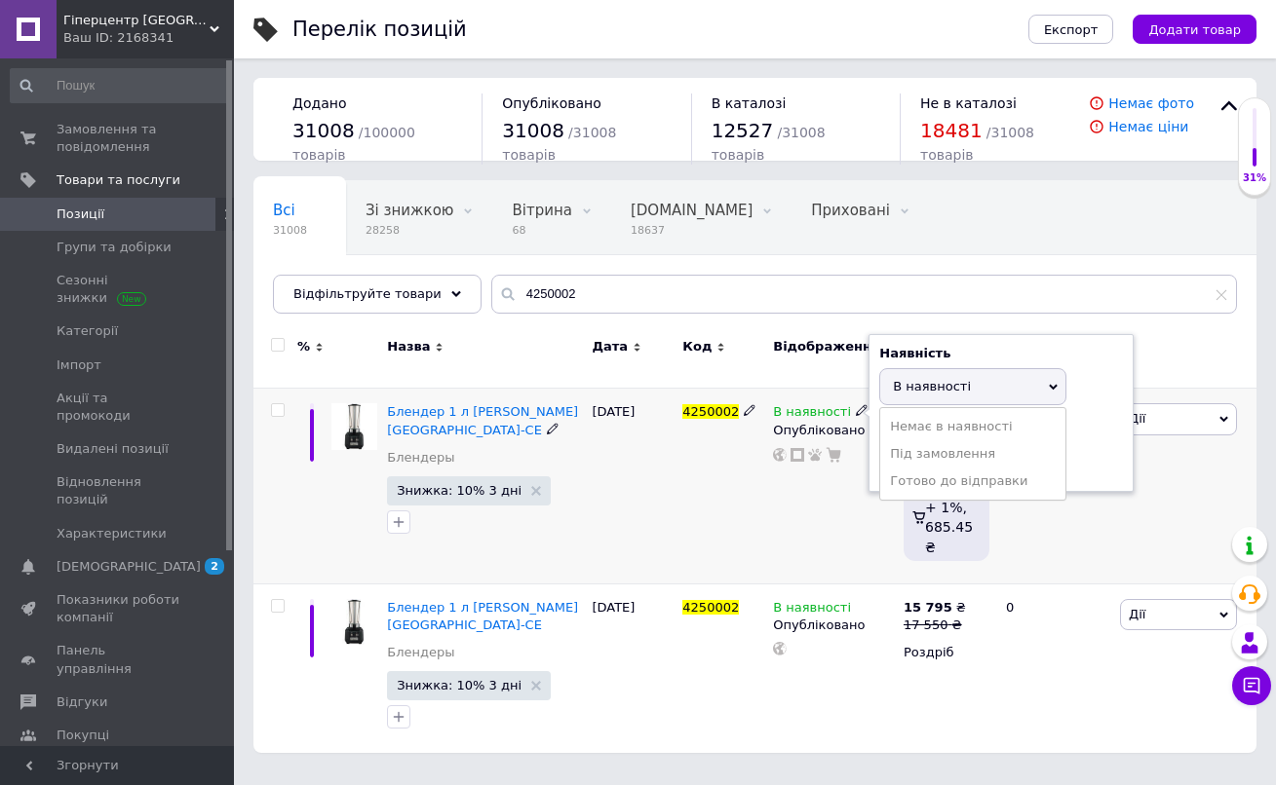
click at [720, 512] on div "4250002" at bounding box center [722, 486] width 91 height 195
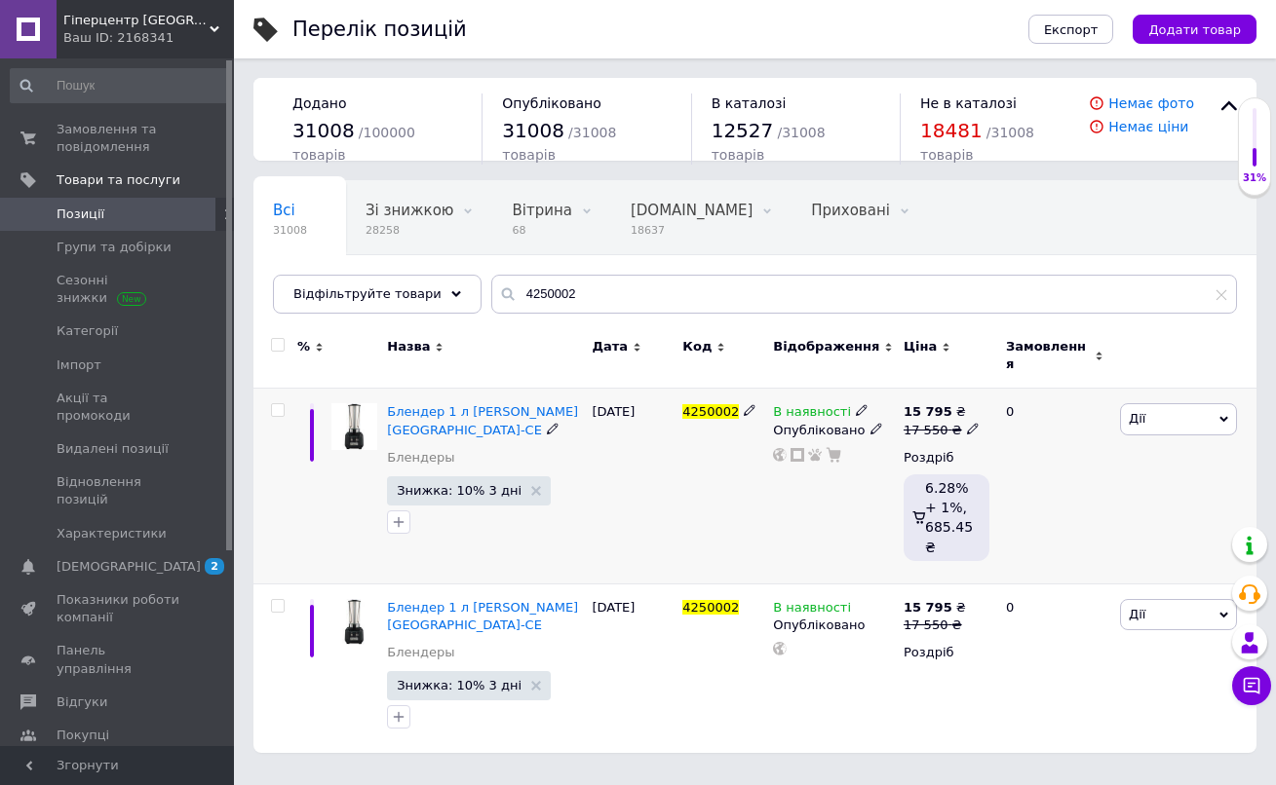
click at [857, 404] on icon at bounding box center [862, 410] width 12 height 12
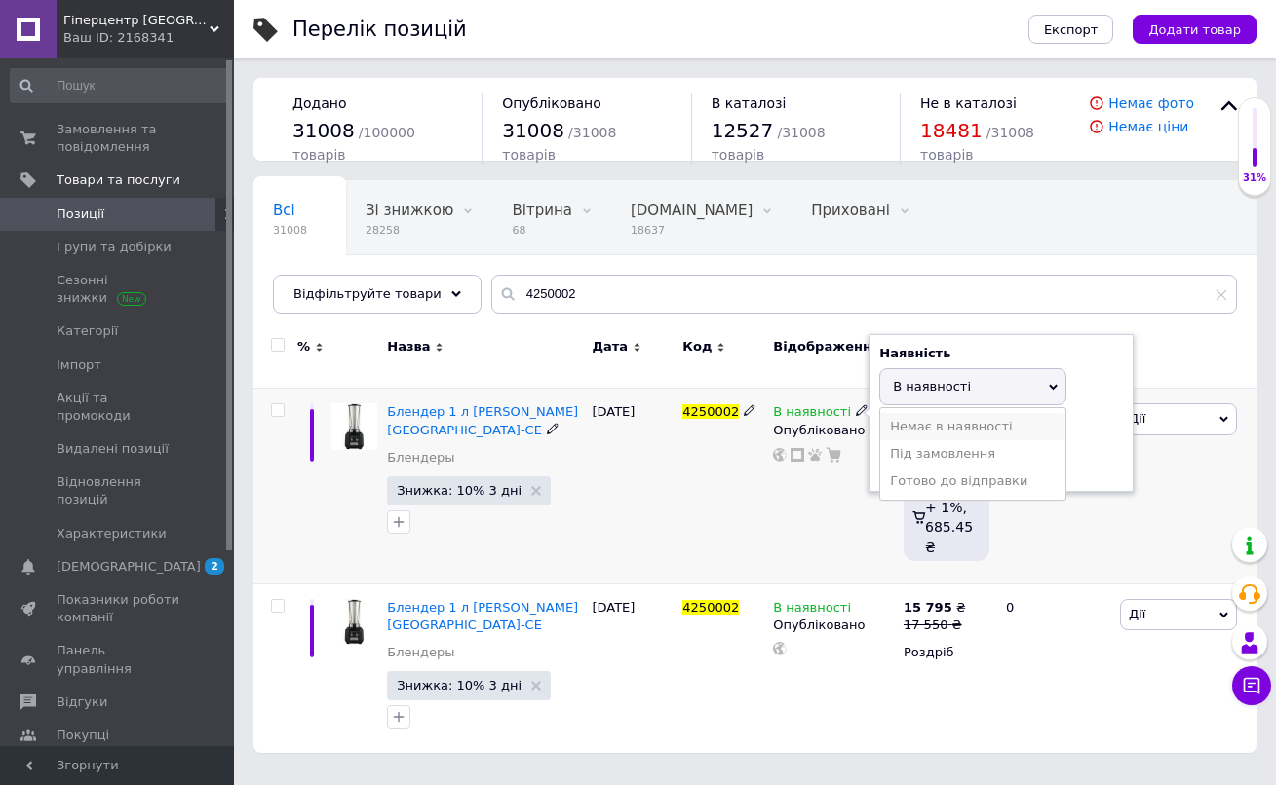
click at [907, 413] on li "Немає в наявності" at bounding box center [972, 426] width 185 height 27
click at [795, 523] on div "В наявності Наявність Немає в наявності В наявності Під замовлення Готово до ві…" at bounding box center [833, 486] width 131 height 195
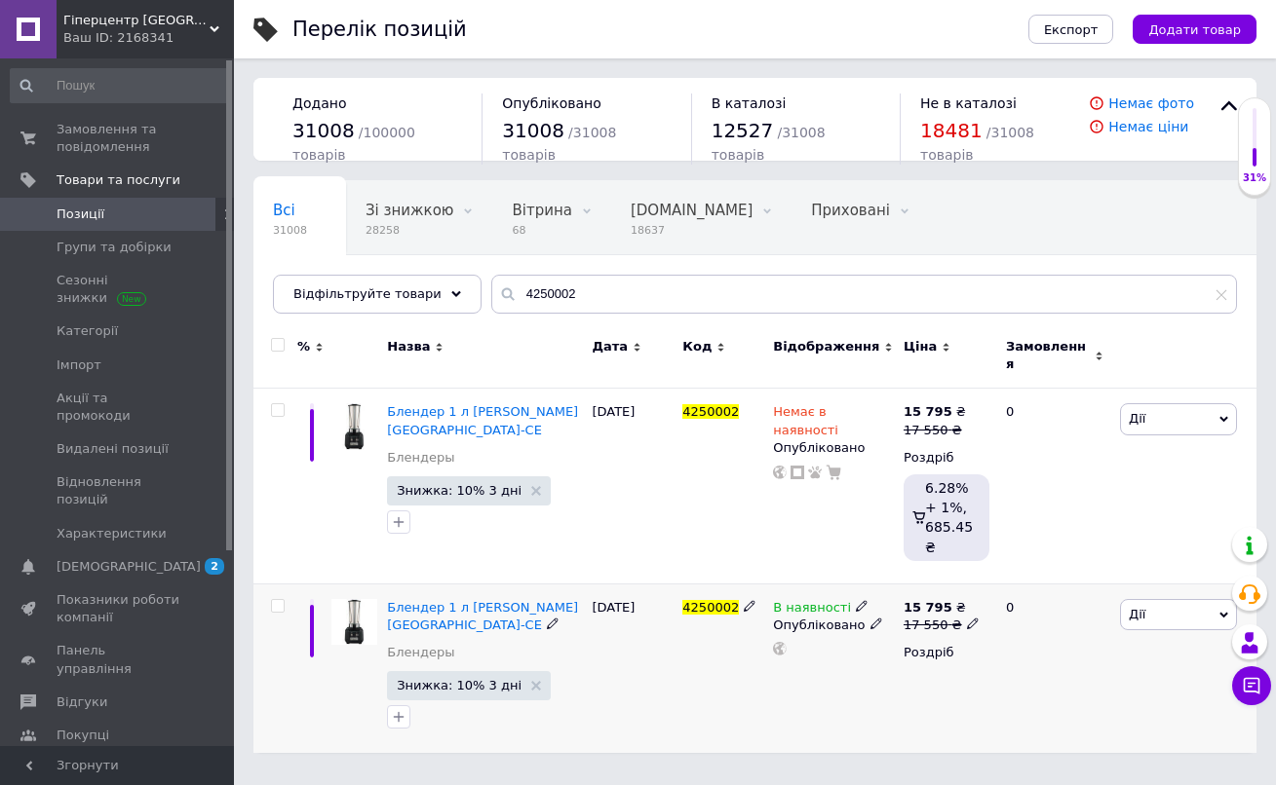
click at [856, 600] on icon at bounding box center [862, 606] width 12 height 12
click at [886, 608] on li "Немає в наявності" at bounding box center [972, 621] width 185 height 27
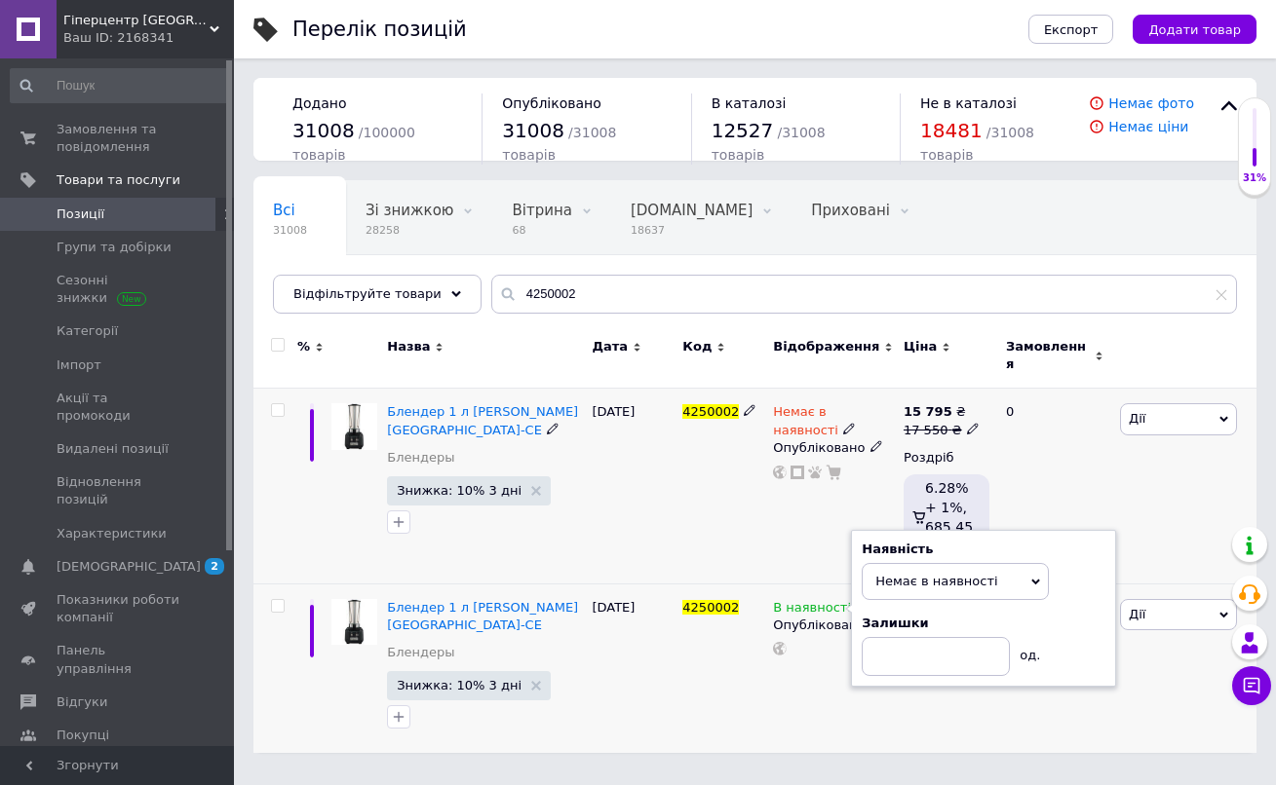
click at [714, 531] on div "4250002" at bounding box center [722, 486] width 91 height 195
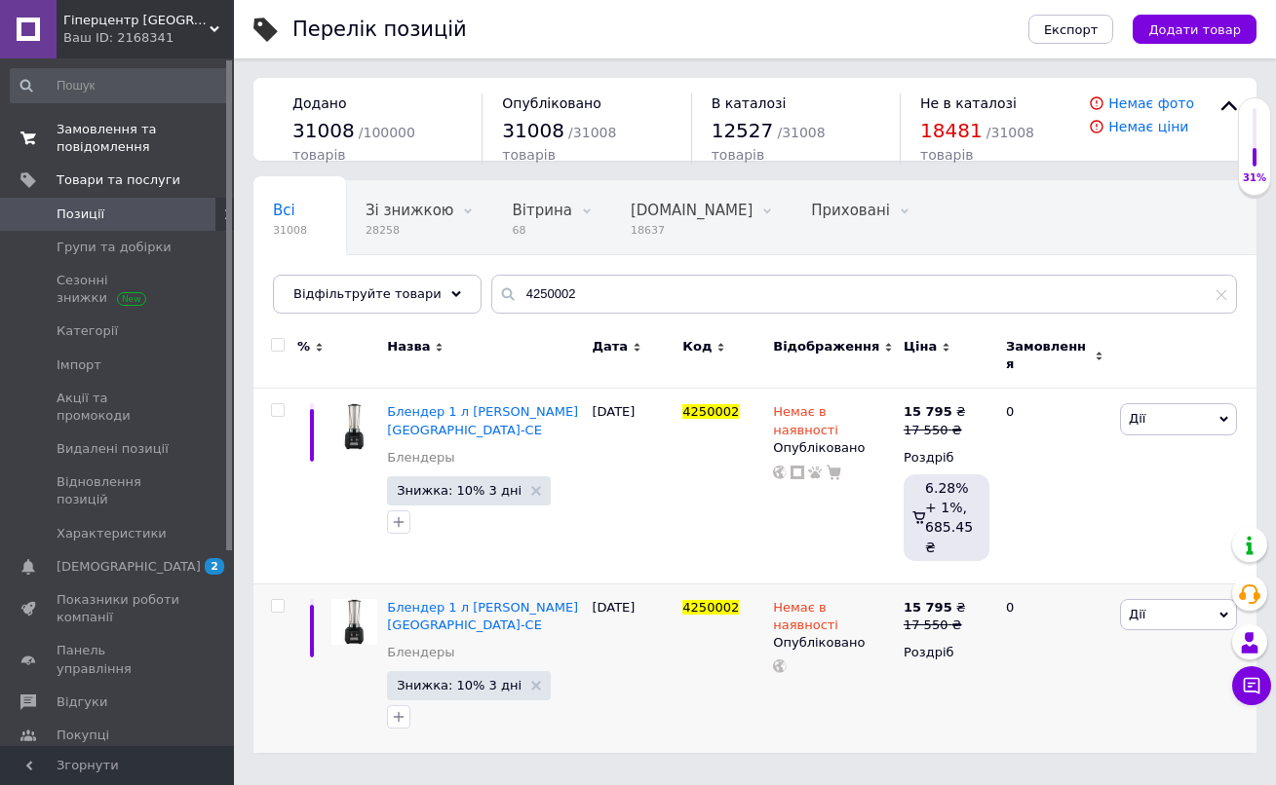
click at [148, 123] on span "Замовлення та повідомлення" at bounding box center [119, 138] width 124 height 35
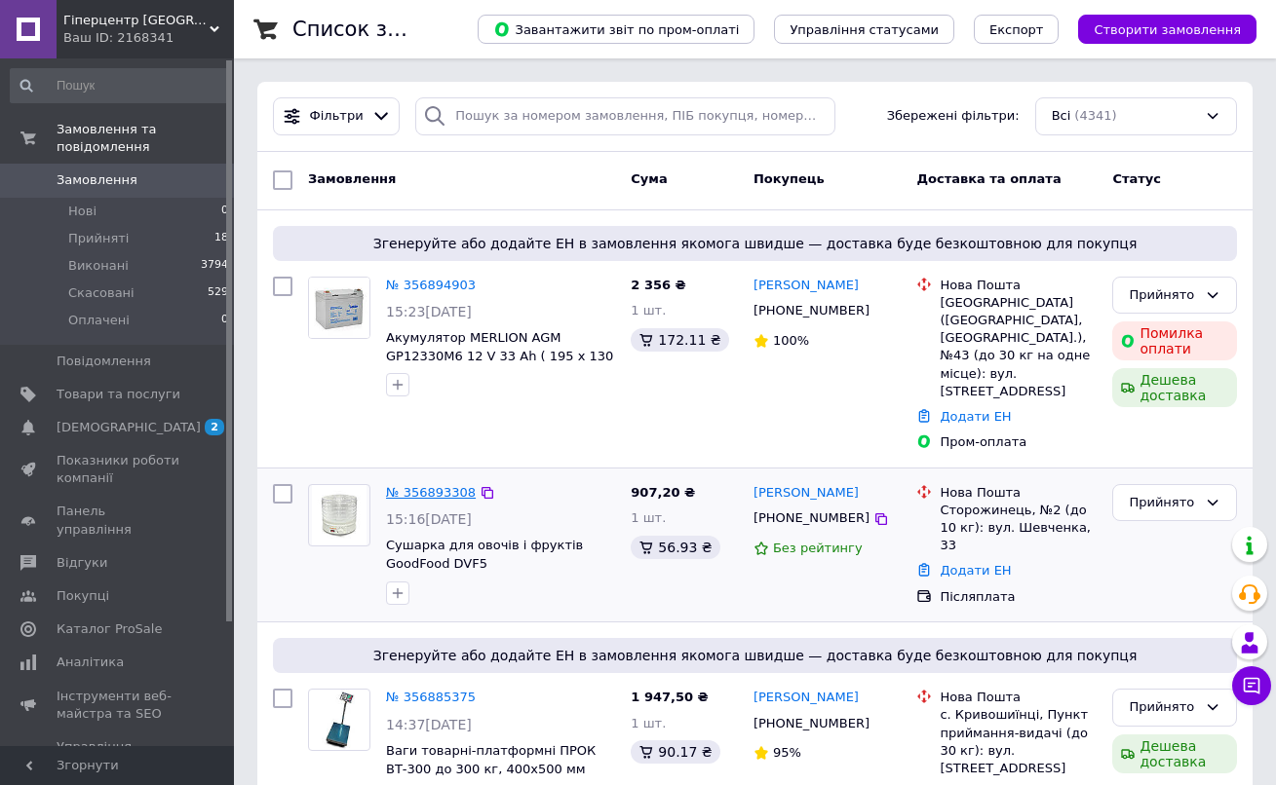
click at [445, 485] on link "№ 356893308" at bounding box center [431, 492] width 90 height 15
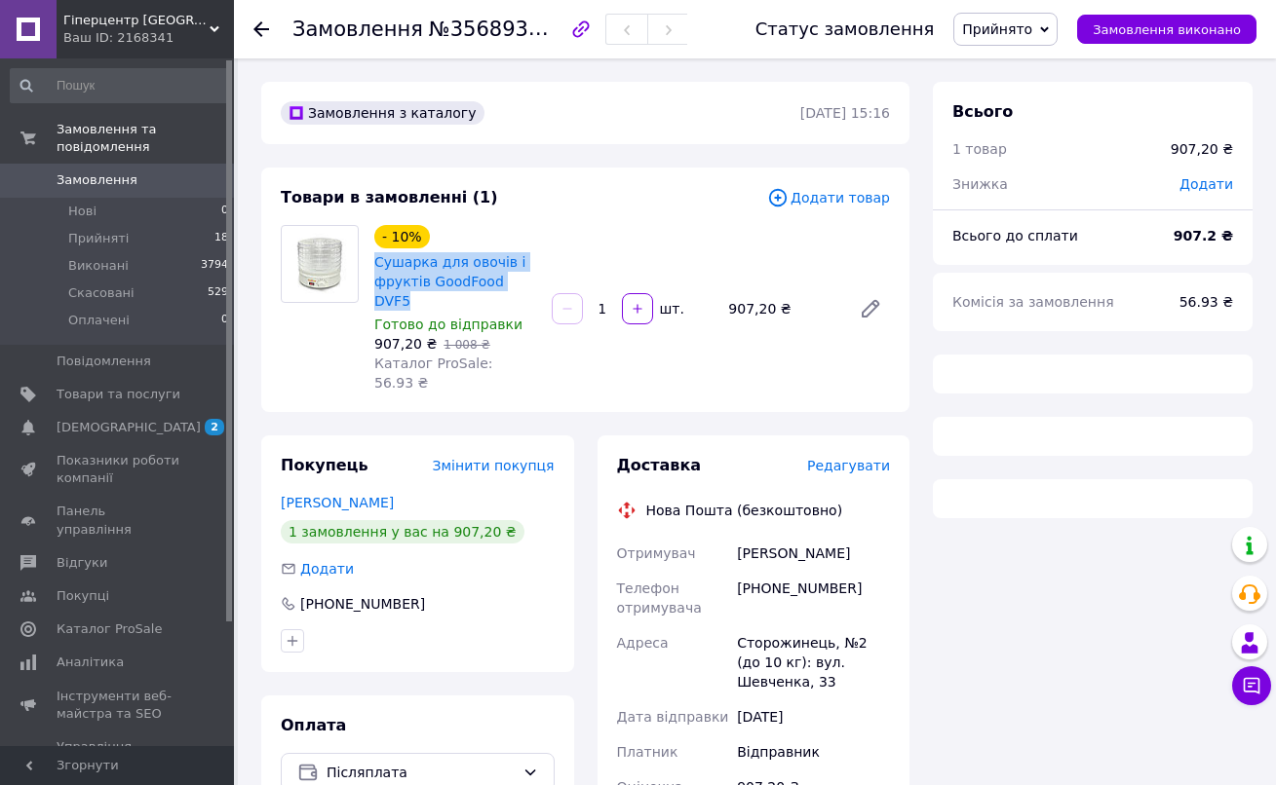
drag, startPoint x: 534, startPoint y: 286, endPoint x: 367, endPoint y: 264, distance: 168.0
click at [367, 264] on div "- 10% Сушарка для овочів і фруктів GoodFood DVF5 Готово до відправки 907,20 ₴  …" at bounding box center [454, 308] width 177 height 175
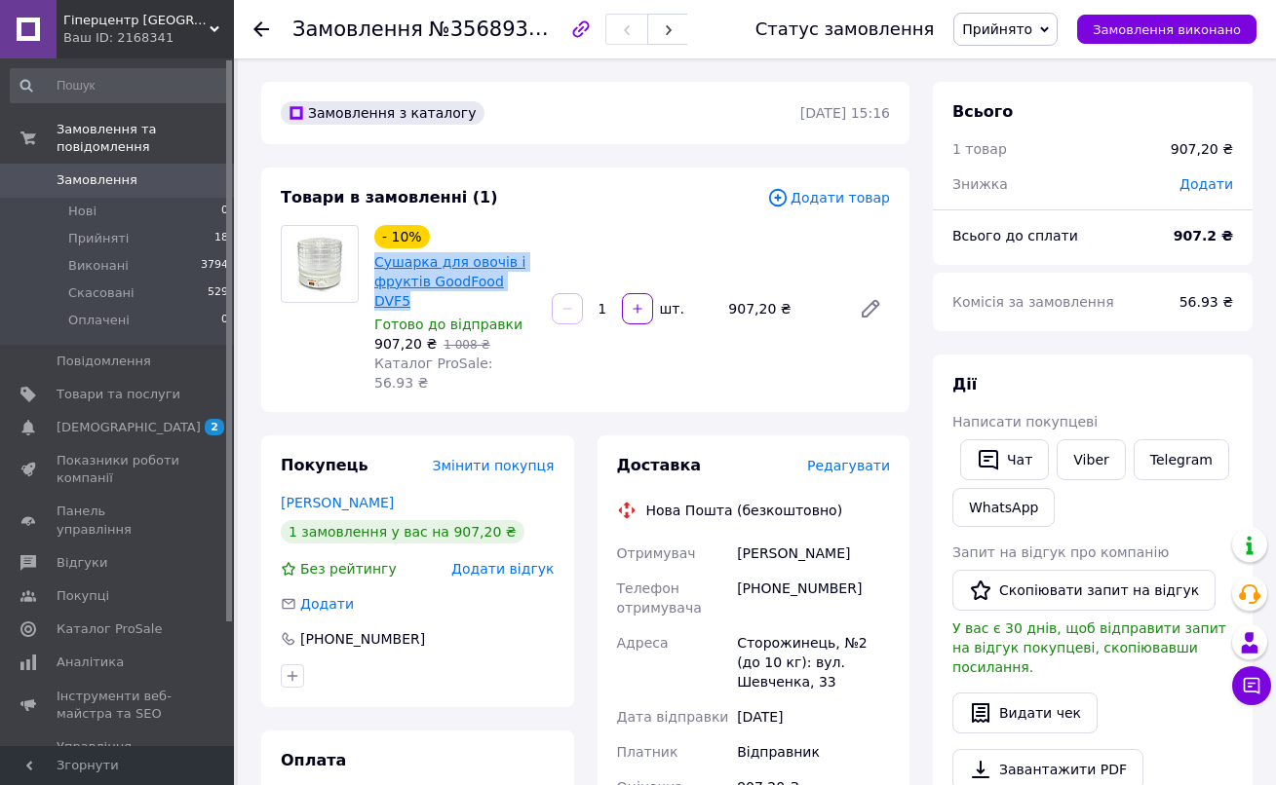
copy link "Сушарка для овочів і фруктів GoodFood DVF5"
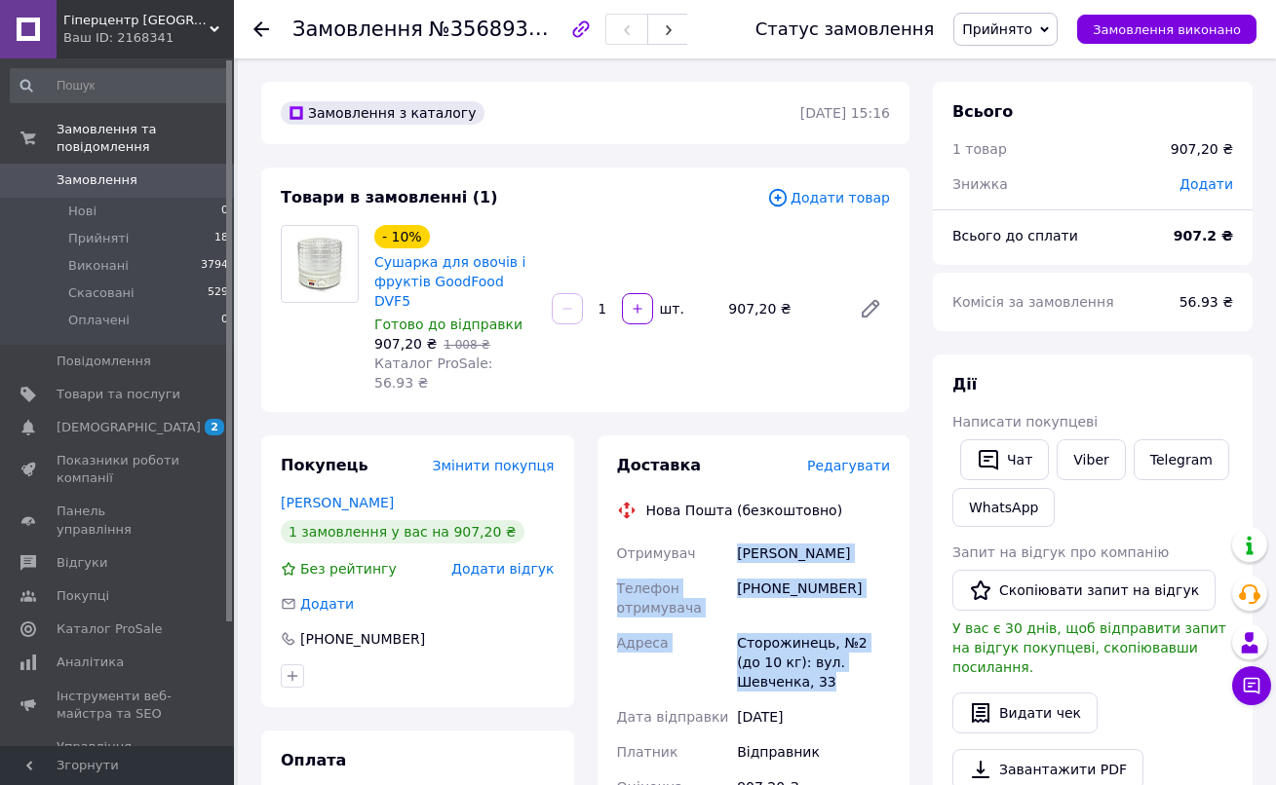
drag, startPoint x: 739, startPoint y: 514, endPoint x: 792, endPoint y: 647, distance: 143.9
click at [792, 647] on div "Отримувач [PERSON_NAME] Телефон отримувача [PHONE_NUMBER] Адреса Сторожинець, №…" at bounding box center [754, 762] width 282 height 452
copy div "[PERSON_NAME] Телефон отримувача [PHONE_NUMBER] Адреса Сторожинець, №2 (до 10 к…"
